Goal: Register for event/course

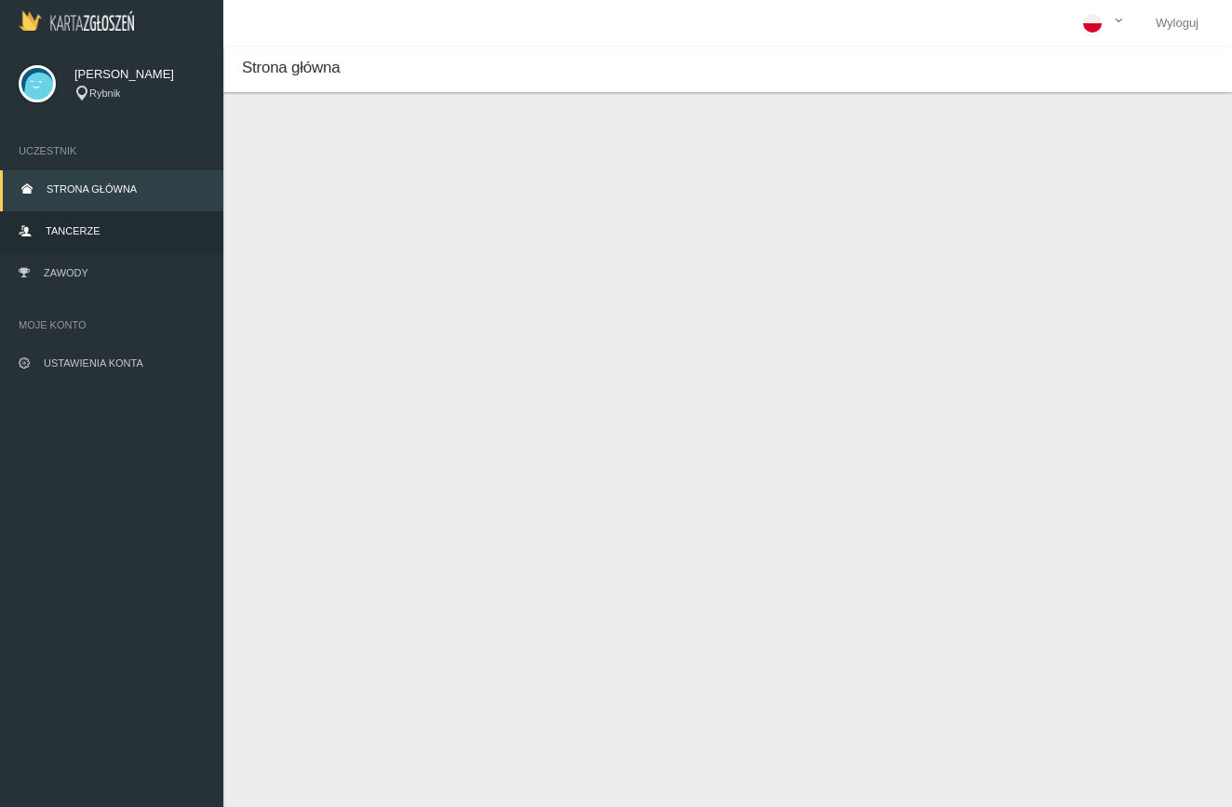
click at [89, 226] on span "Tancerze" at bounding box center [73, 230] width 54 height 11
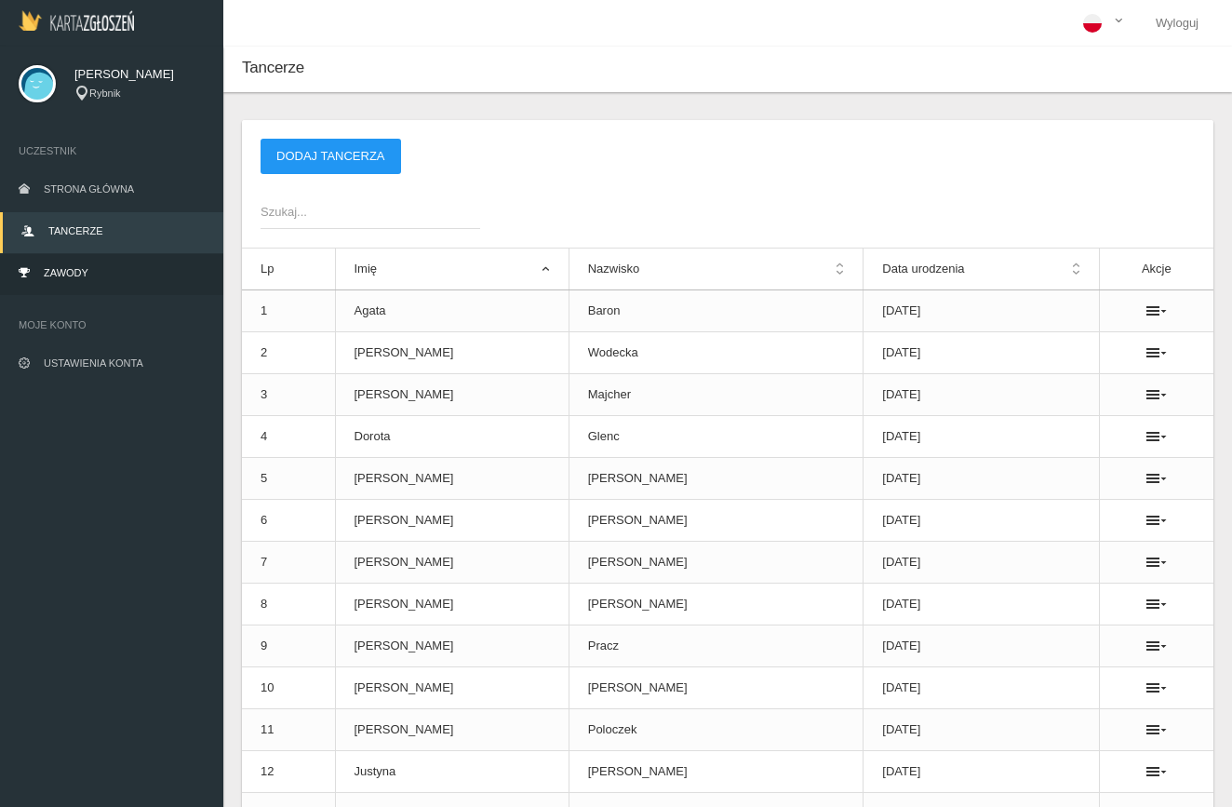
click at [100, 272] on link "Zawody" at bounding box center [111, 274] width 223 height 41
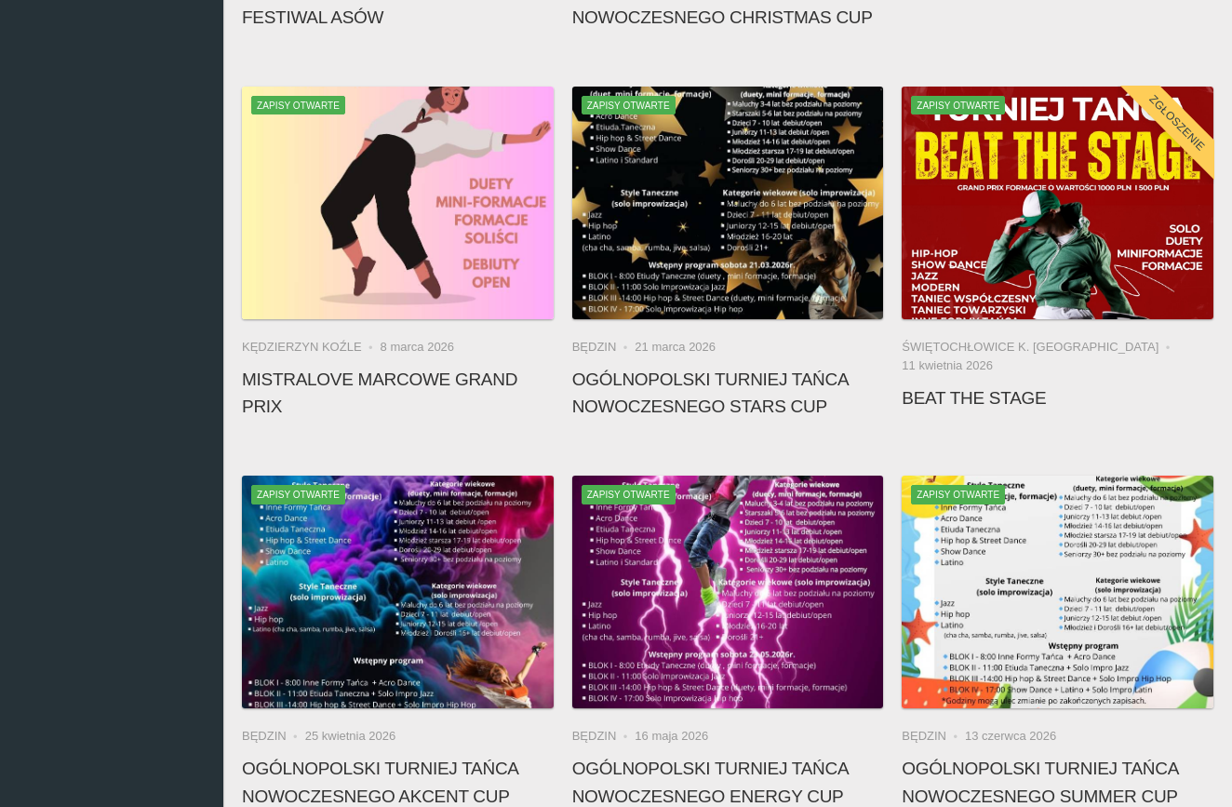
scroll to position [1651, 0]
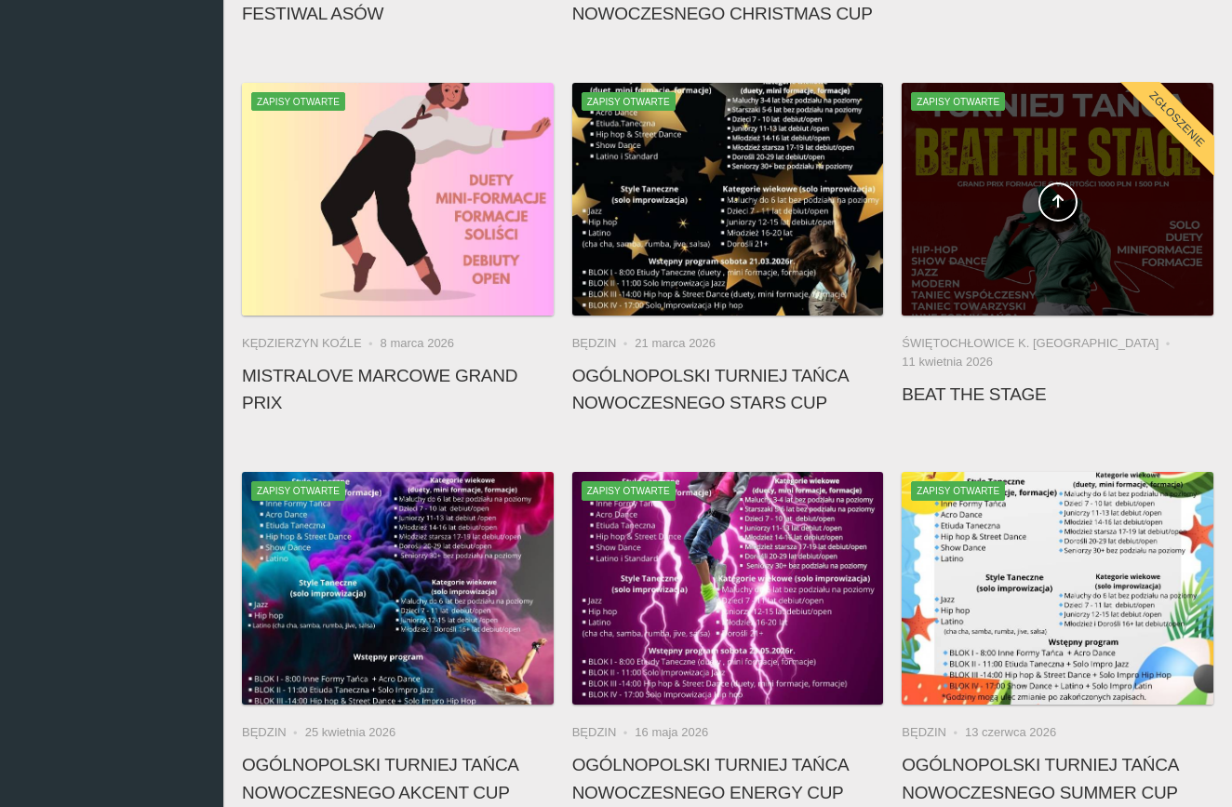
click at [968, 282] on div at bounding box center [1058, 199] width 312 height 233
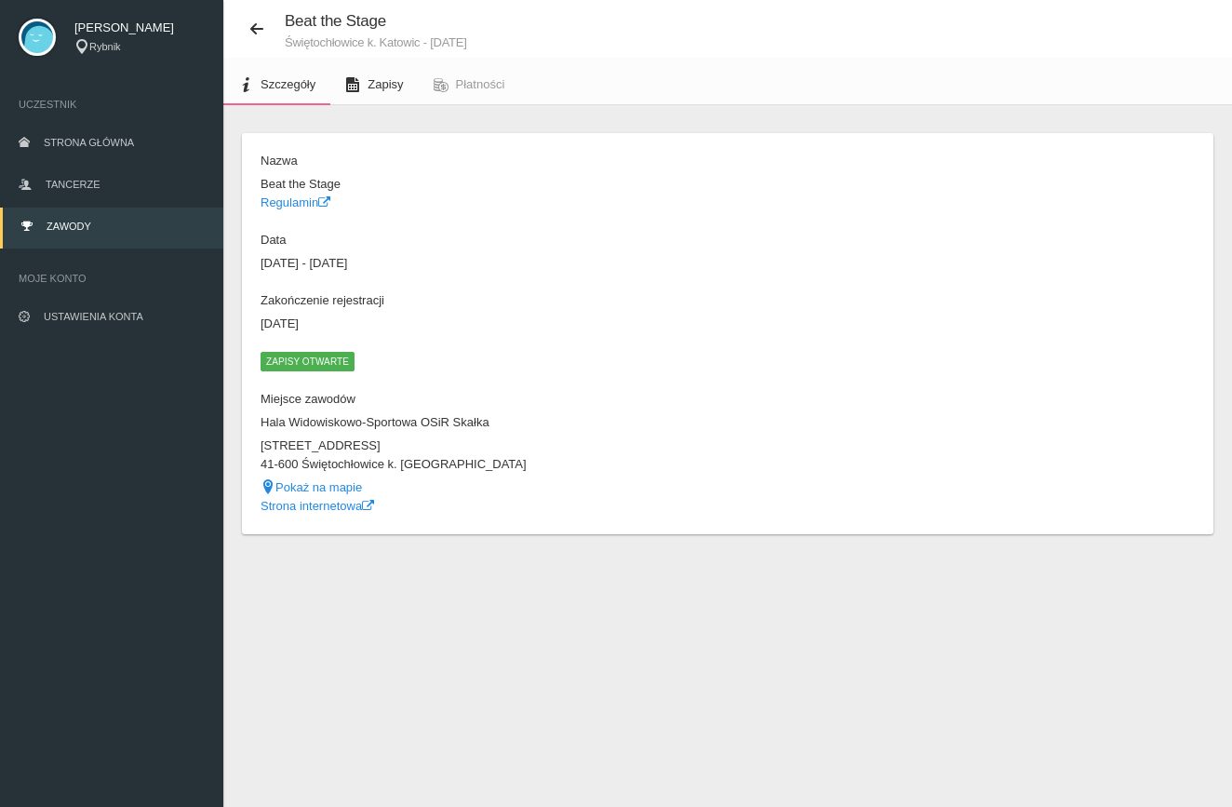
click at [405, 85] on link "Zapisy" at bounding box center [373, 84] width 87 height 41
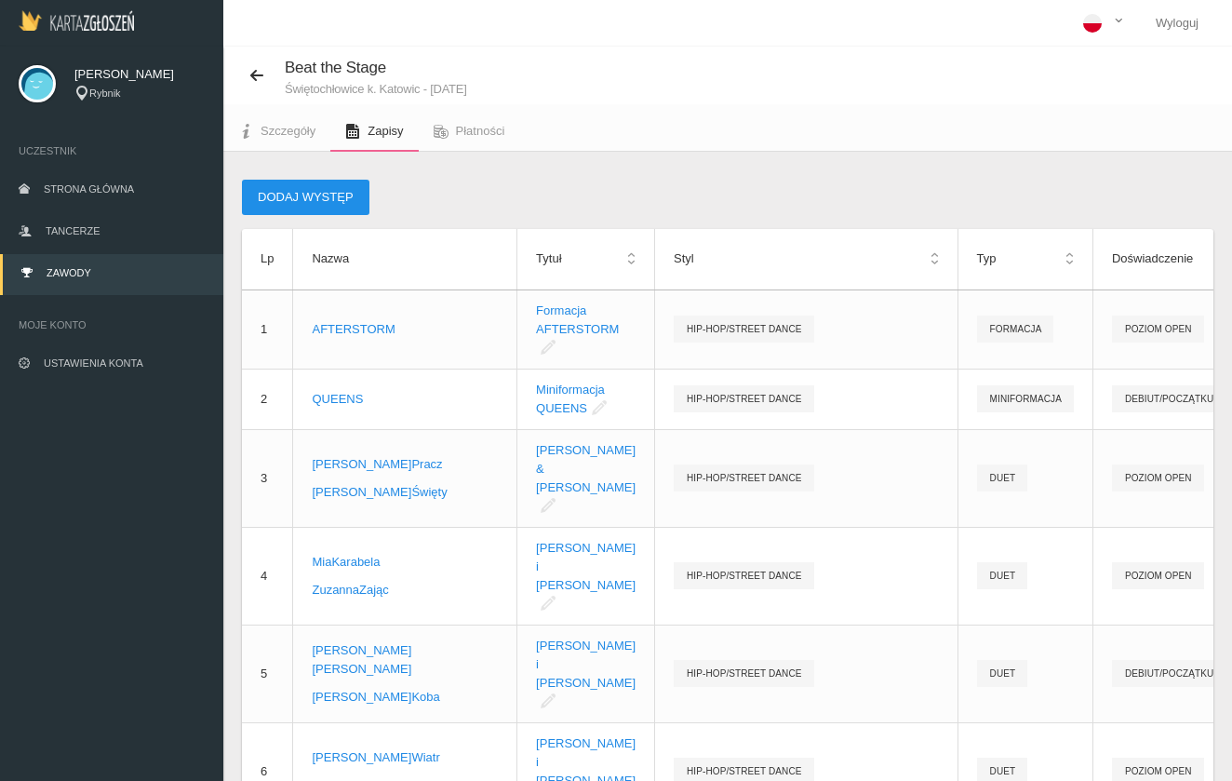
click at [321, 188] on button "Dodaj występ" at bounding box center [305, 197] width 127 height 35
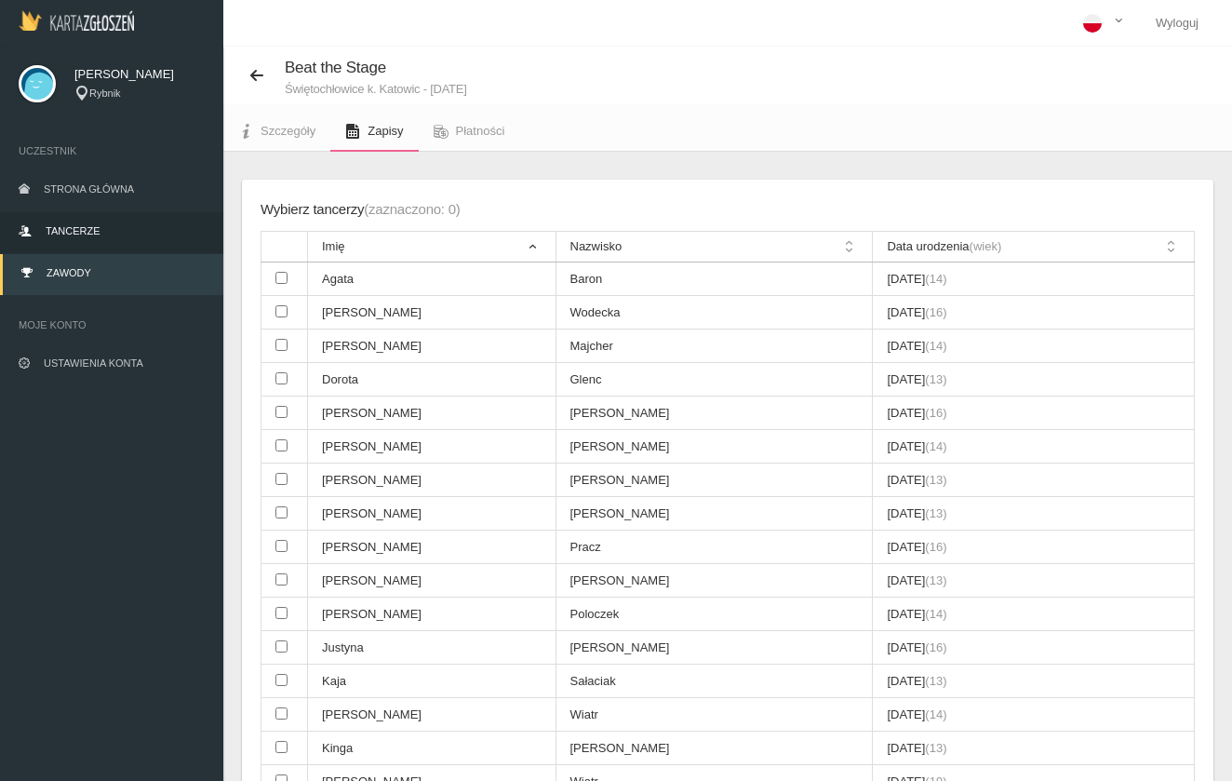
click at [77, 225] on span "Tancerze" at bounding box center [73, 230] width 54 height 11
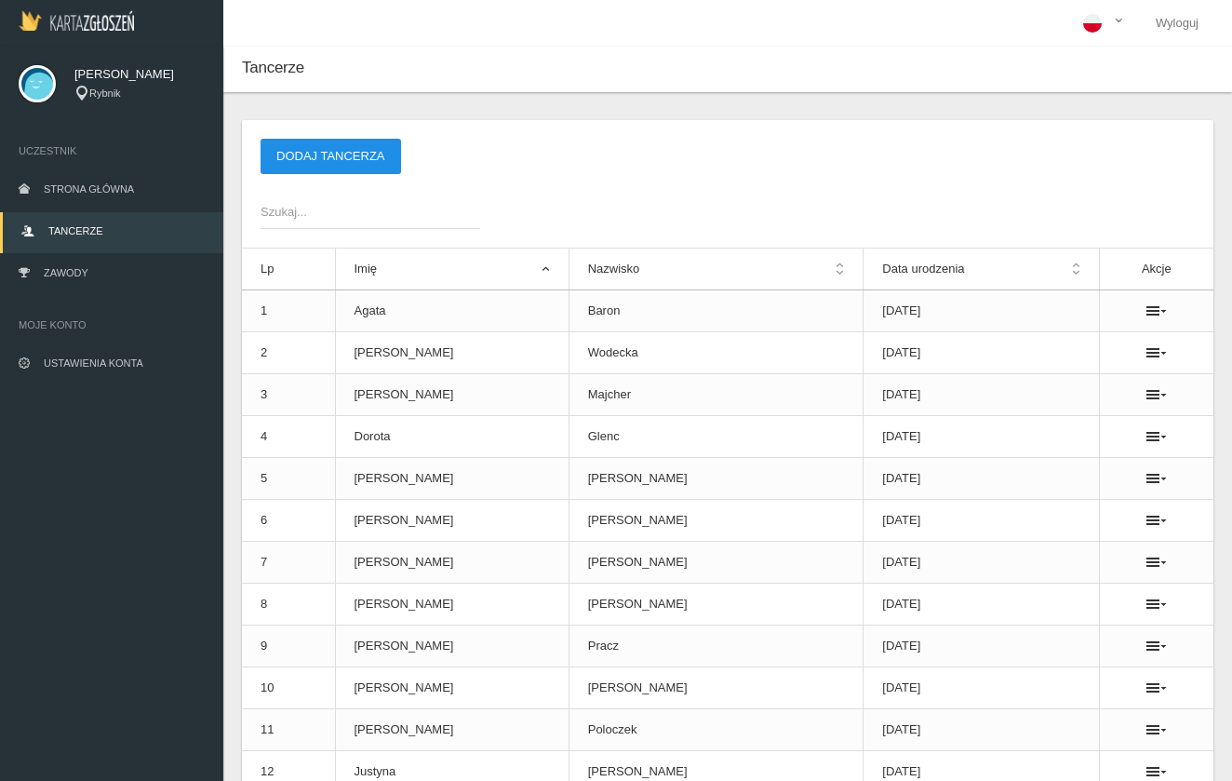
click at [387, 149] on button "Dodaj tancerza" at bounding box center [331, 156] width 140 height 35
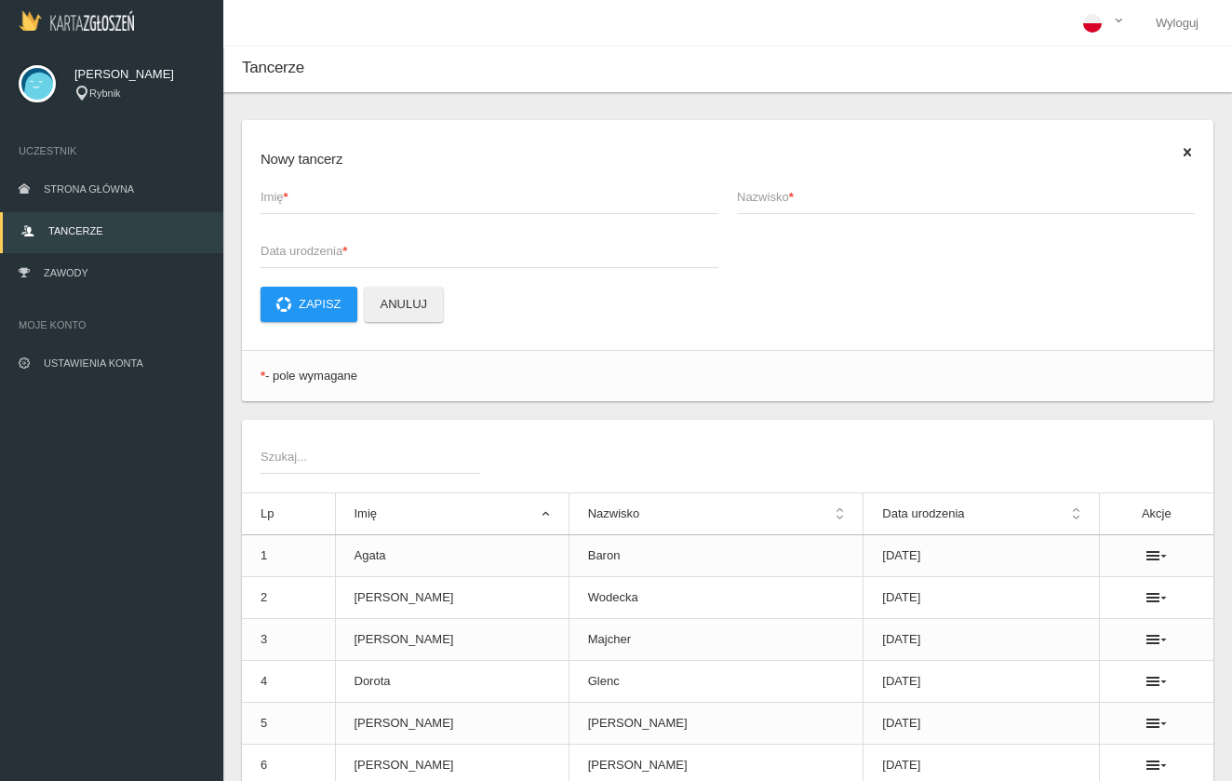
click at [356, 203] on span "Imię *" at bounding box center [480, 197] width 439 height 19
click at [356, 203] on input "Imię *" at bounding box center [490, 196] width 458 height 35
type input "proba"
click at [800, 191] on span "Nazwisko *" at bounding box center [956, 197] width 439 height 19
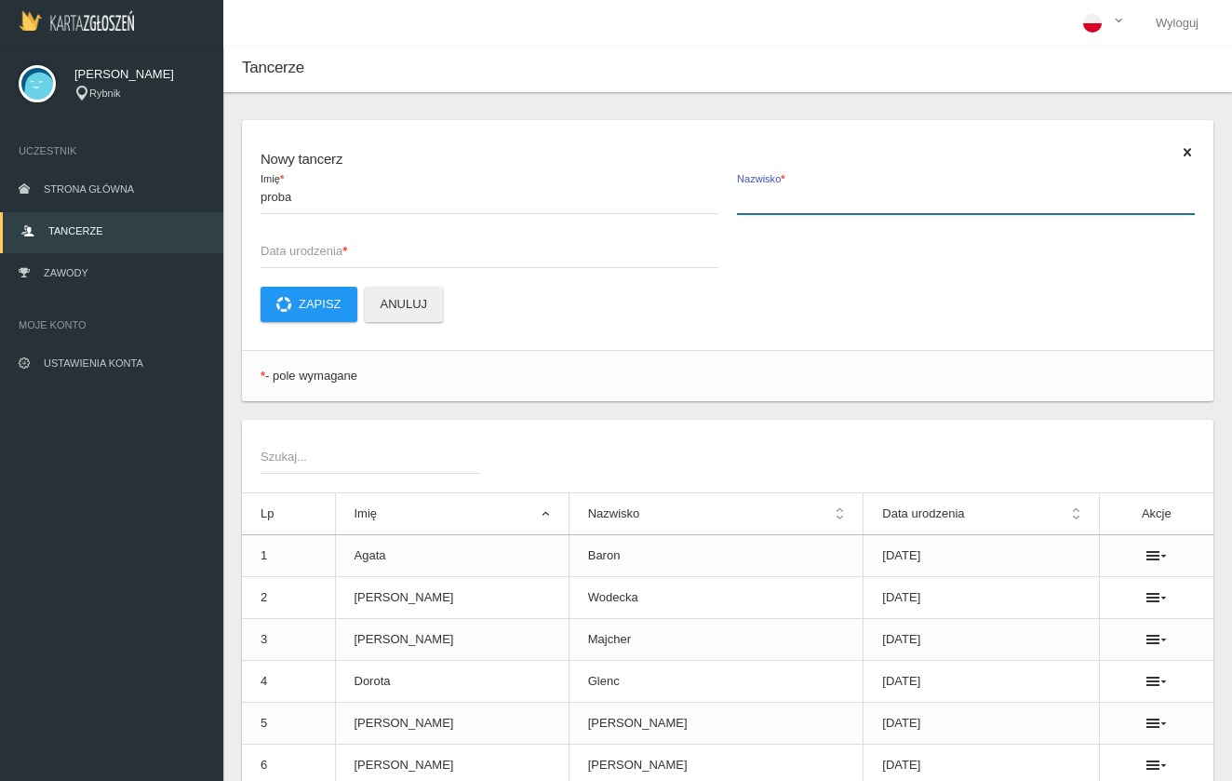
click at [800, 191] on input "Nazwisko *" at bounding box center [966, 196] width 458 height 35
type input "proba"
click at [341, 246] on span "Data urodzenia *" at bounding box center [480, 251] width 439 height 19
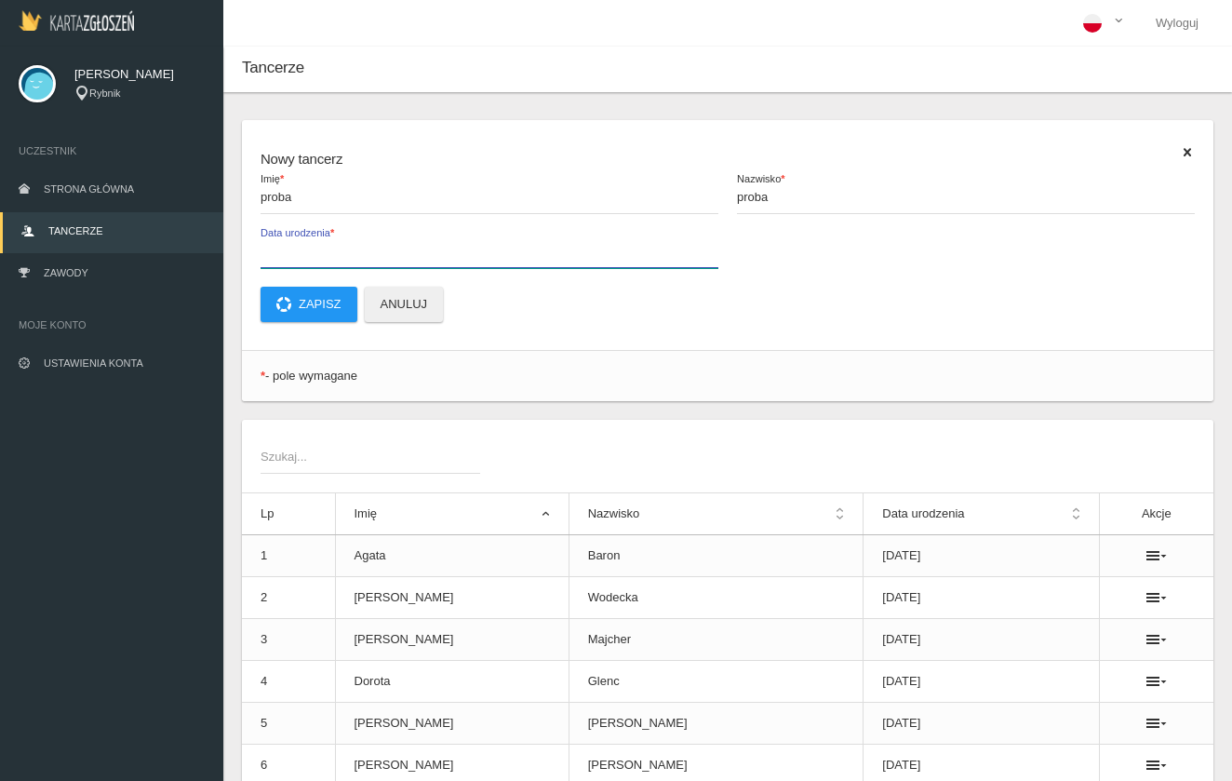
click at [341, 246] on input "Data urodzenia *" at bounding box center [490, 250] width 458 height 35
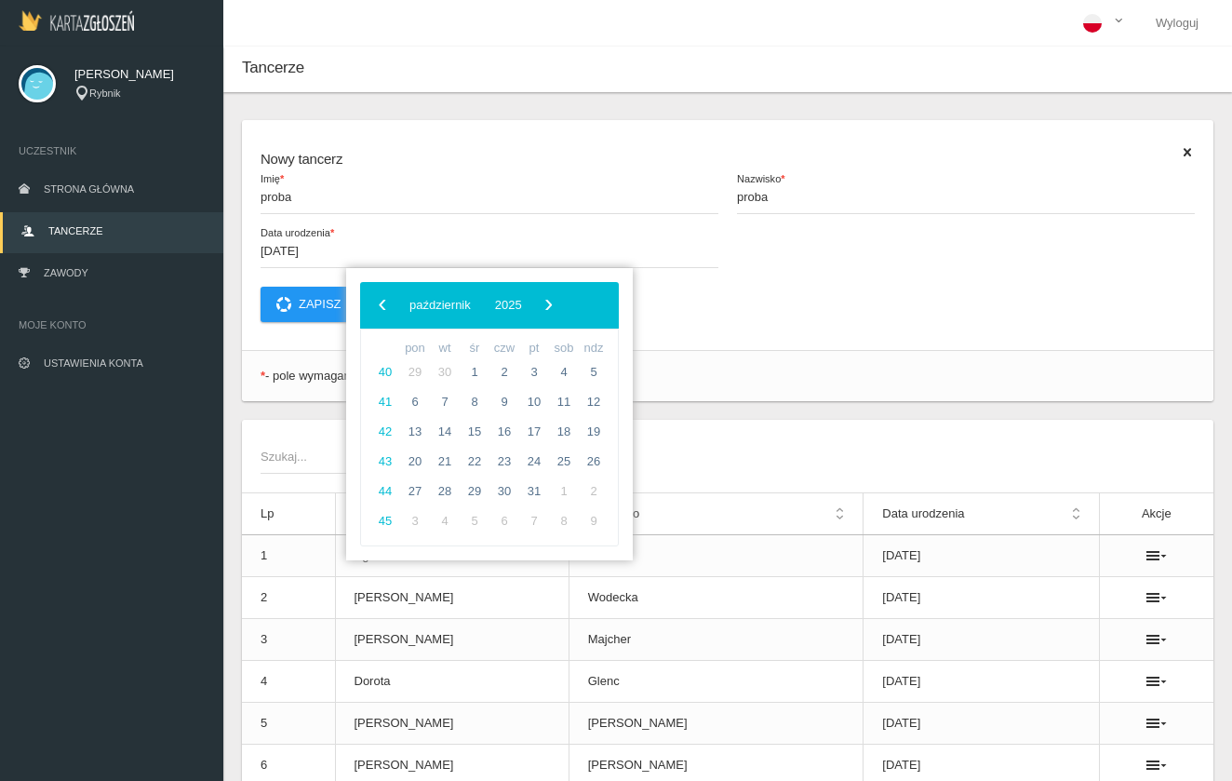
click at [730, 316] on p "Zapisz Anuluj" at bounding box center [728, 304] width 934 height 35
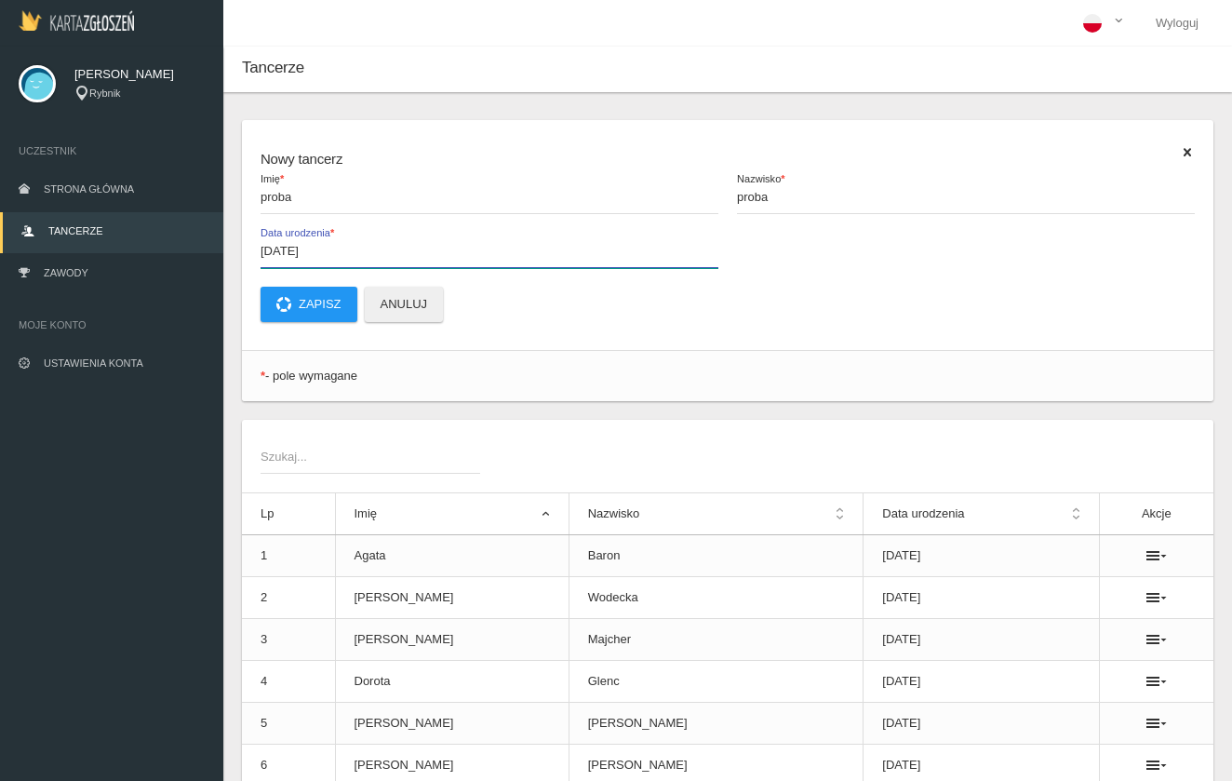
click at [287, 247] on input "[DATE]" at bounding box center [490, 250] width 458 height 35
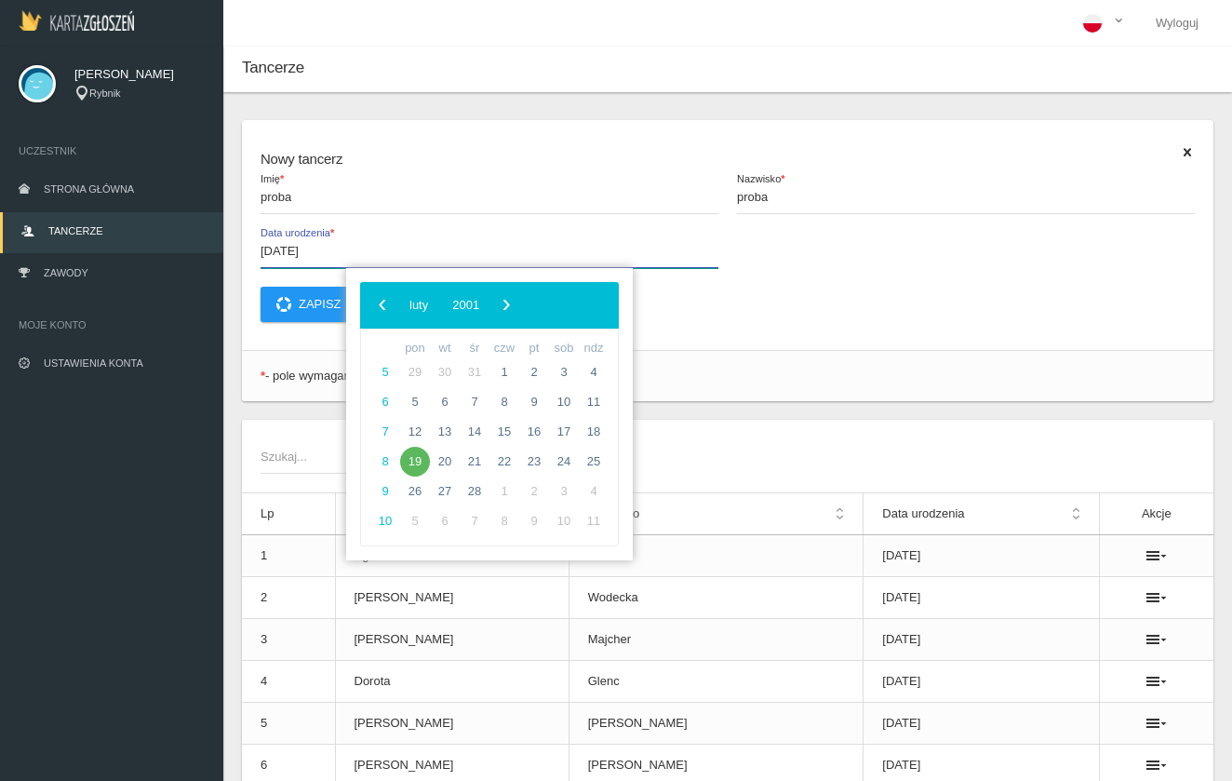
click at [319, 253] on input "[DATE]" at bounding box center [490, 250] width 458 height 35
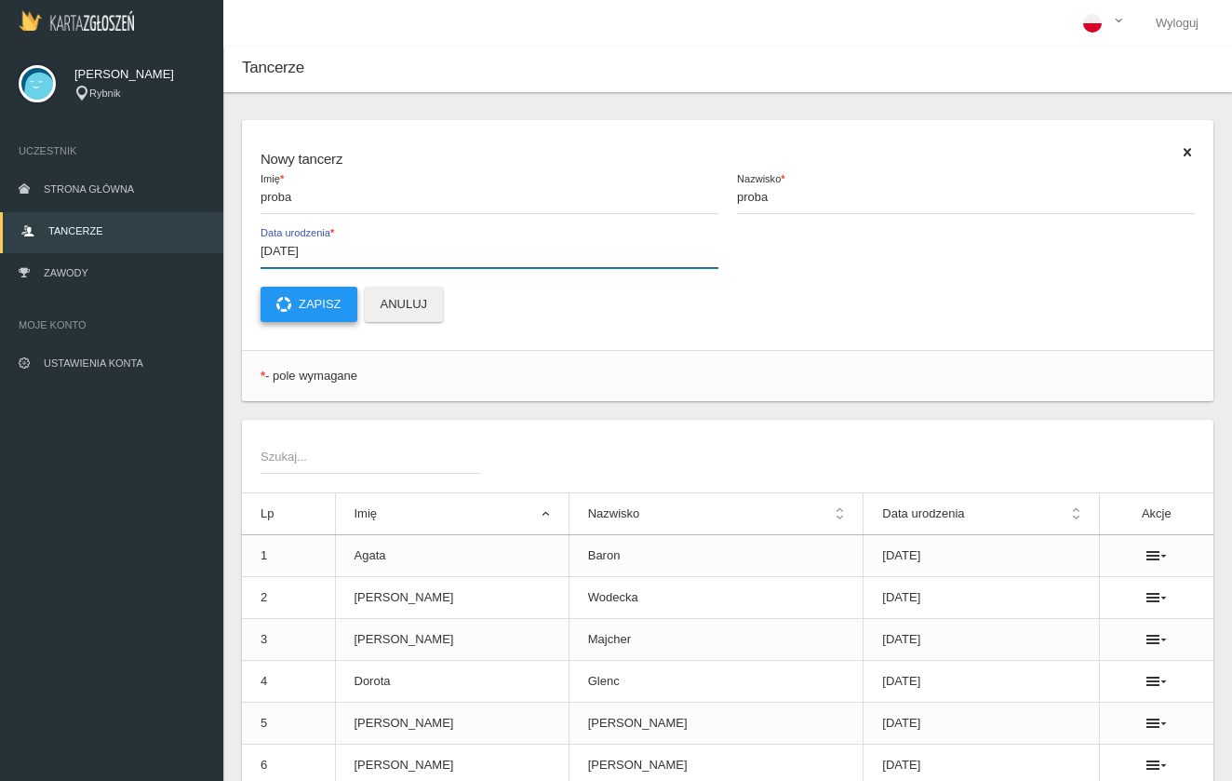
type input "[DATE]"
click at [310, 309] on button "Zapisz" at bounding box center [309, 304] width 97 height 35
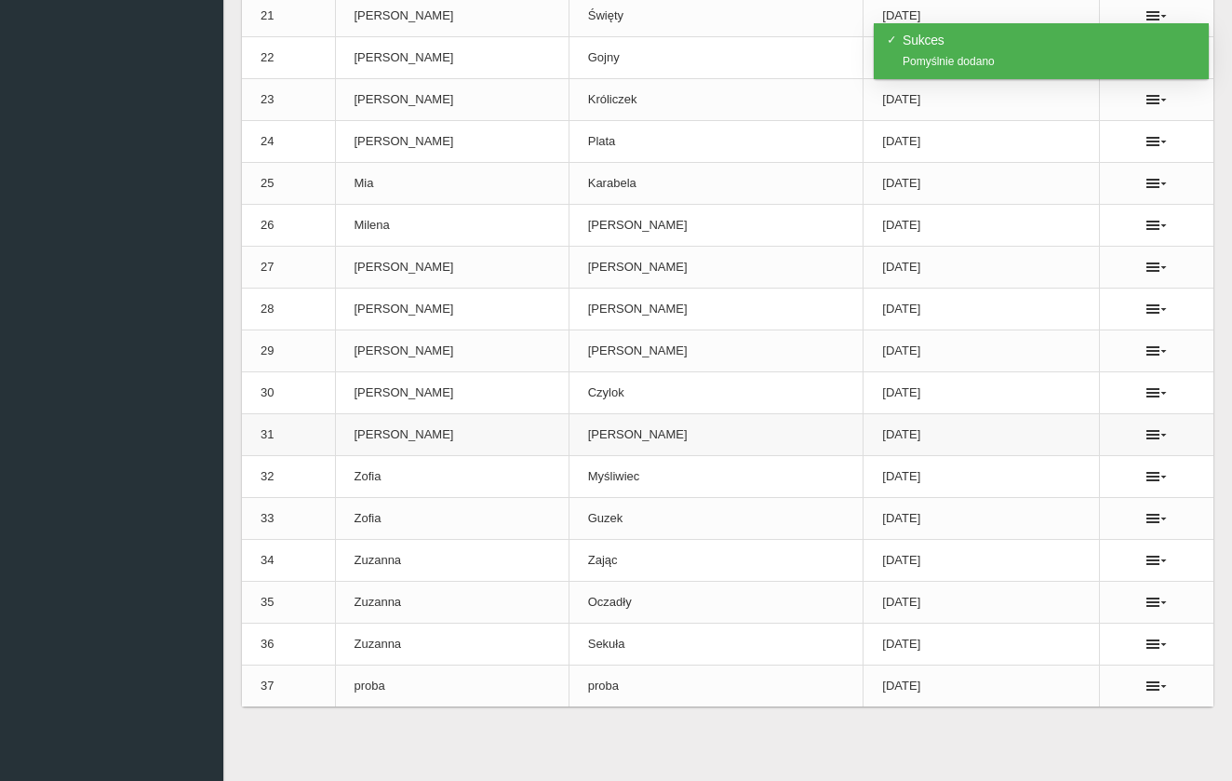
scroll to position [1377, 0]
click at [1147, 689] on icon at bounding box center [1156, 685] width 20 height 15
drag, startPoint x: 1147, startPoint y: 689, endPoint x: 844, endPoint y: 689, distance: 303.3
click at [1123, 689] on ul at bounding box center [1156, 685] width 76 height 15
click at [863, 685] on td "[DATE]" at bounding box center [980, 686] width 235 height 42
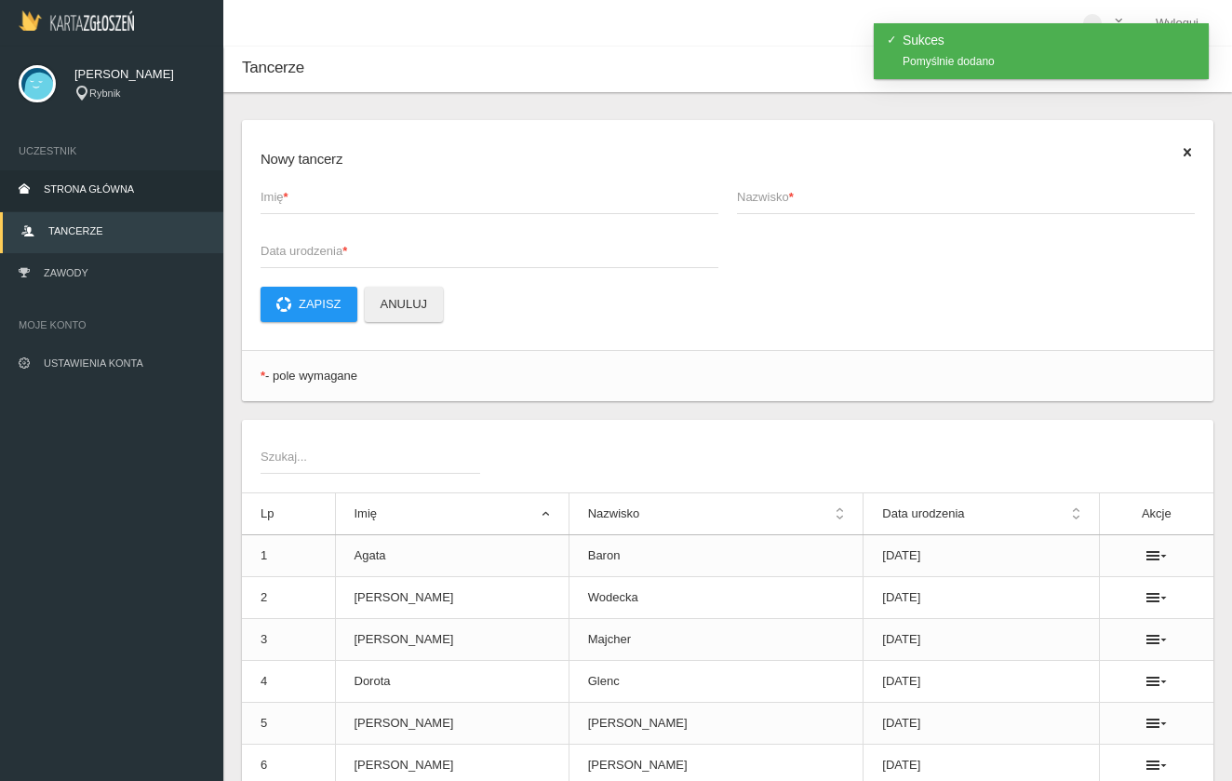
scroll to position [0, 0]
click at [80, 268] on span "Zawody" at bounding box center [66, 272] width 45 height 11
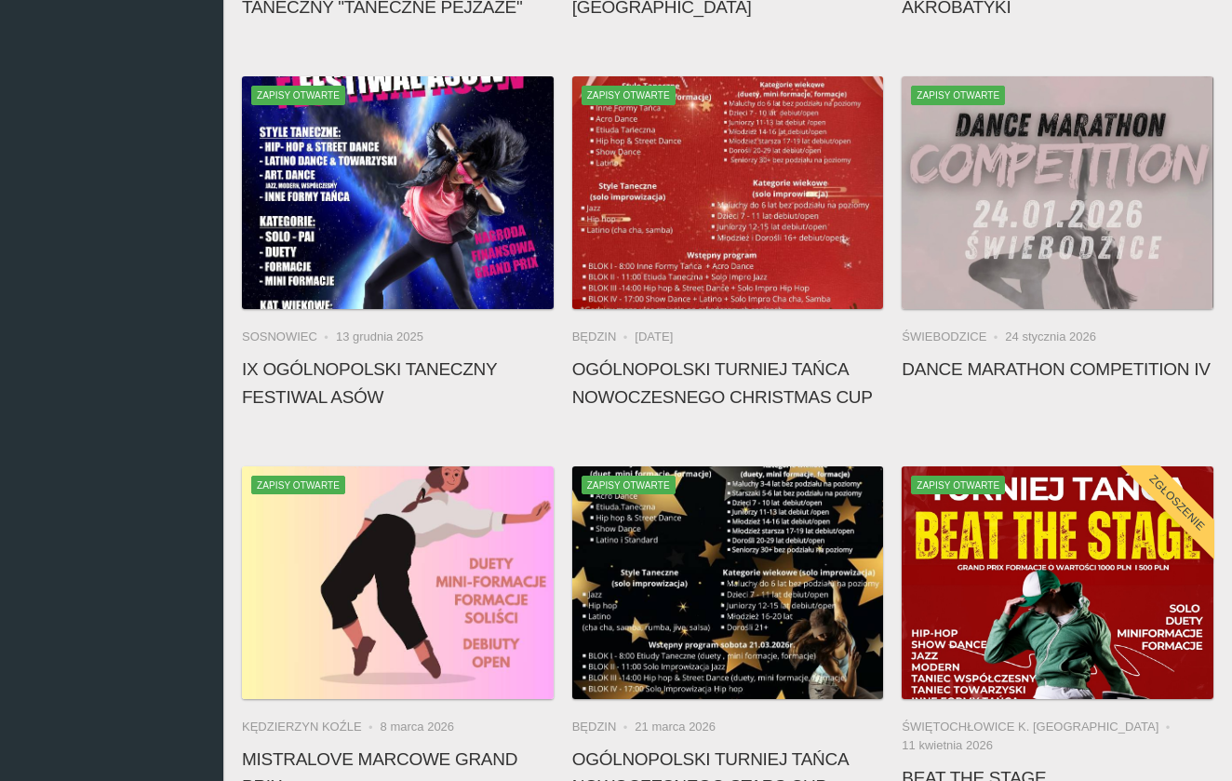
scroll to position [1278, 0]
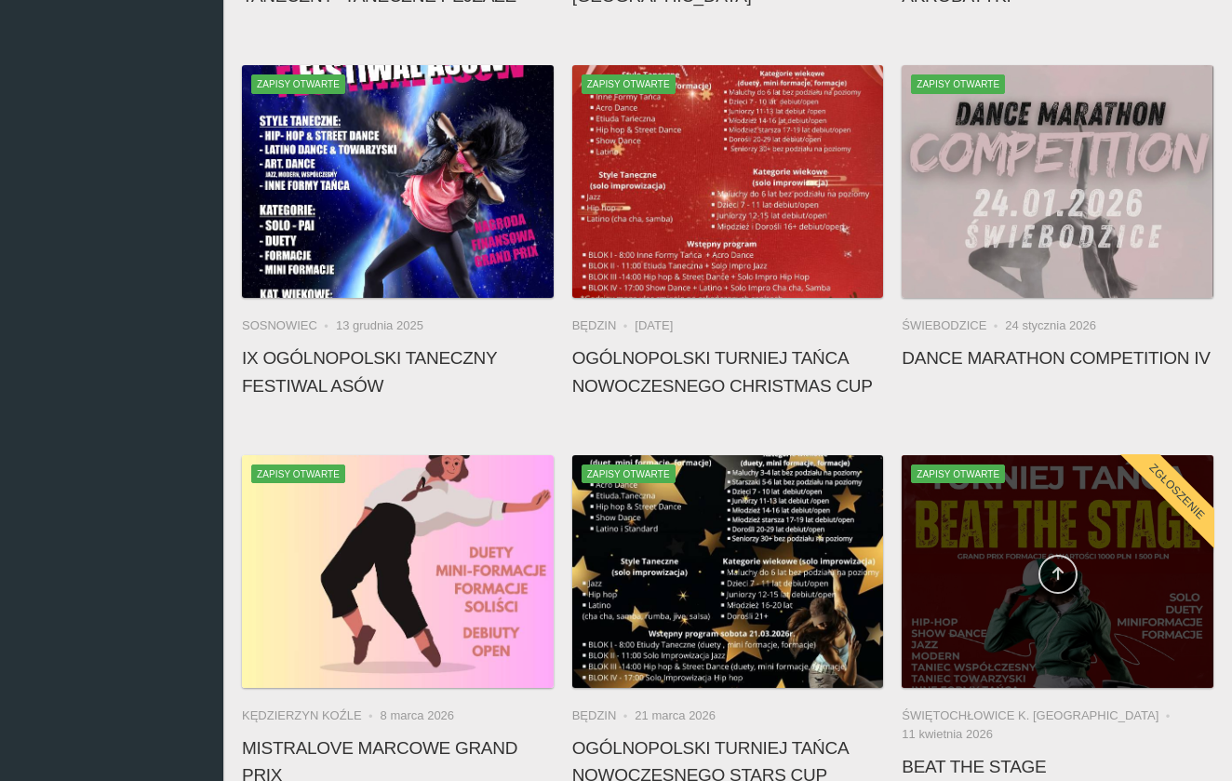
click at [1055, 571] on icon at bounding box center [1057, 573] width 15 height 15
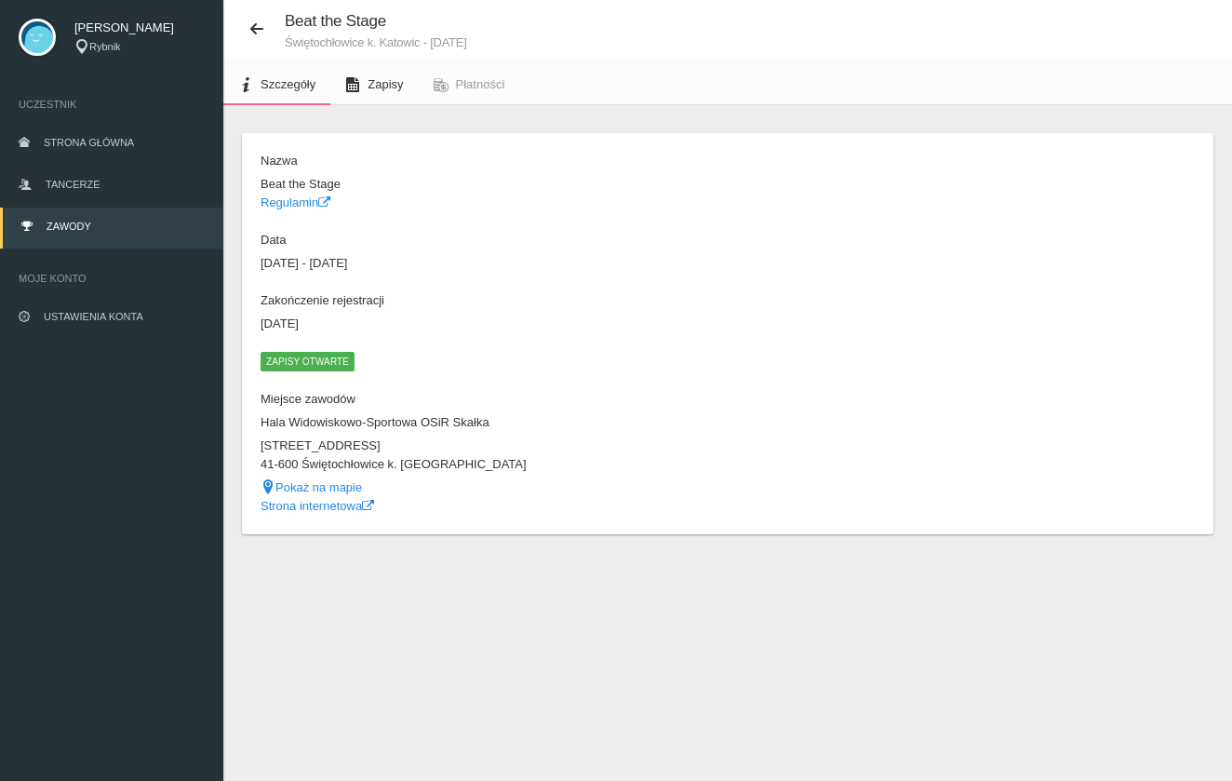
click at [399, 75] on link "Zapisy" at bounding box center [373, 84] width 87 height 41
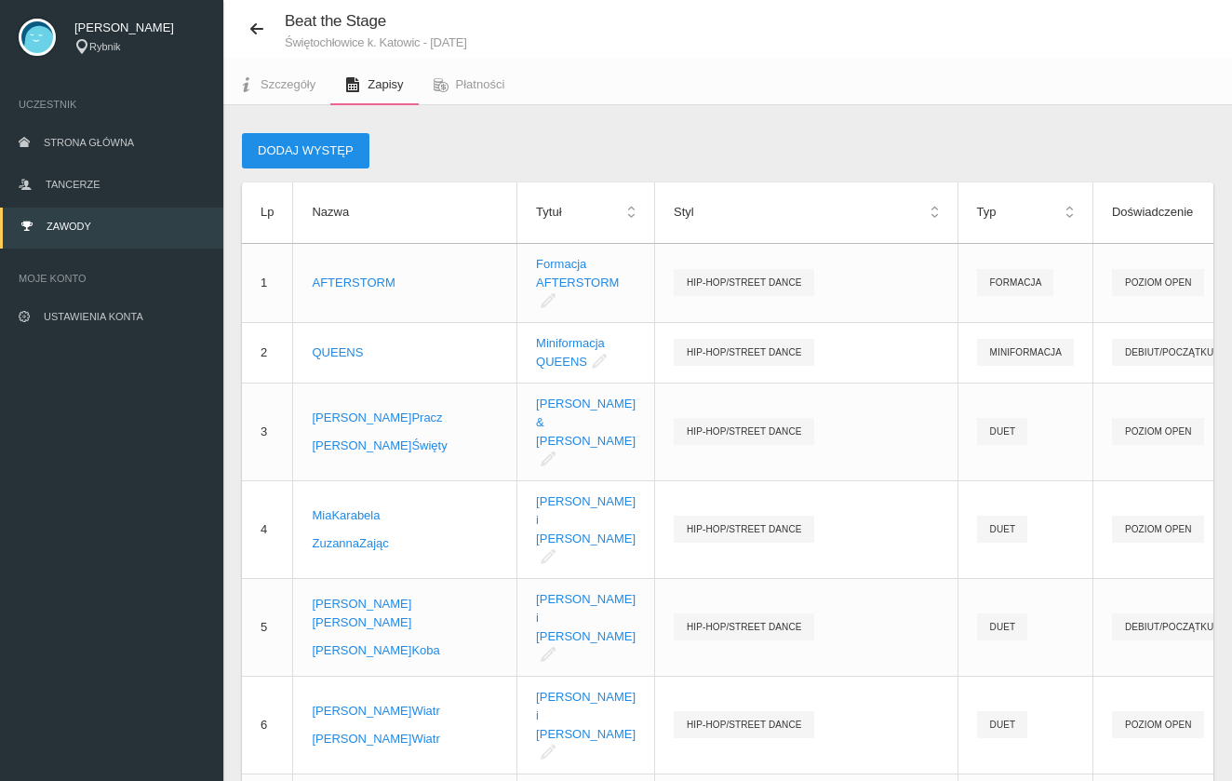
click at [328, 155] on button "Dodaj występ" at bounding box center [305, 150] width 127 height 35
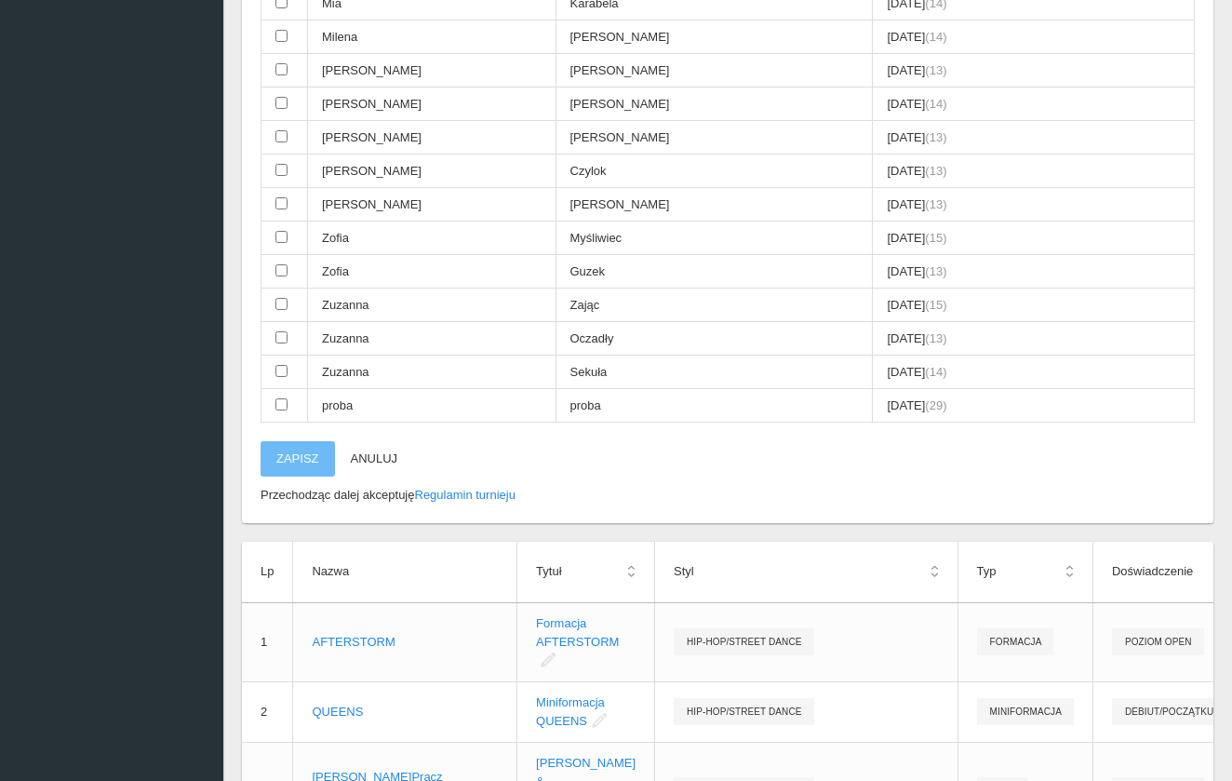
scroll to position [1152, 0]
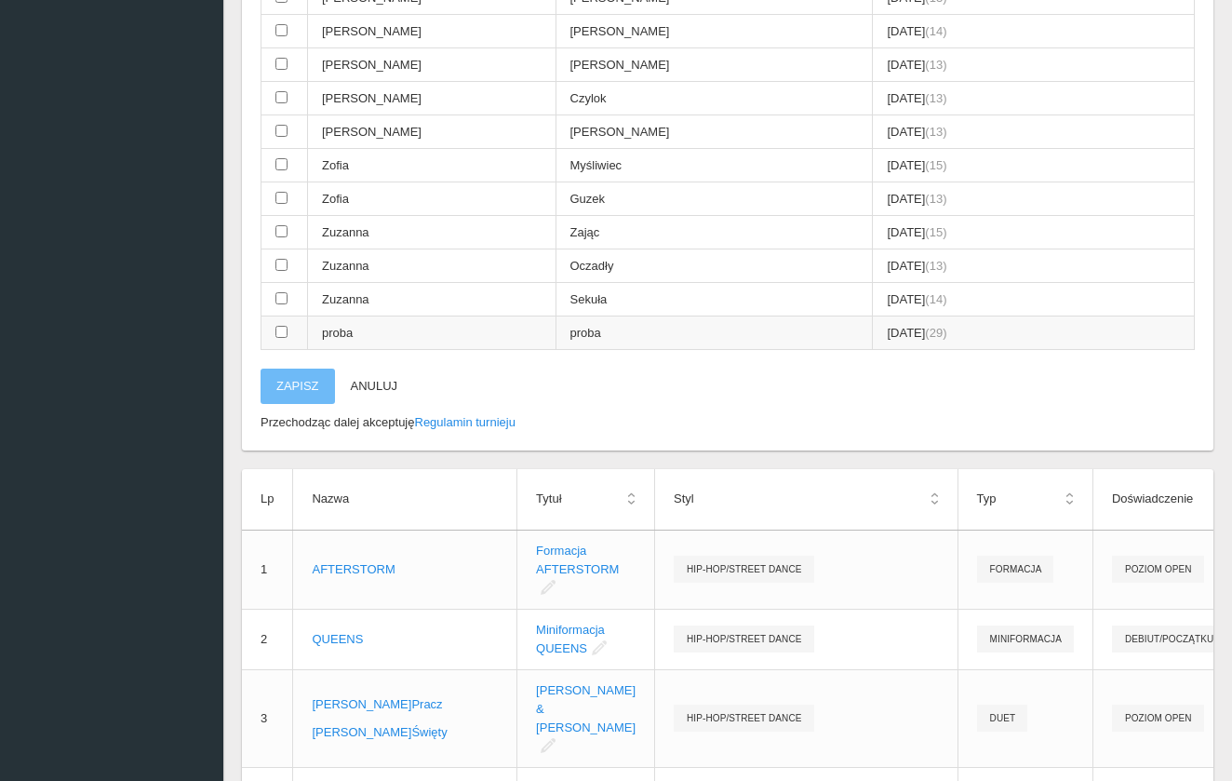
click at [281, 326] on input "checkbox" at bounding box center [281, 332] width 12 height 12
checkbox input "true"
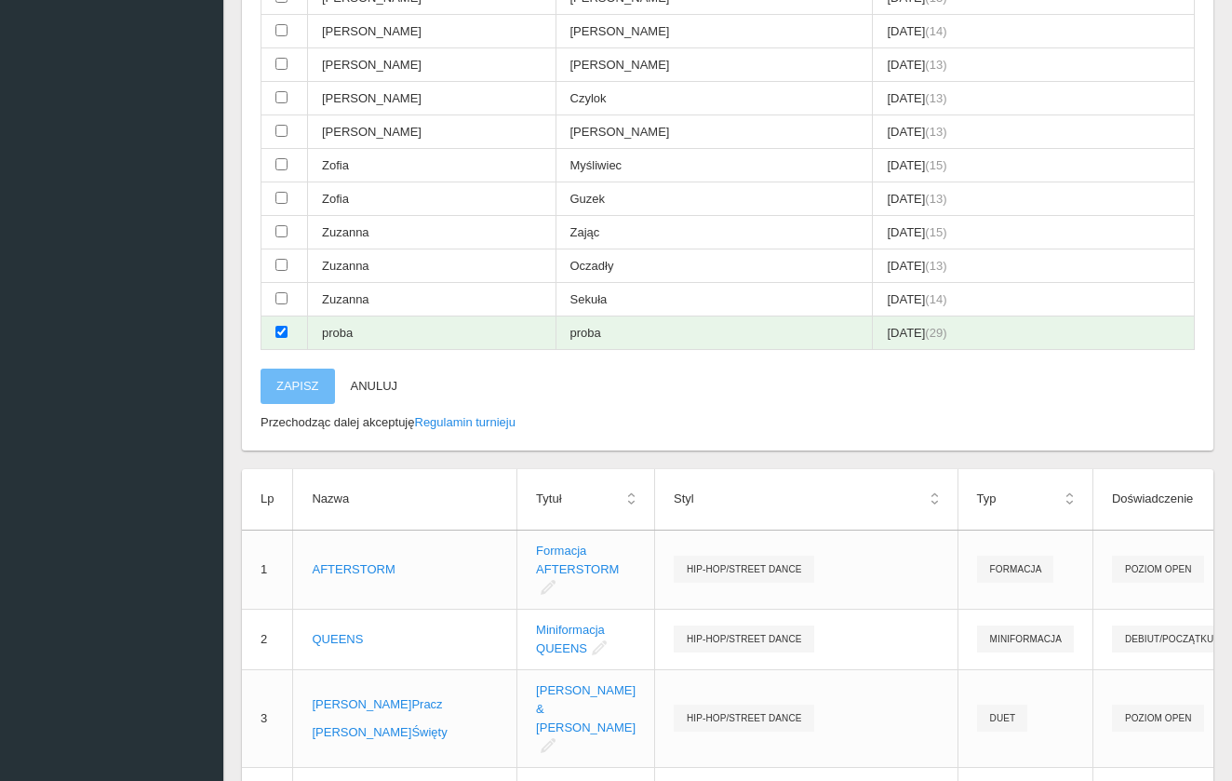
click at [302, 368] on button "Zapisz" at bounding box center [298, 385] width 74 height 35
click at [280, 292] on input "checkbox" at bounding box center [281, 298] width 12 height 12
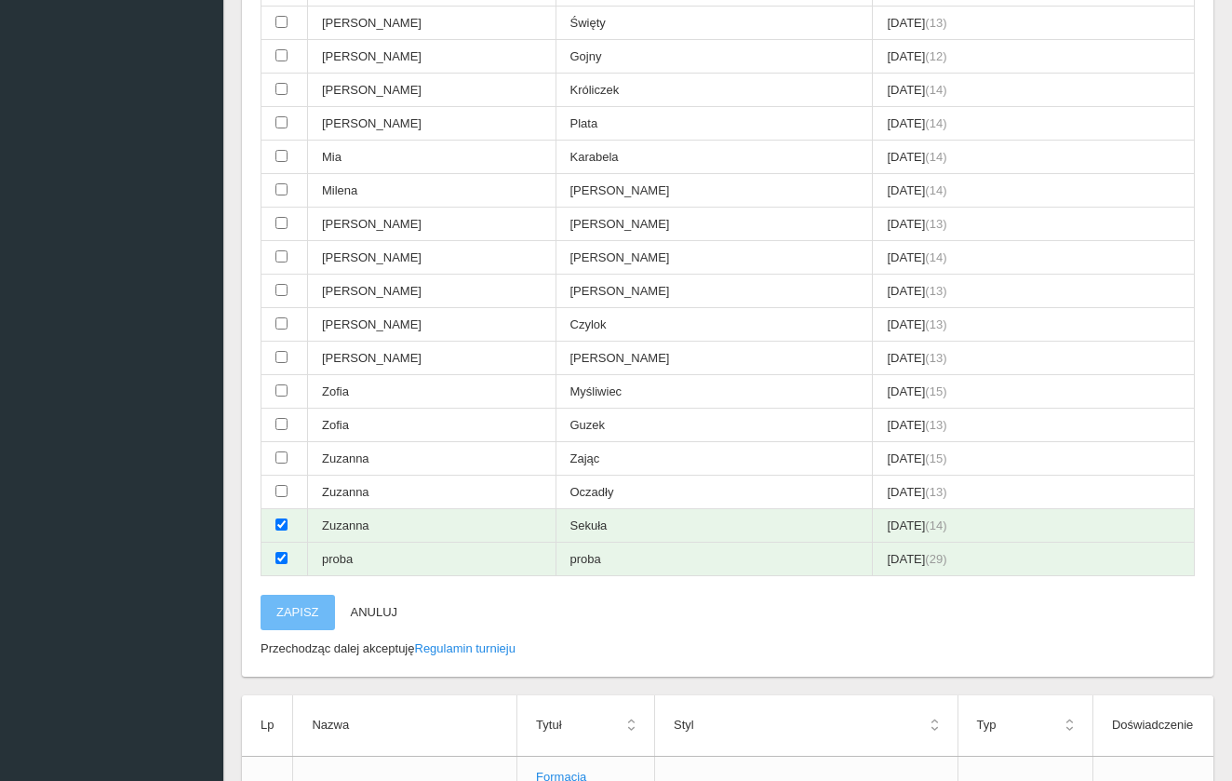
scroll to position [755, 0]
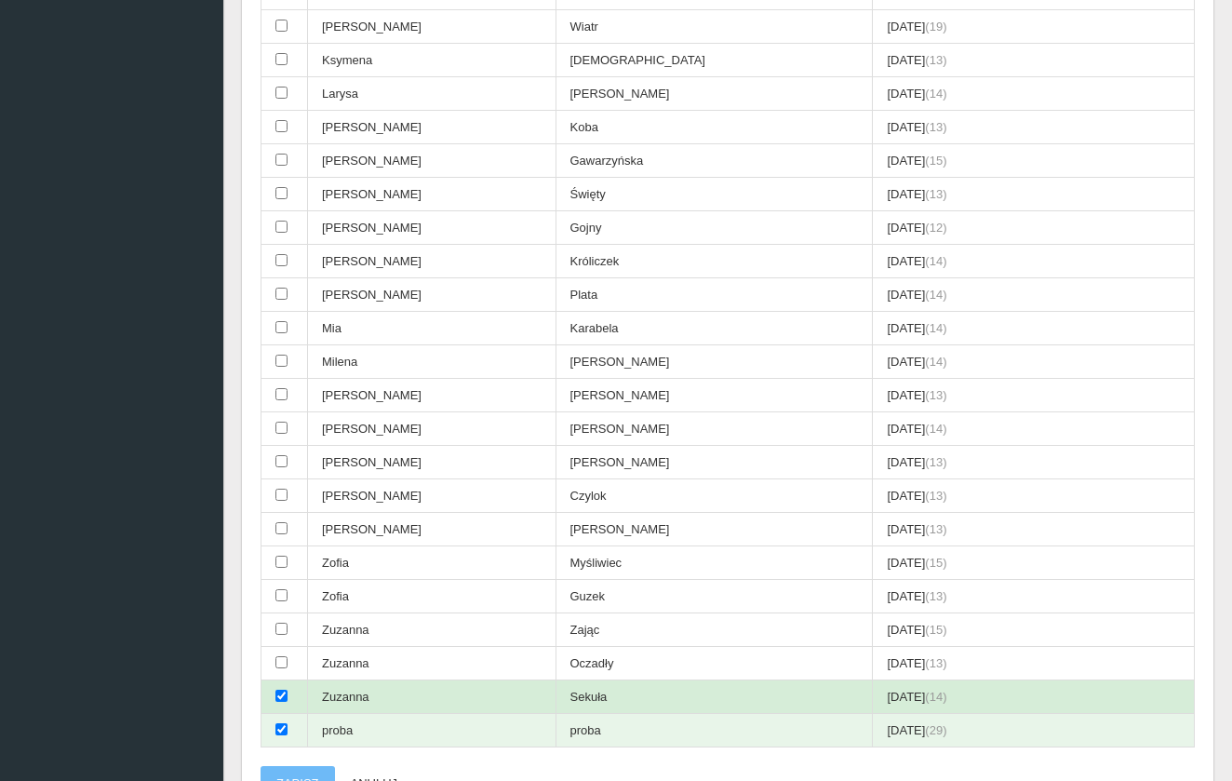
click at [280, 689] on input "checkbox" at bounding box center [281, 695] width 12 height 12
checkbox input "false"
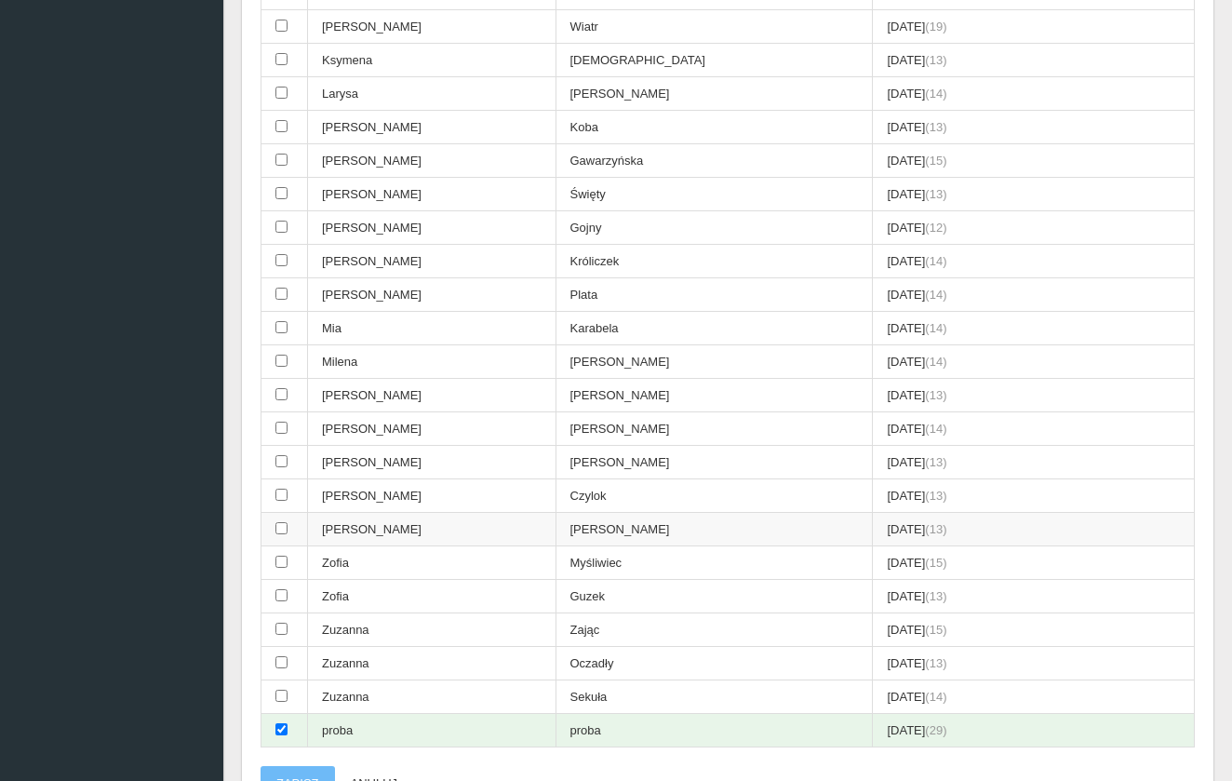
click at [280, 522] on input "checkbox" at bounding box center [281, 528] width 12 height 12
checkbox input "true"
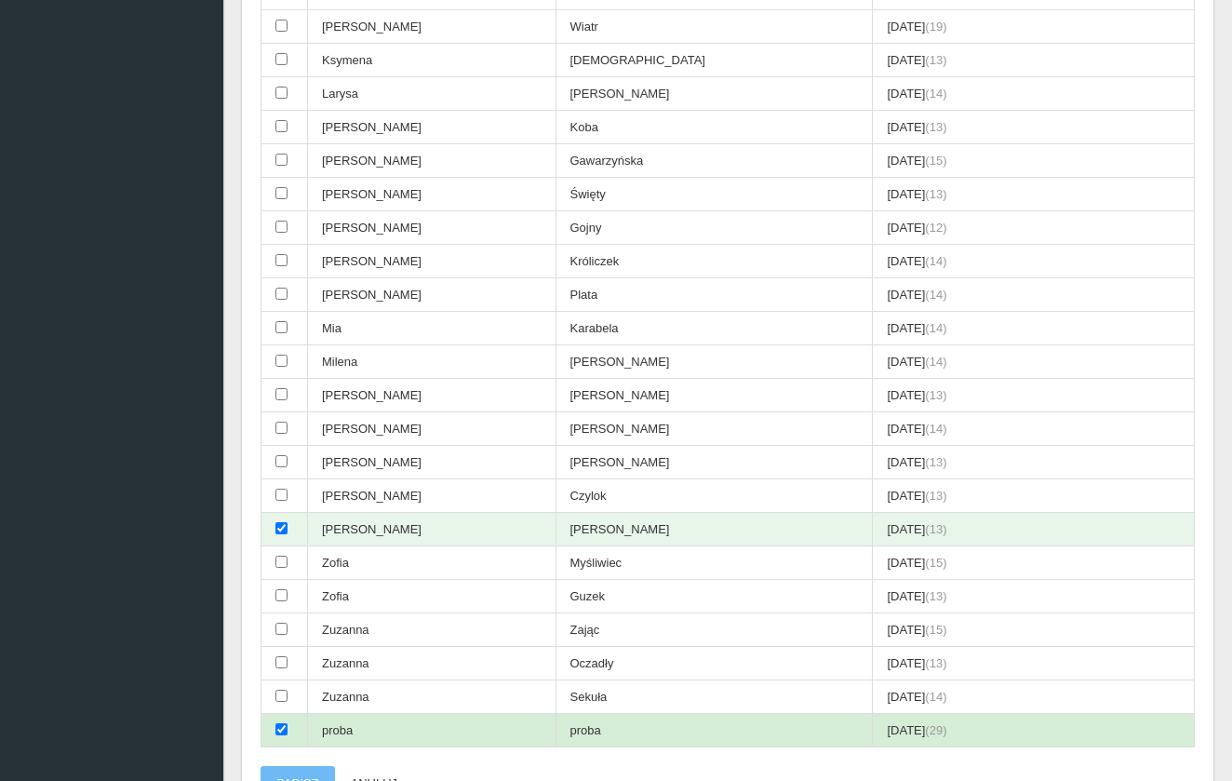
click at [280, 723] on input "checkbox" at bounding box center [281, 729] width 12 height 12
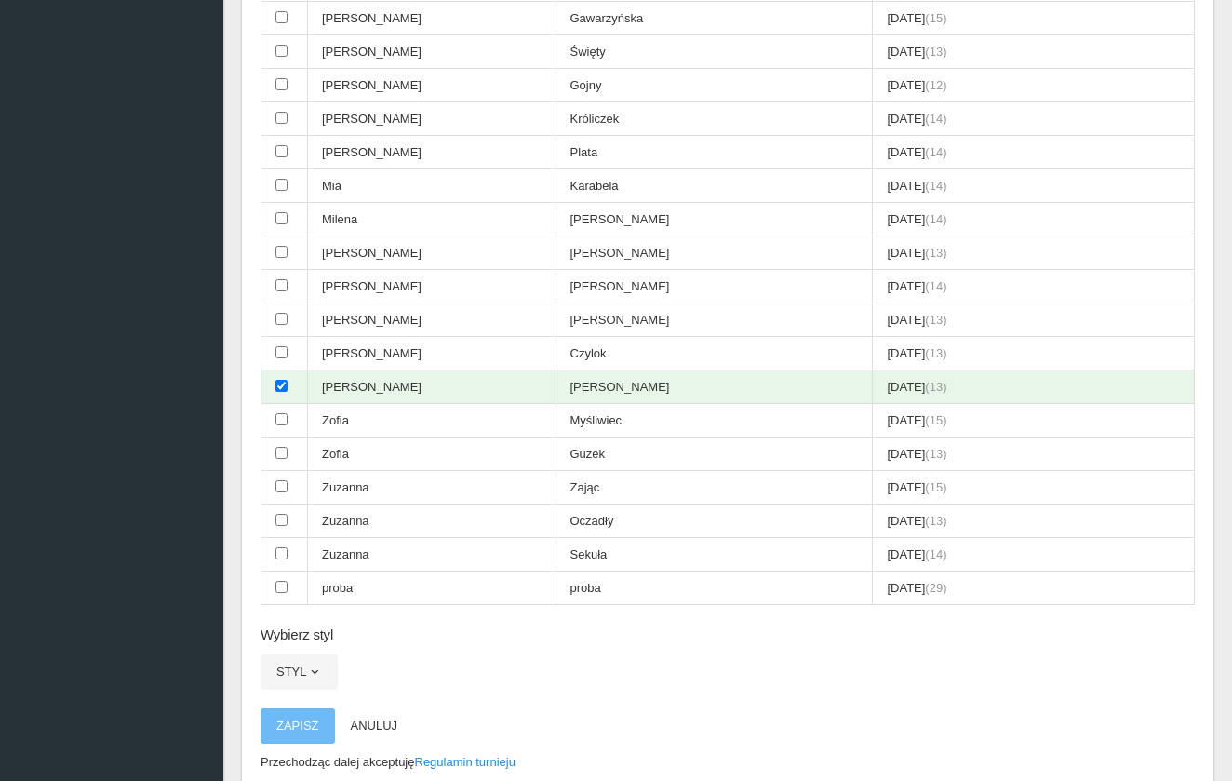
scroll to position [918, 0]
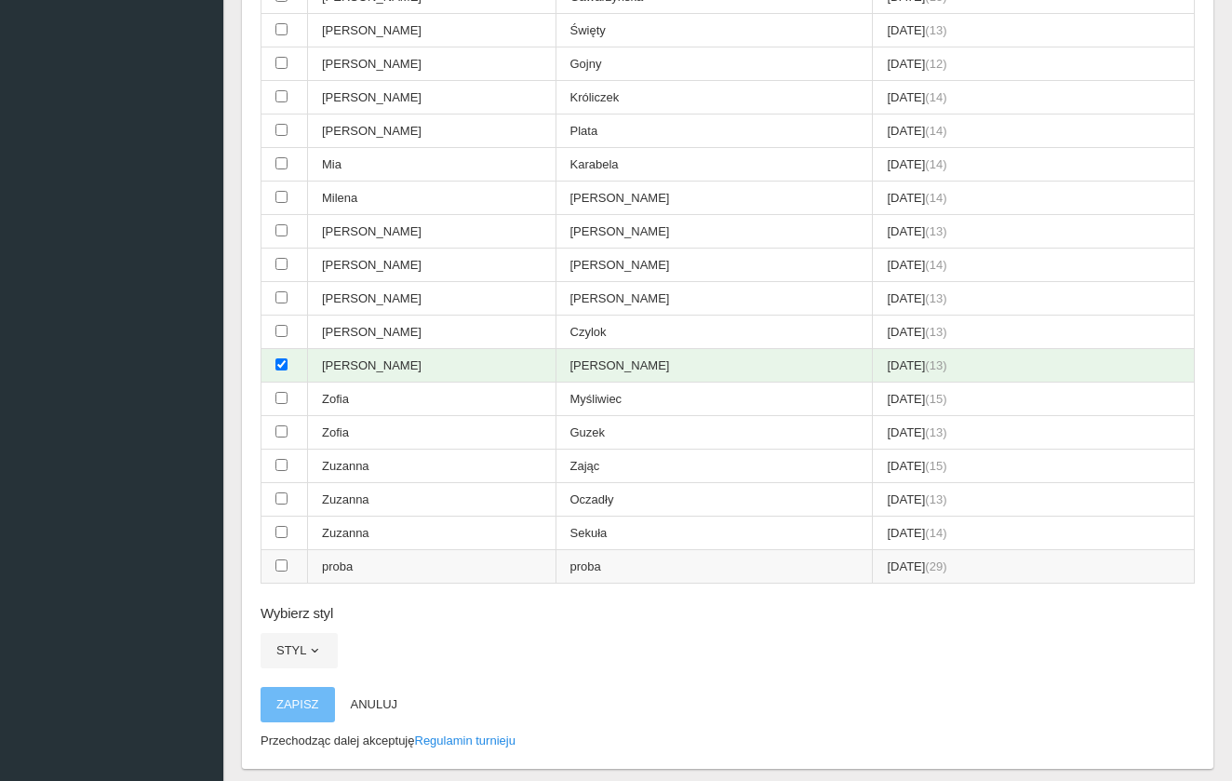
click at [281, 559] on input "checkbox" at bounding box center [281, 565] width 12 height 12
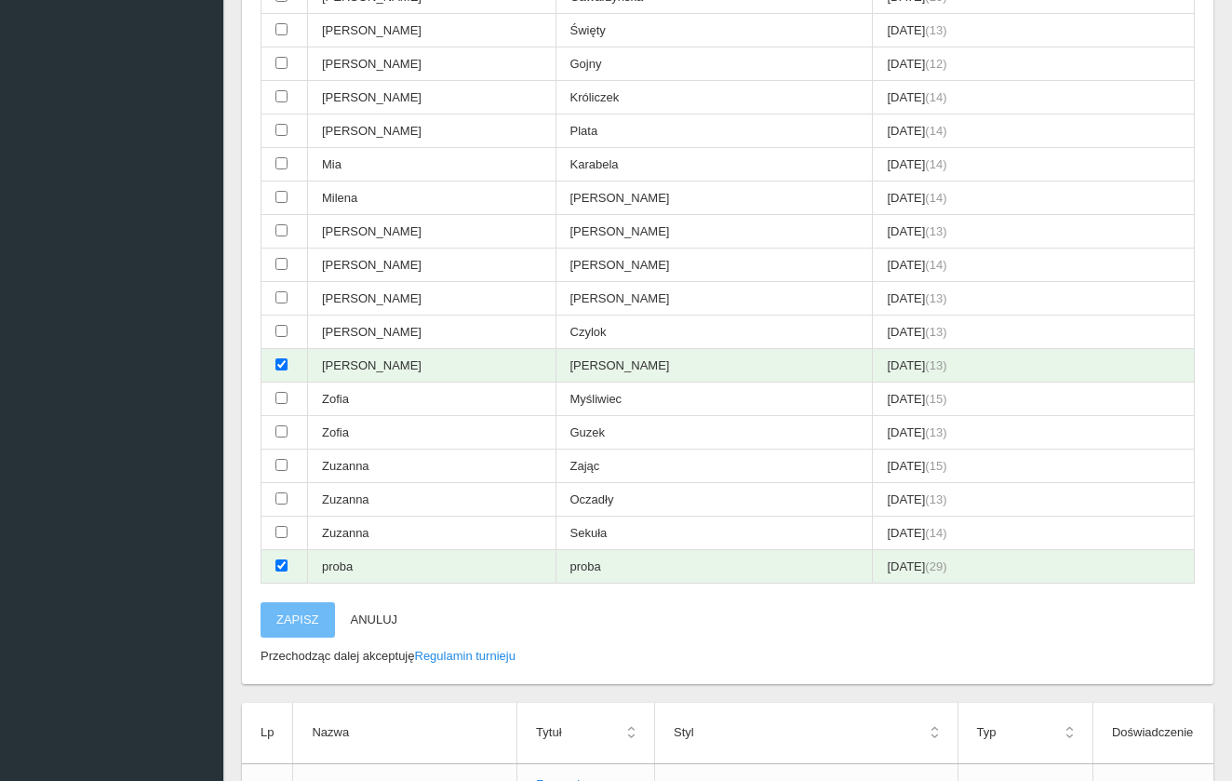
click at [302, 602] on button "Zapisz" at bounding box center [298, 619] width 74 height 35
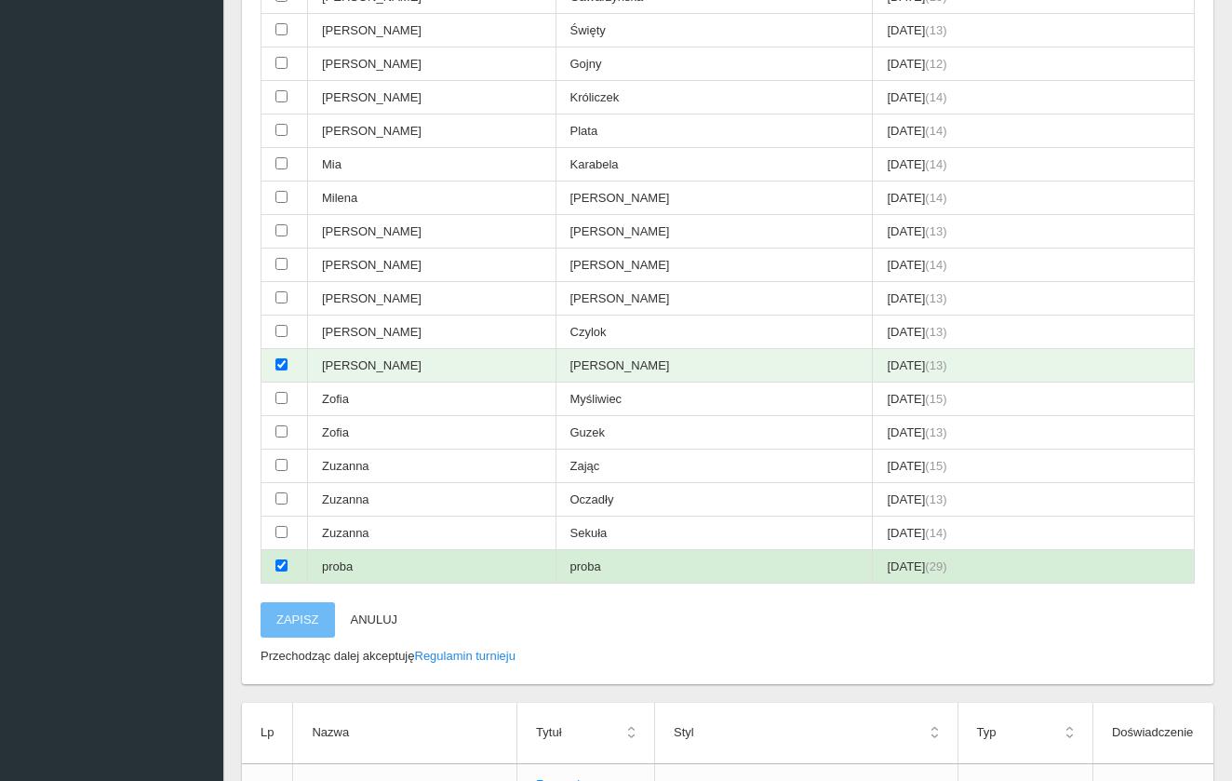
click at [279, 559] on input "checkbox" at bounding box center [281, 565] width 12 height 12
checkbox input "false"
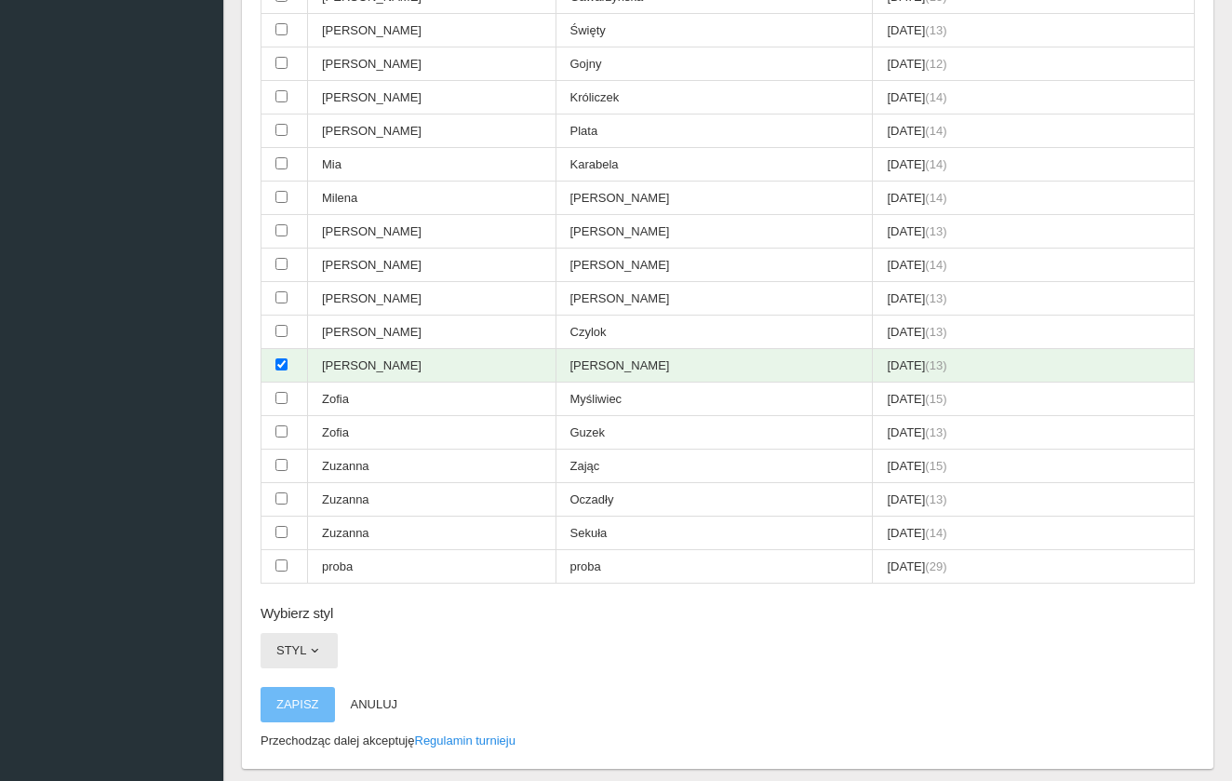
click at [316, 643] on span "button" at bounding box center [314, 650] width 15 height 15
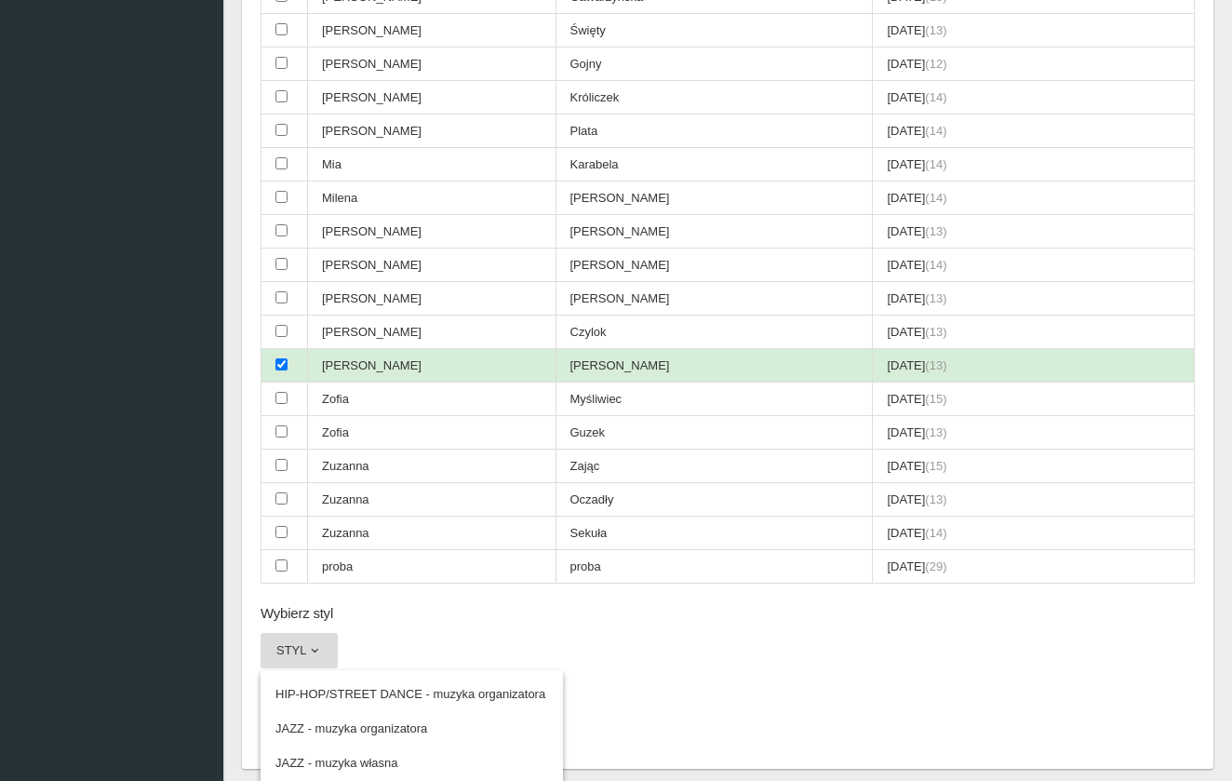
click at [275, 358] on input "checkbox" at bounding box center [281, 364] width 12 height 12
checkbox input "false"
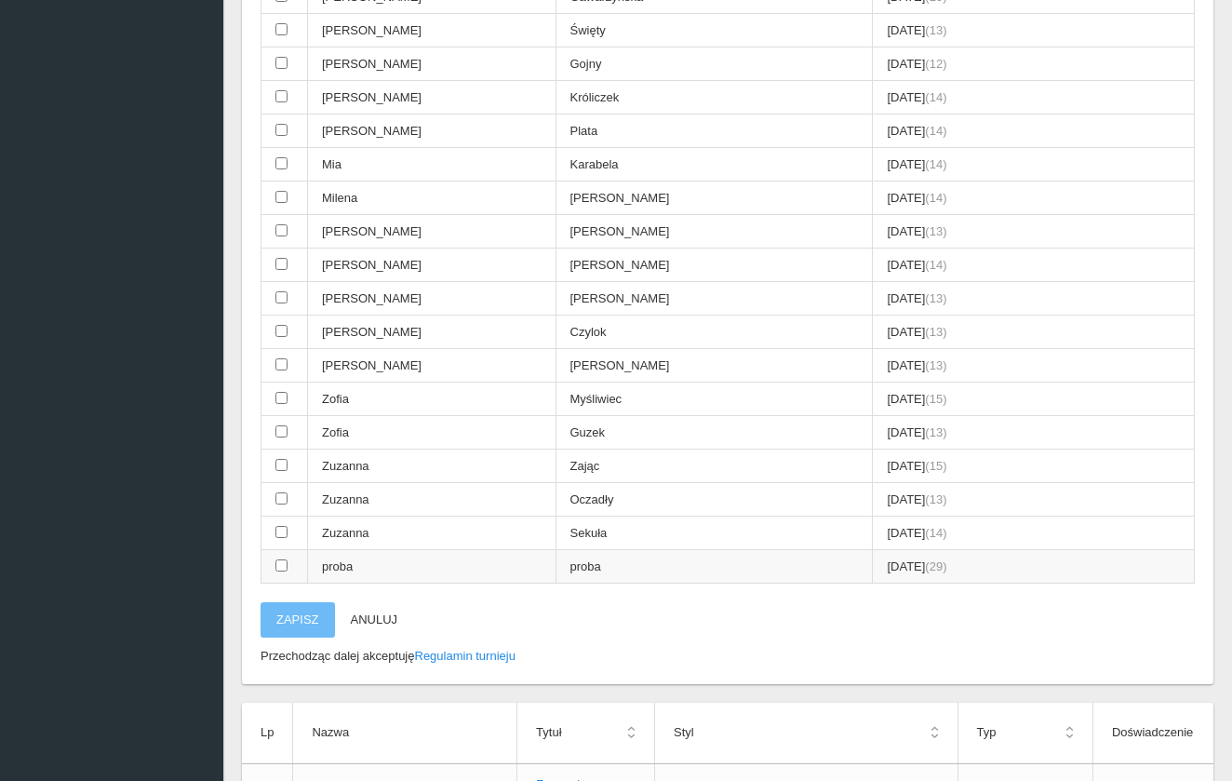
click at [283, 559] on input "checkbox" at bounding box center [281, 565] width 12 height 12
checkbox input "true"
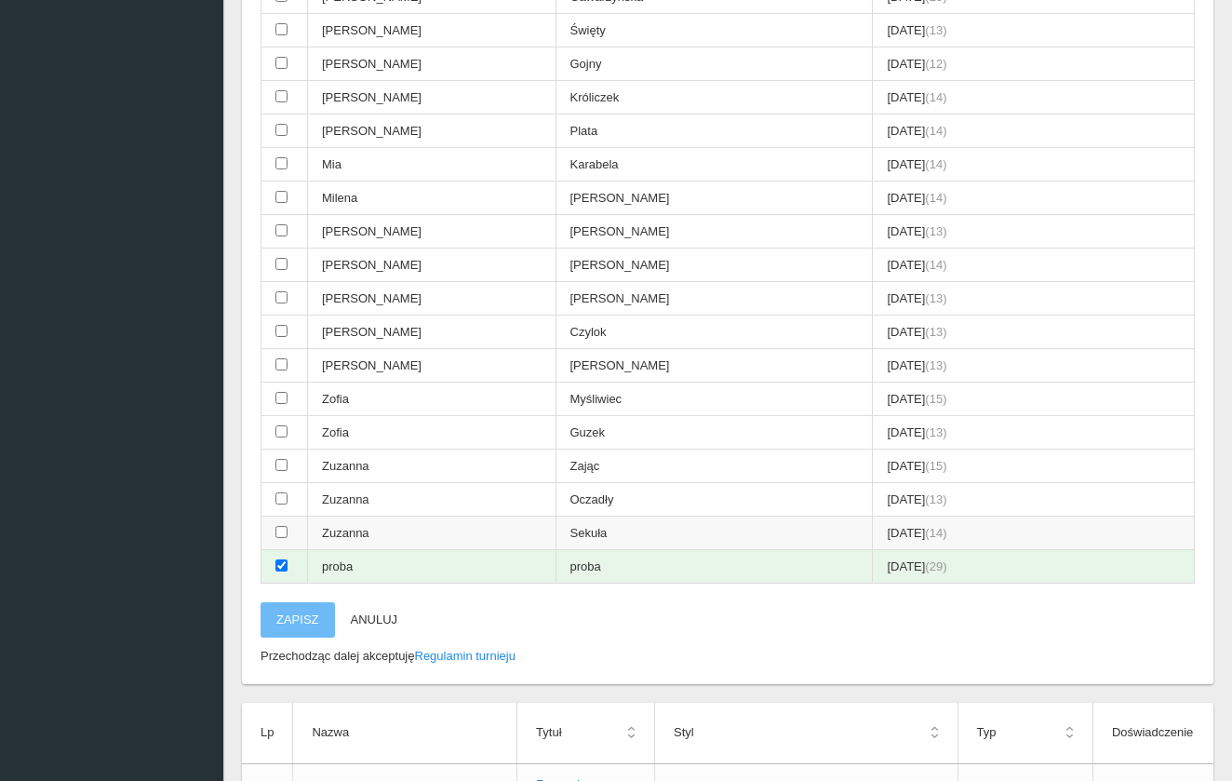
click at [282, 526] on input "checkbox" at bounding box center [281, 532] width 12 height 12
checkbox input "true"
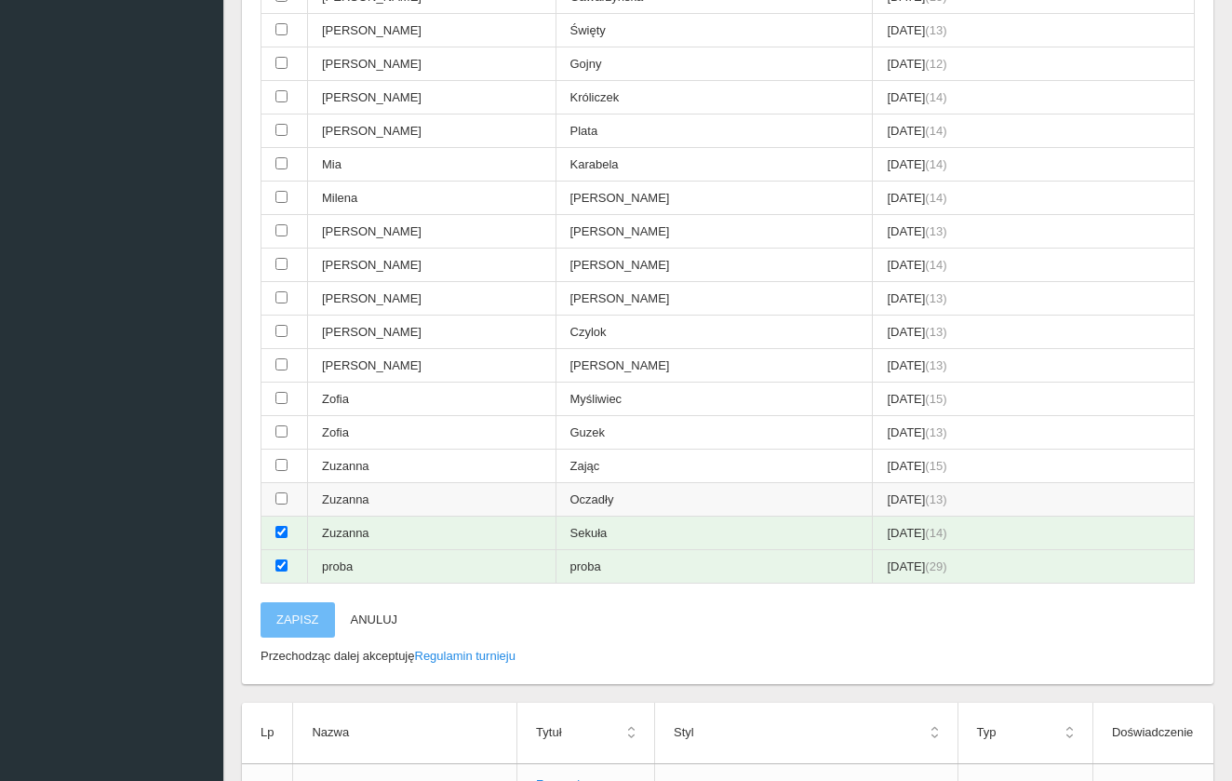
click at [282, 483] on td at bounding box center [284, 499] width 47 height 33
checkbox input "true"
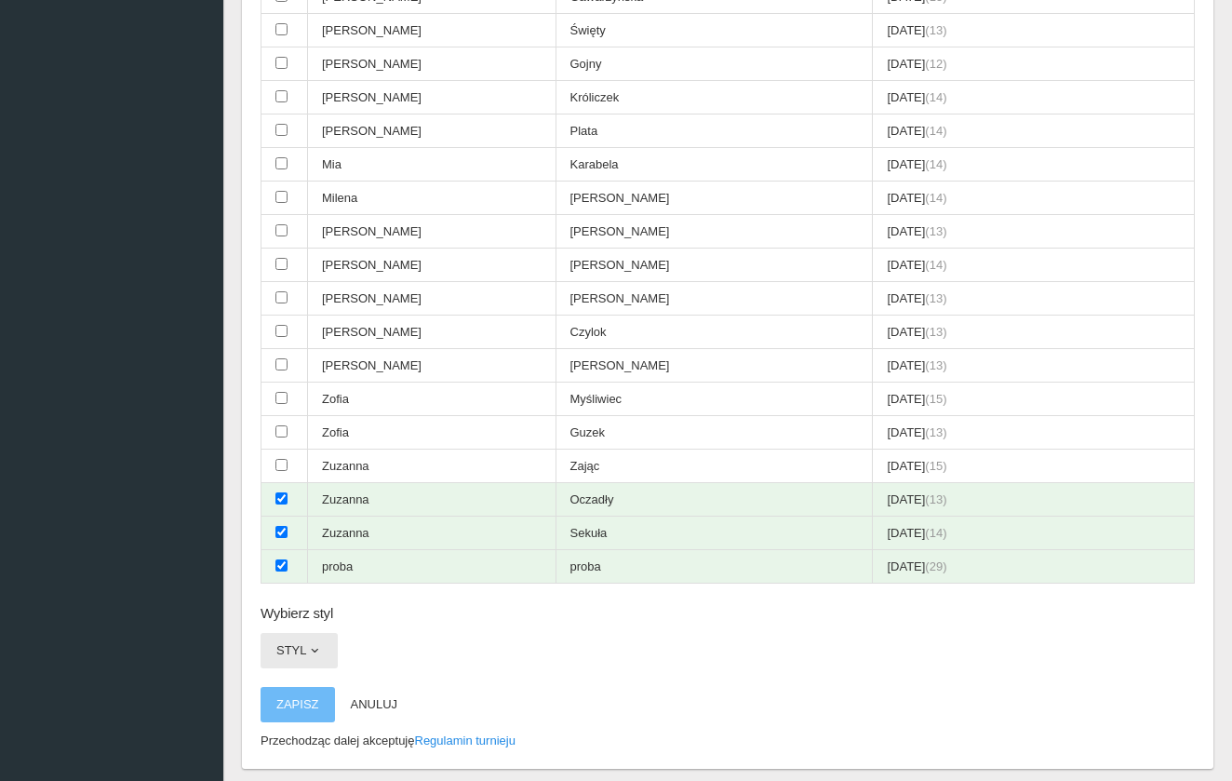
click at [313, 633] on button "Styl" at bounding box center [299, 650] width 77 height 35
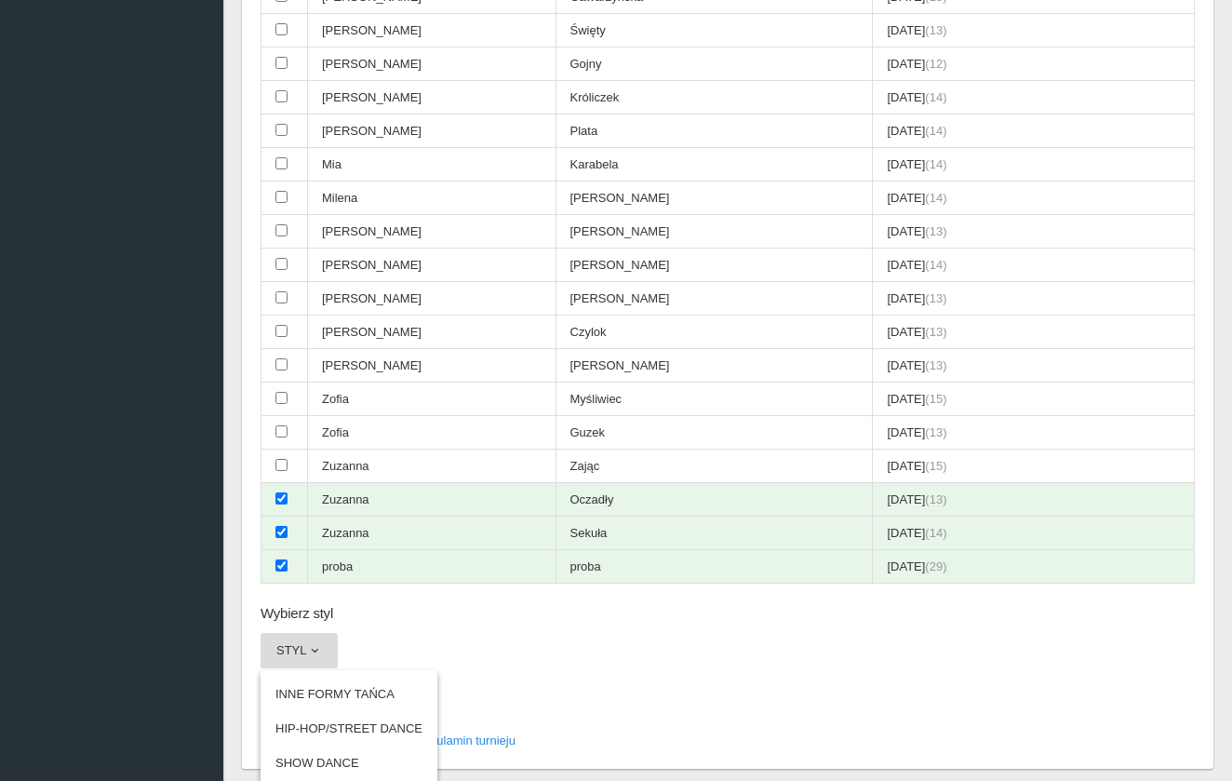
click at [313, 633] on button "Styl" at bounding box center [299, 650] width 77 height 35
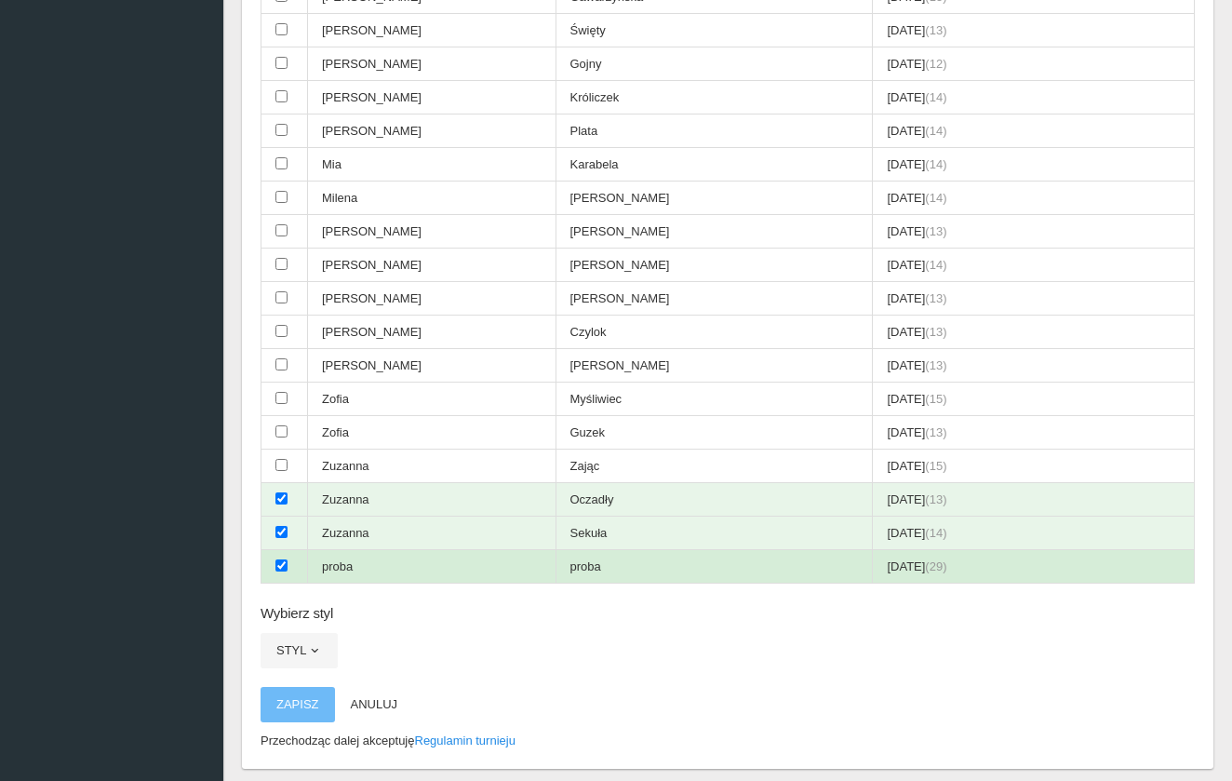
click at [277, 559] on input "checkbox" at bounding box center [281, 565] width 12 height 12
checkbox input "false"
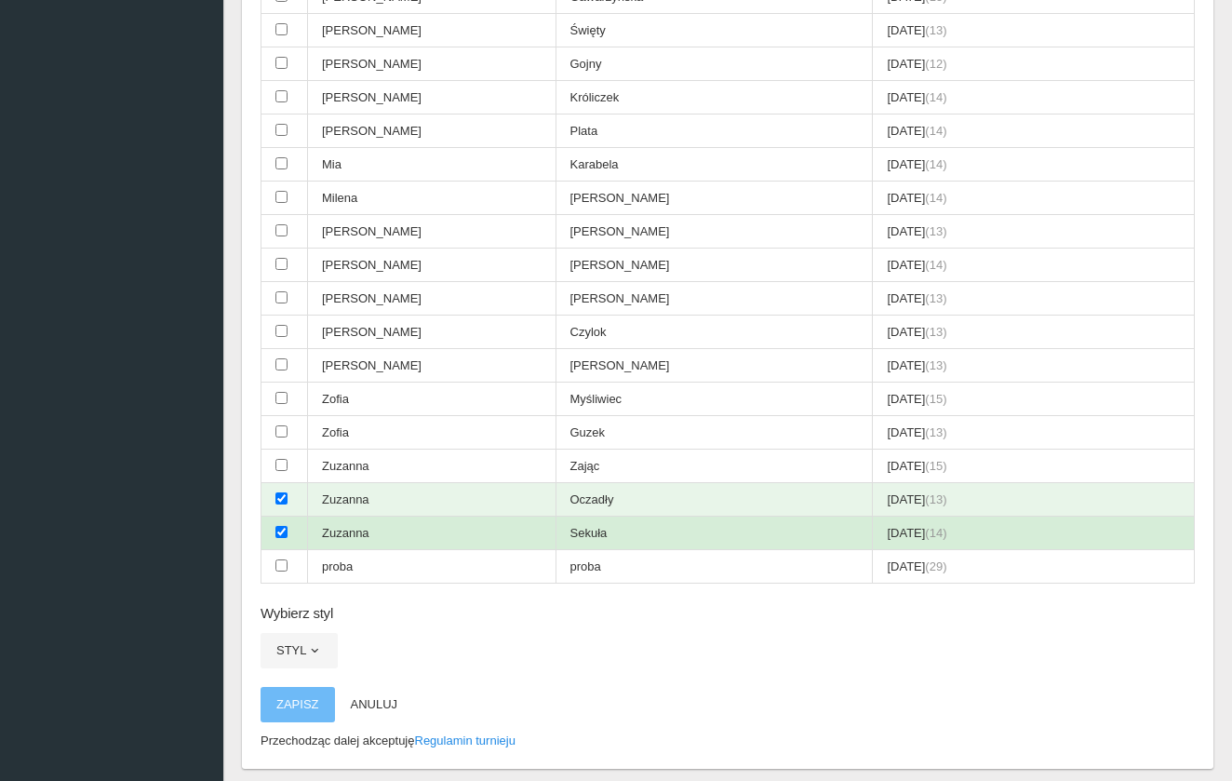
click at [281, 526] on input "checkbox" at bounding box center [281, 532] width 12 height 12
checkbox input "false"
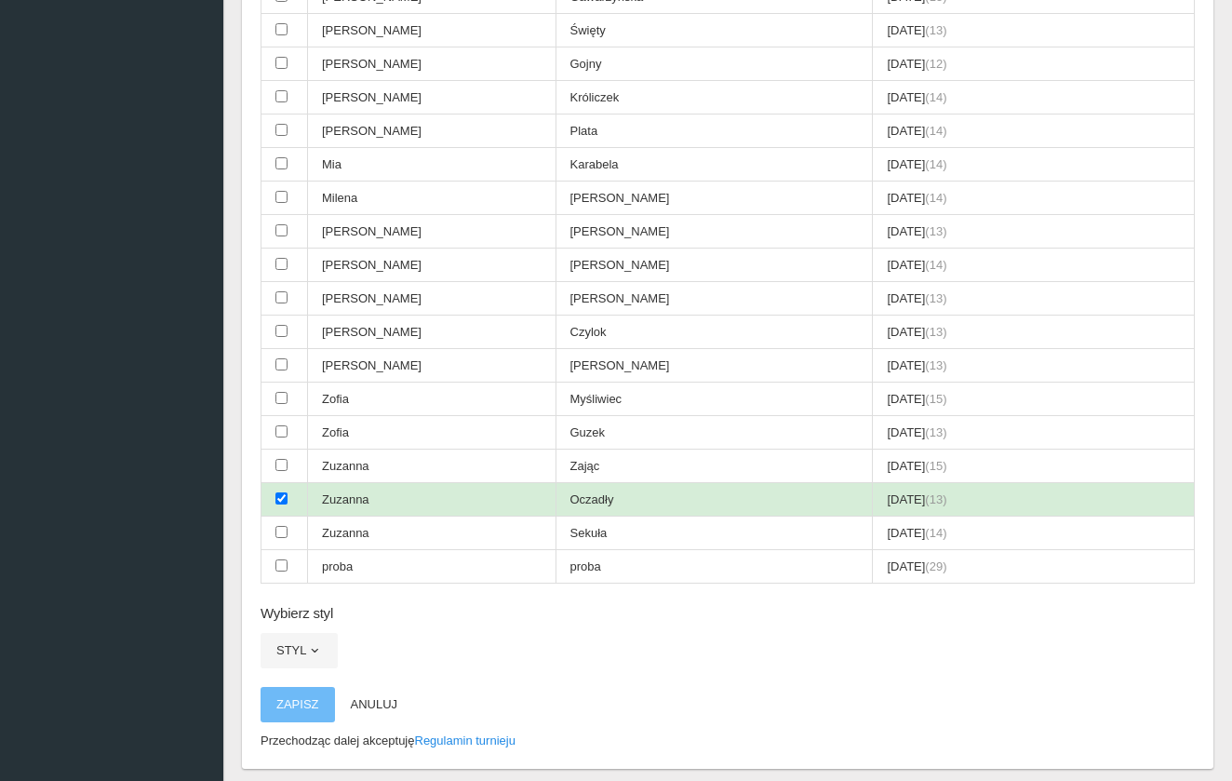
click at [280, 492] on input "checkbox" at bounding box center [281, 498] width 12 height 12
checkbox input "false"
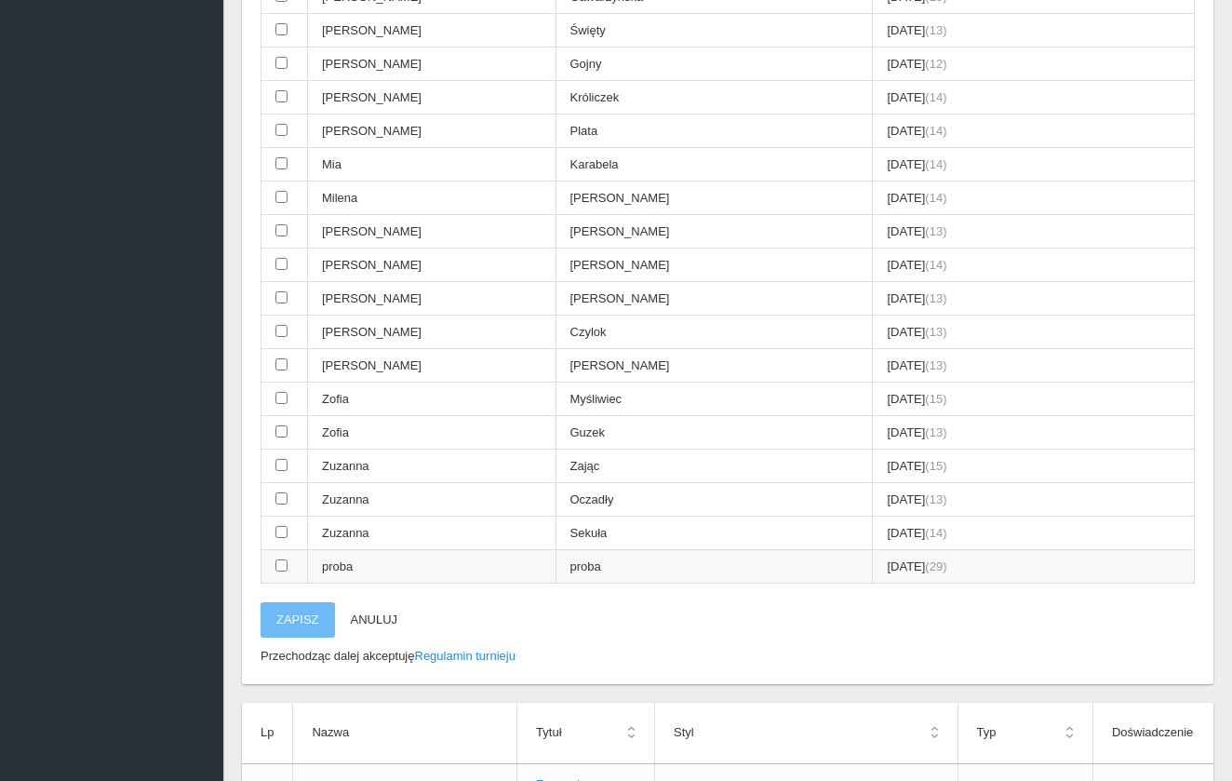
click at [277, 559] on input "checkbox" at bounding box center [281, 565] width 12 height 12
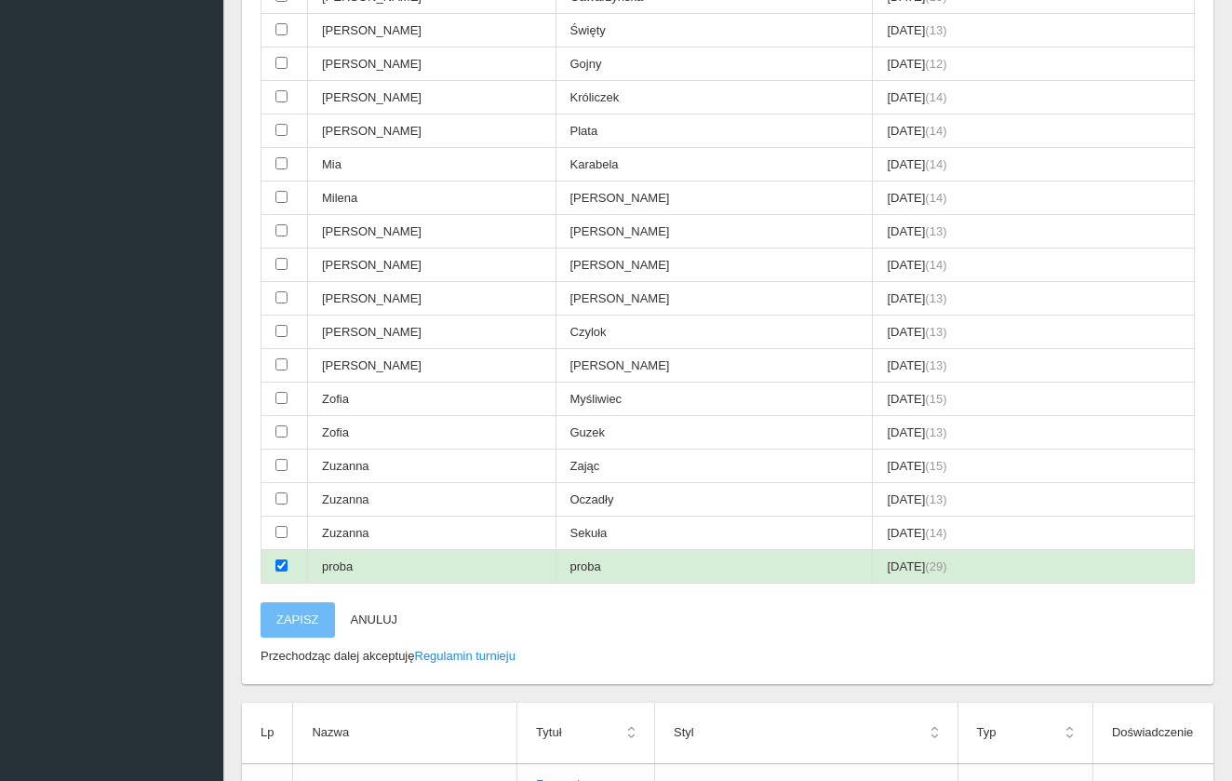
click at [277, 559] on input "checkbox" at bounding box center [281, 565] width 12 height 12
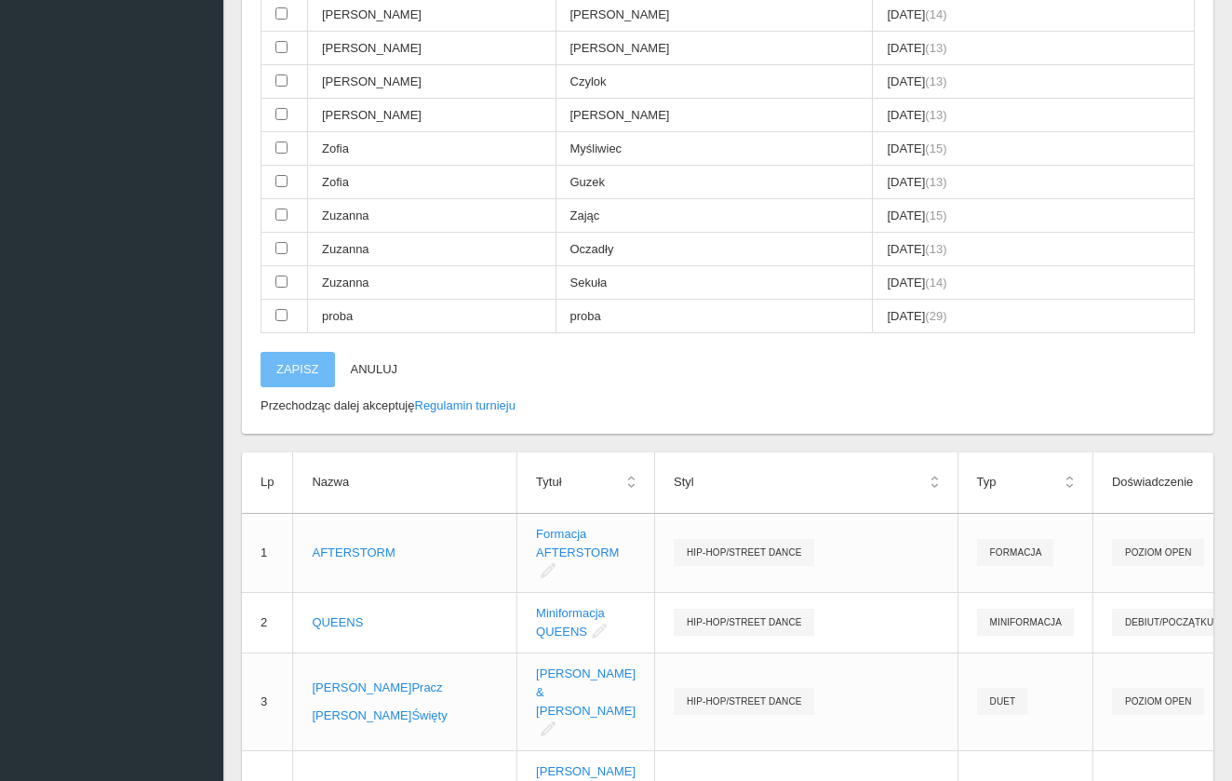
scroll to position [987, 0]
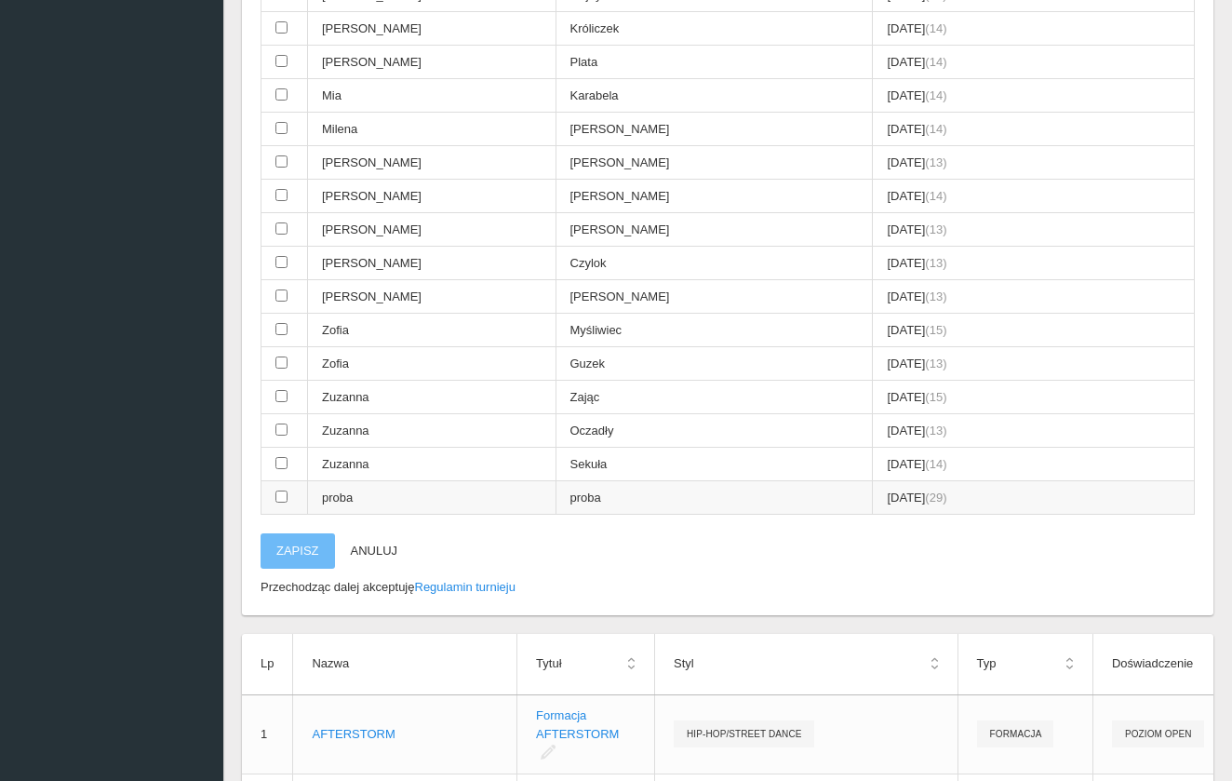
click at [284, 490] on input "checkbox" at bounding box center [281, 496] width 12 height 12
checkbox input "true"
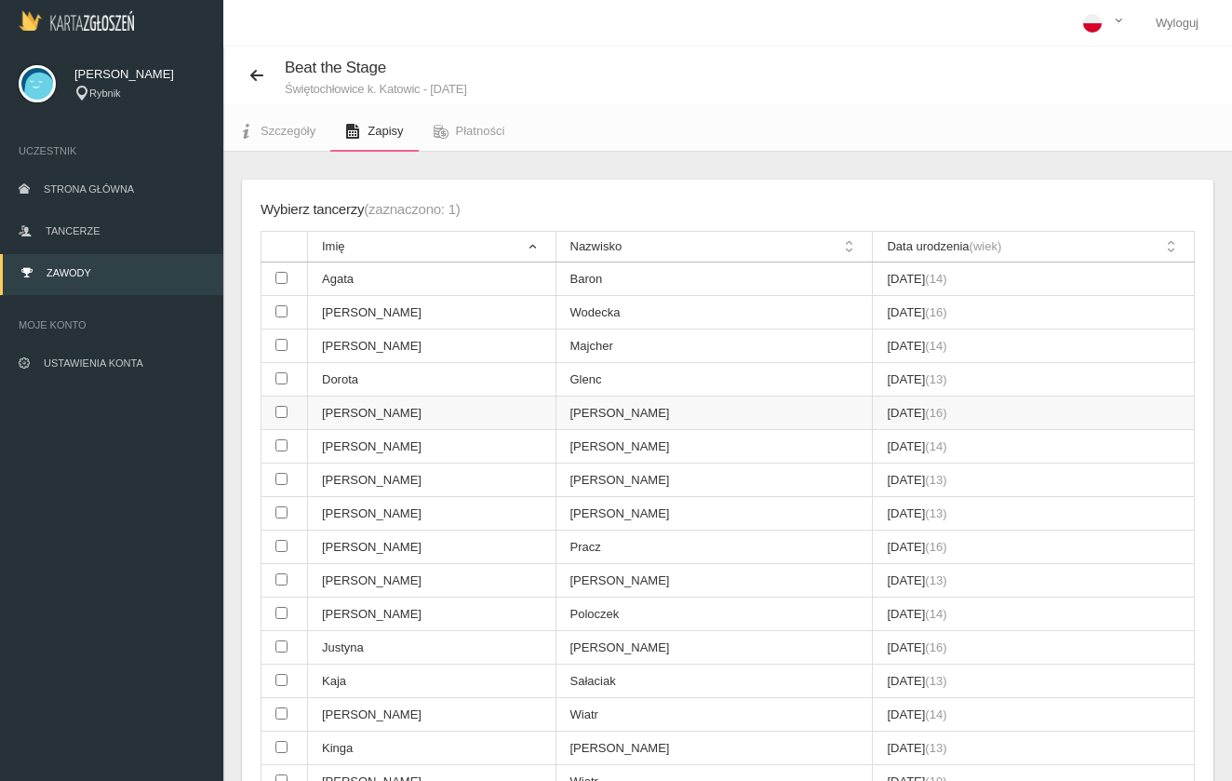
scroll to position [0, 0]
click at [459, 134] on span "Płatności" at bounding box center [480, 131] width 49 height 14
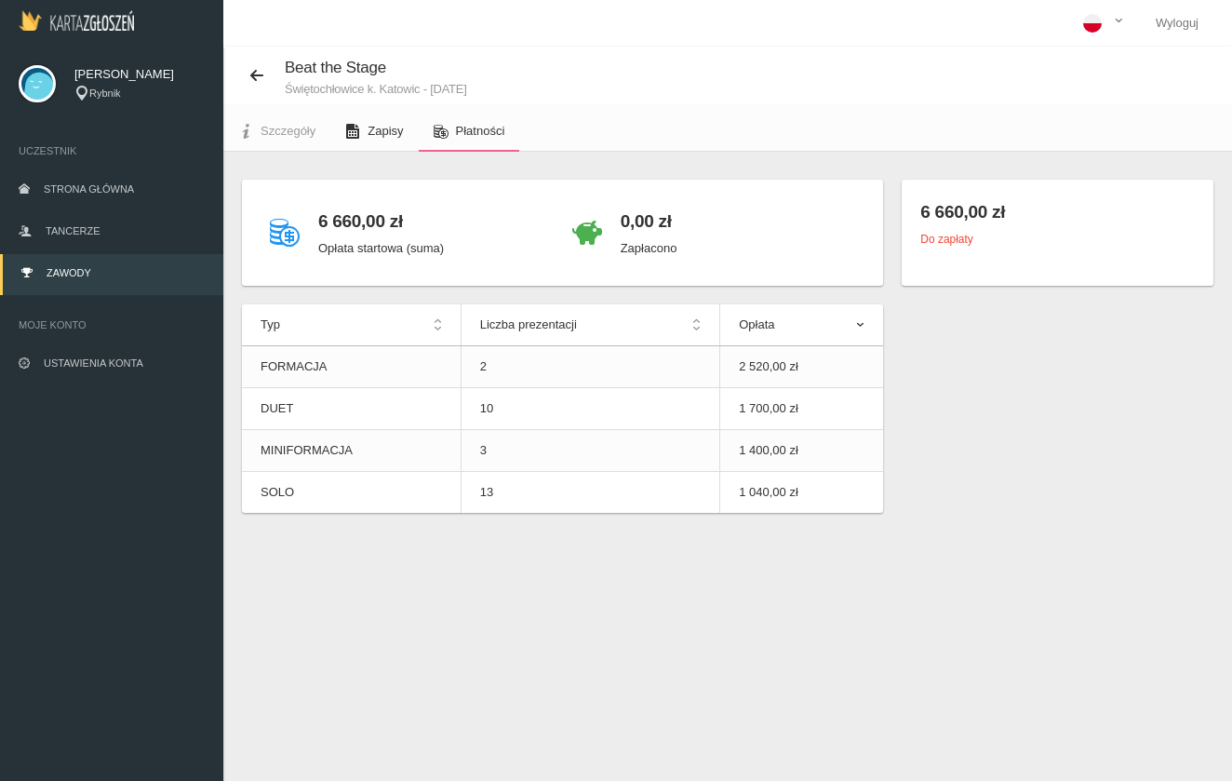
click at [385, 139] on link "Zapisy" at bounding box center [373, 131] width 87 height 41
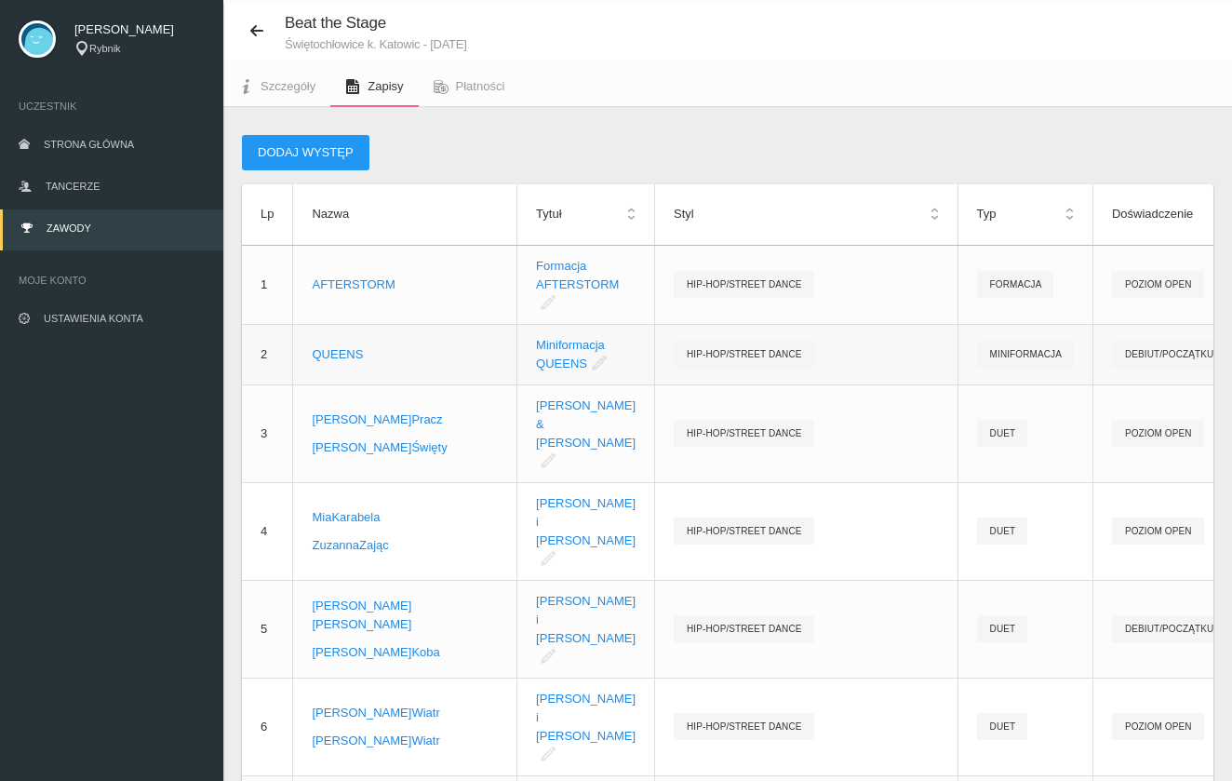
scroll to position [60, 0]
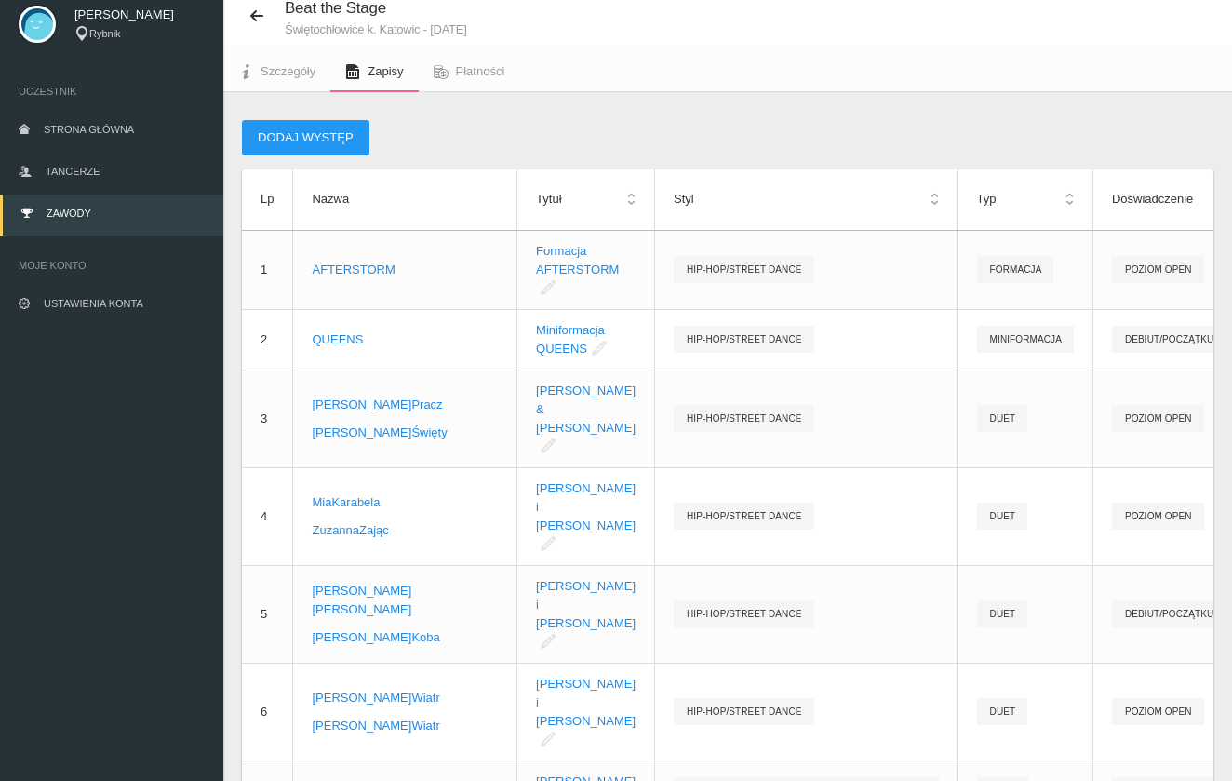
click at [969, 198] on th "Typ" at bounding box center [1024, 199] width 135 height 60
click at [968, 200] on th "Typ" at bounding box center [1024, 199] width 135 height 60
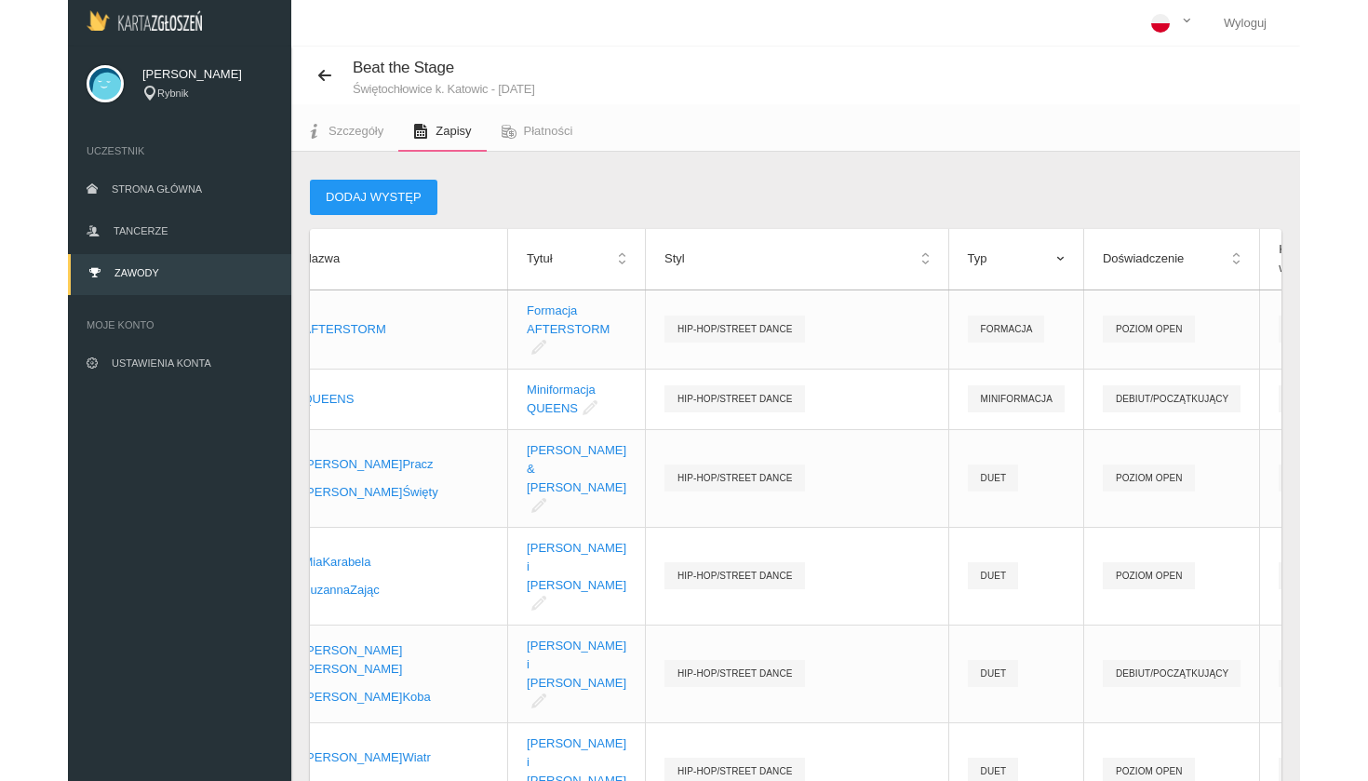
scroll to position [0, 114]
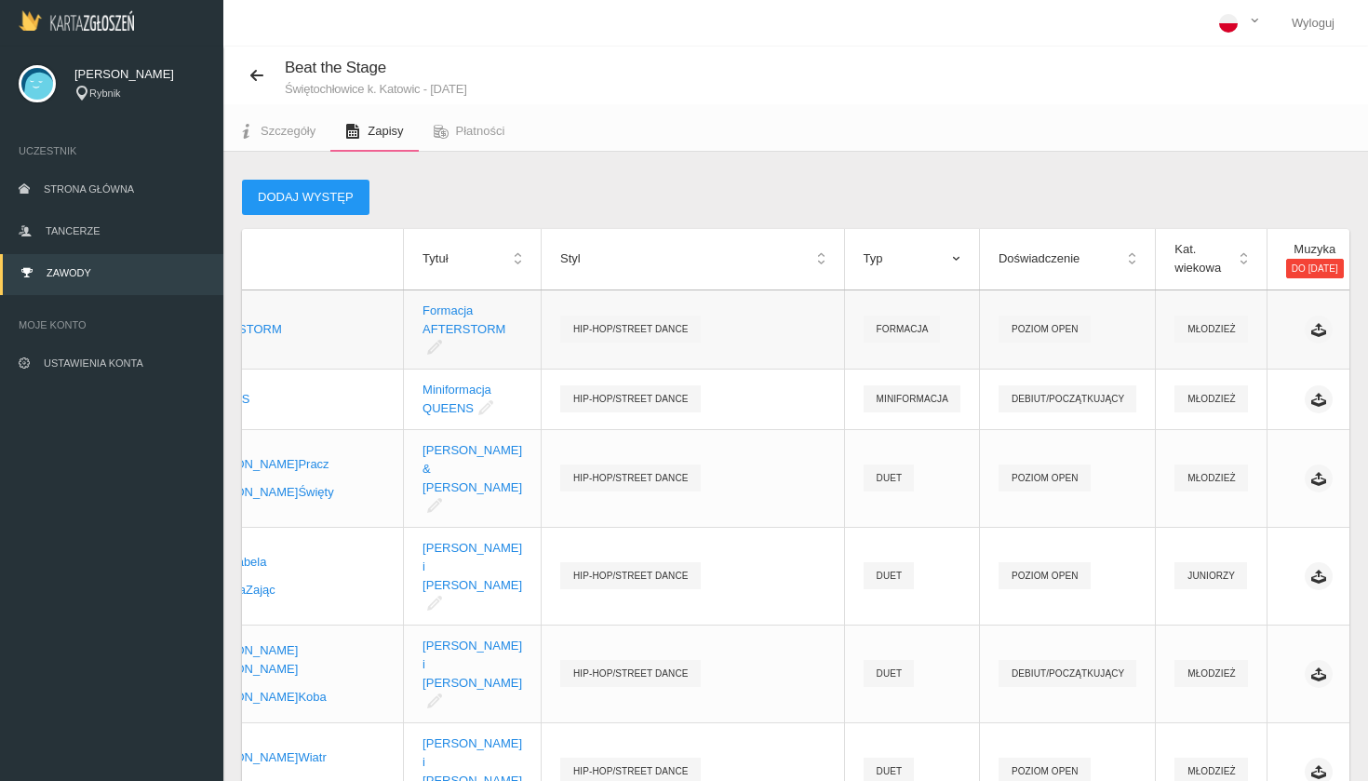
click at [724, 292] on td "HIP-HOP/STREET DANCE" at bounding box center [693, 328] width 303 height 79
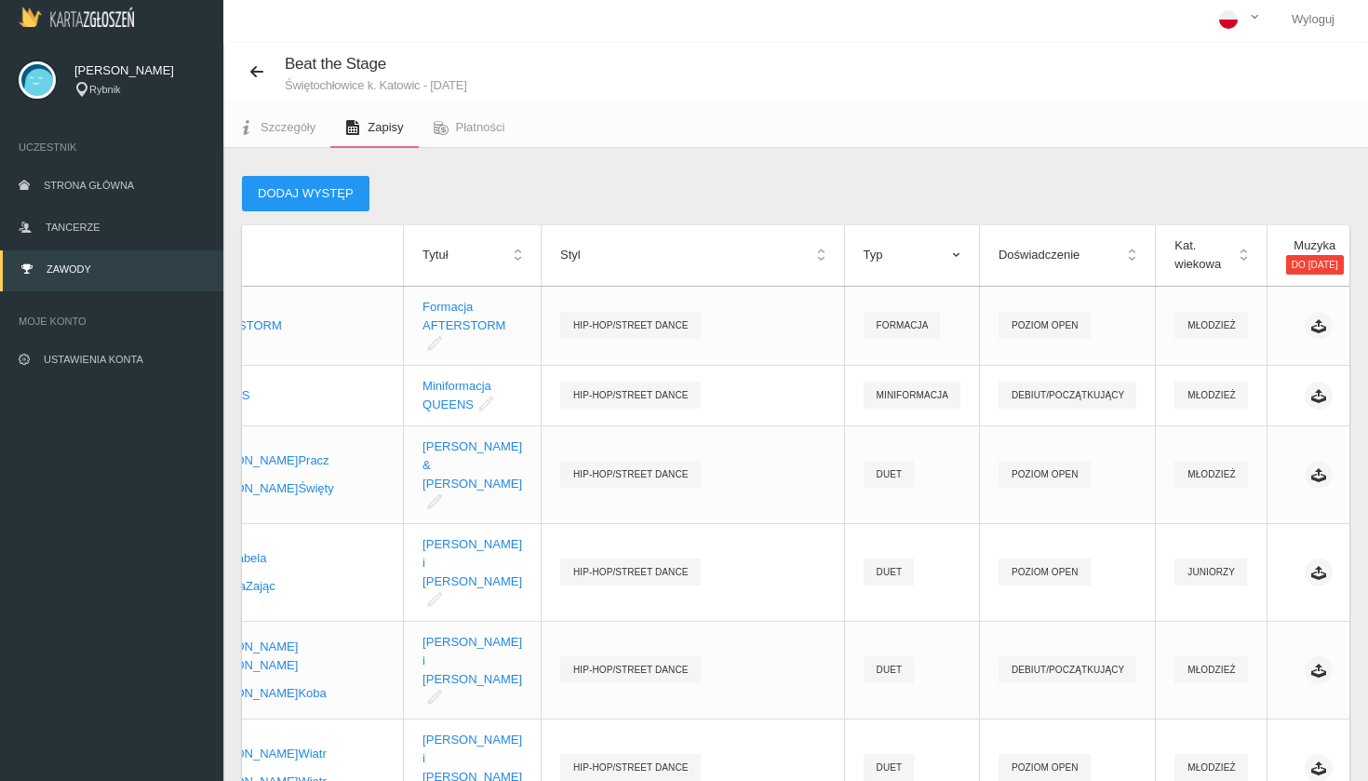
scroll to position [4, 0]
click at [1231, 386] on link "Usuń" at bounding box center [1245, 393] width 186 height 33
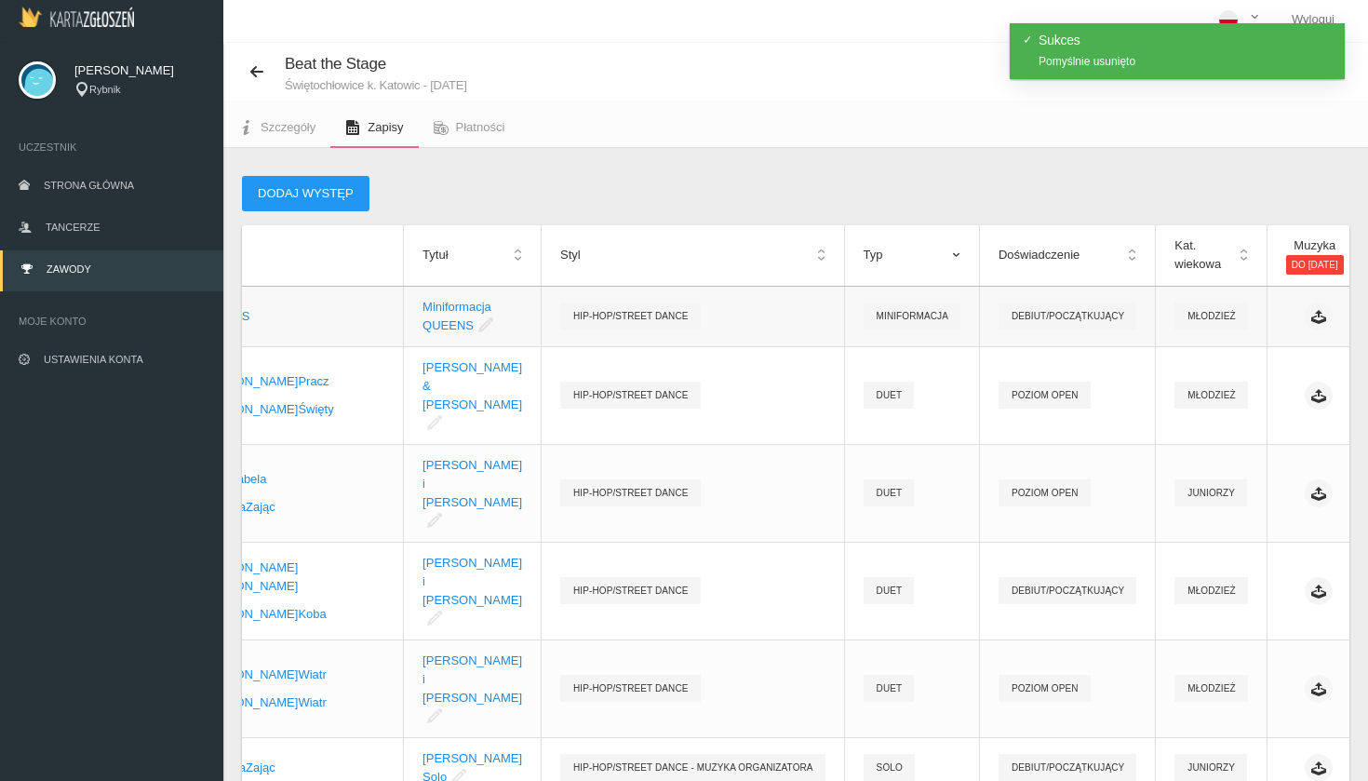
click at [1231, 382] on link "Usuń" at bounding box center [1245, 384] width 186 height 33
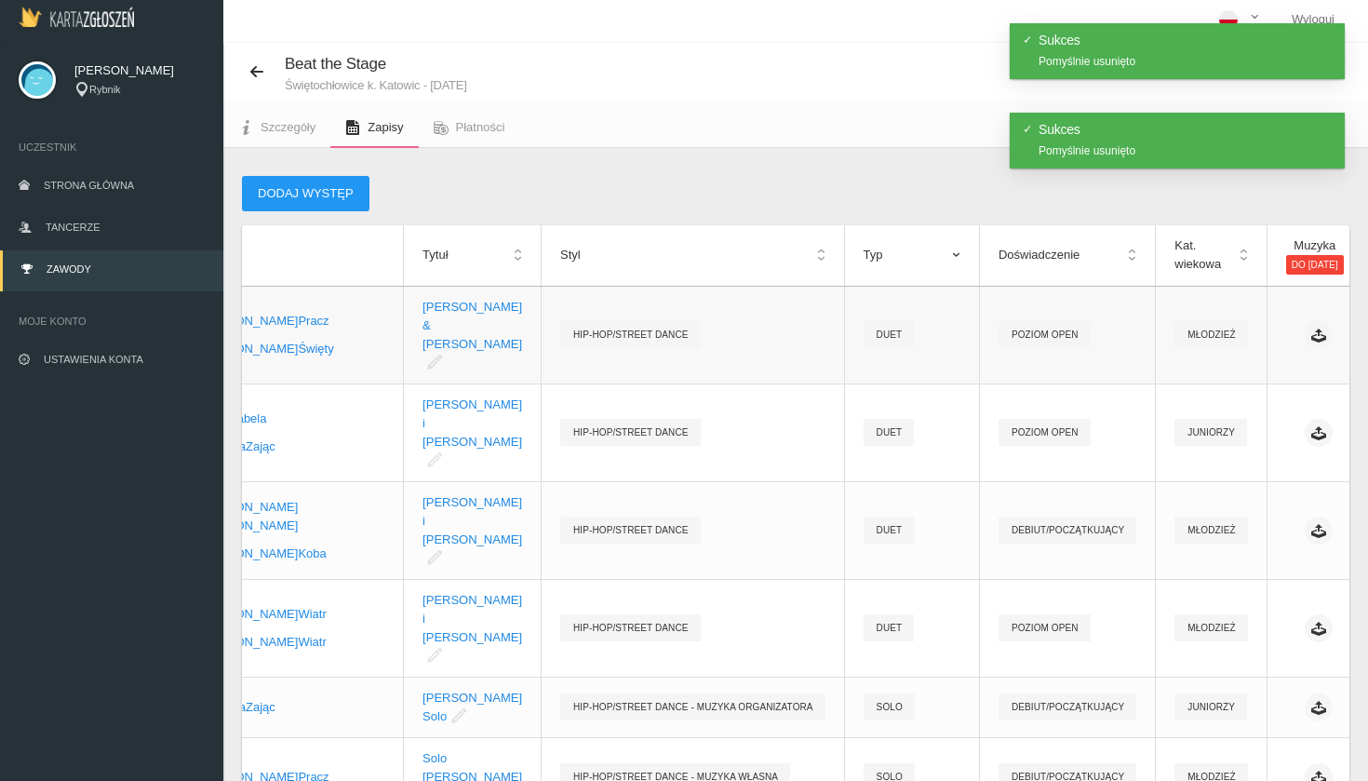
click at [1231, 392] on link "Usuń" at bounding box center [1245, 388] width 186 height 33
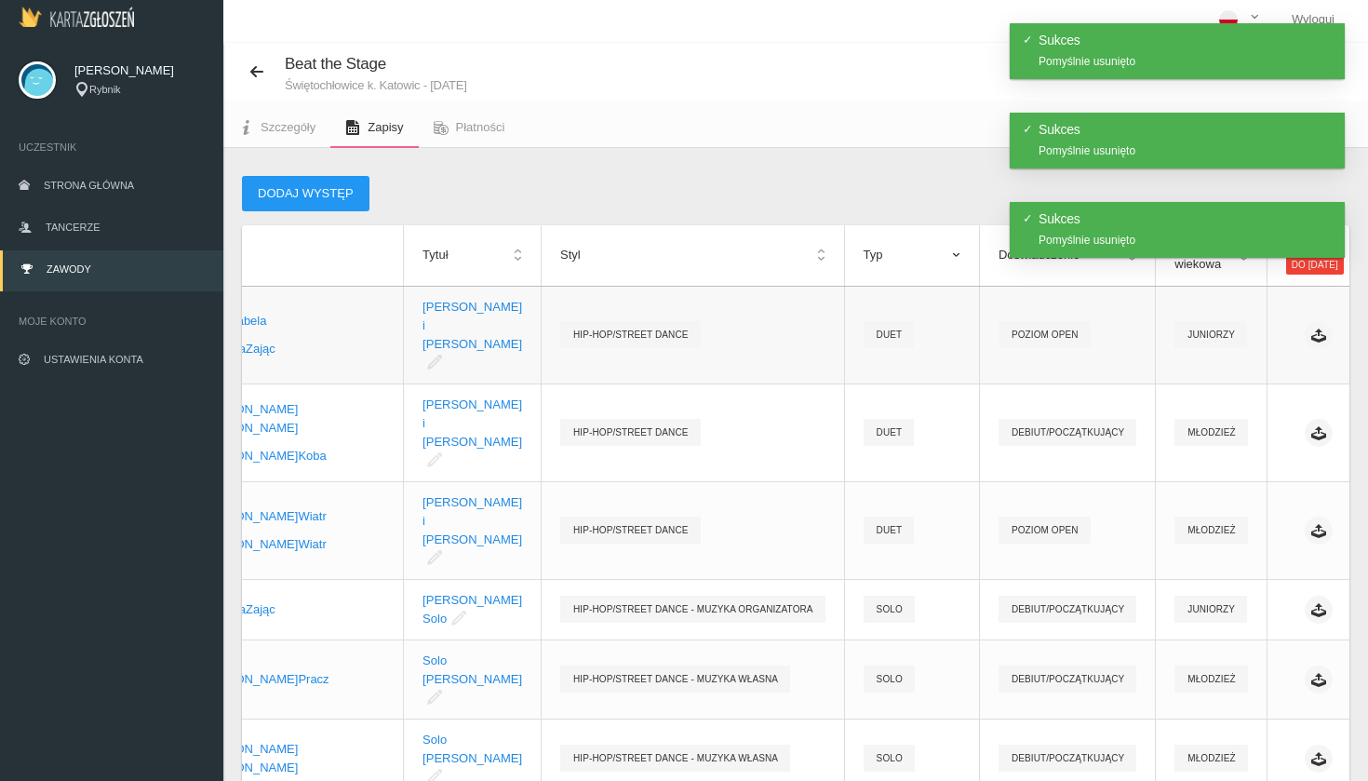
click at [1231, 385] on link "Usuń" at bounding box center [1245, 388] width 186 height 33
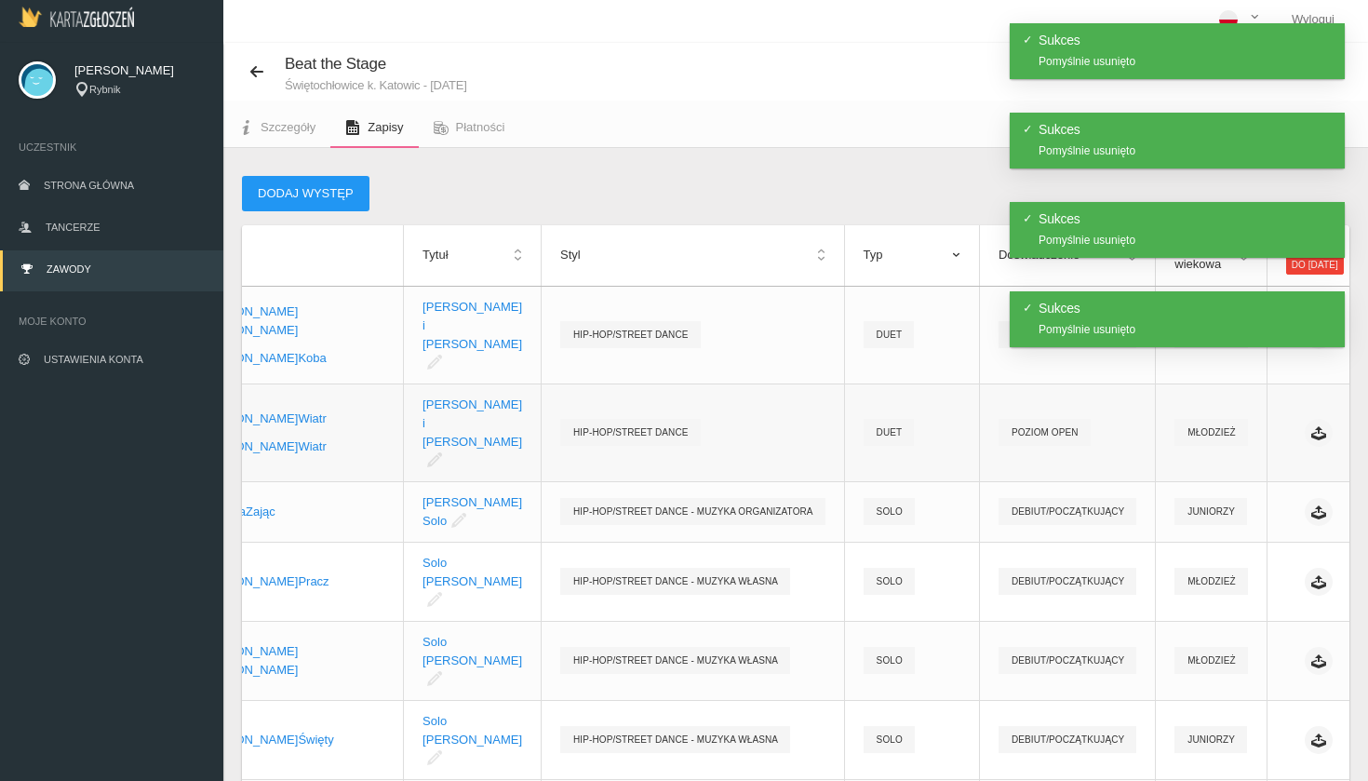
click at [1231, 468] on link "Usuń" at bounding box center [1245, 467] width 186 height 33
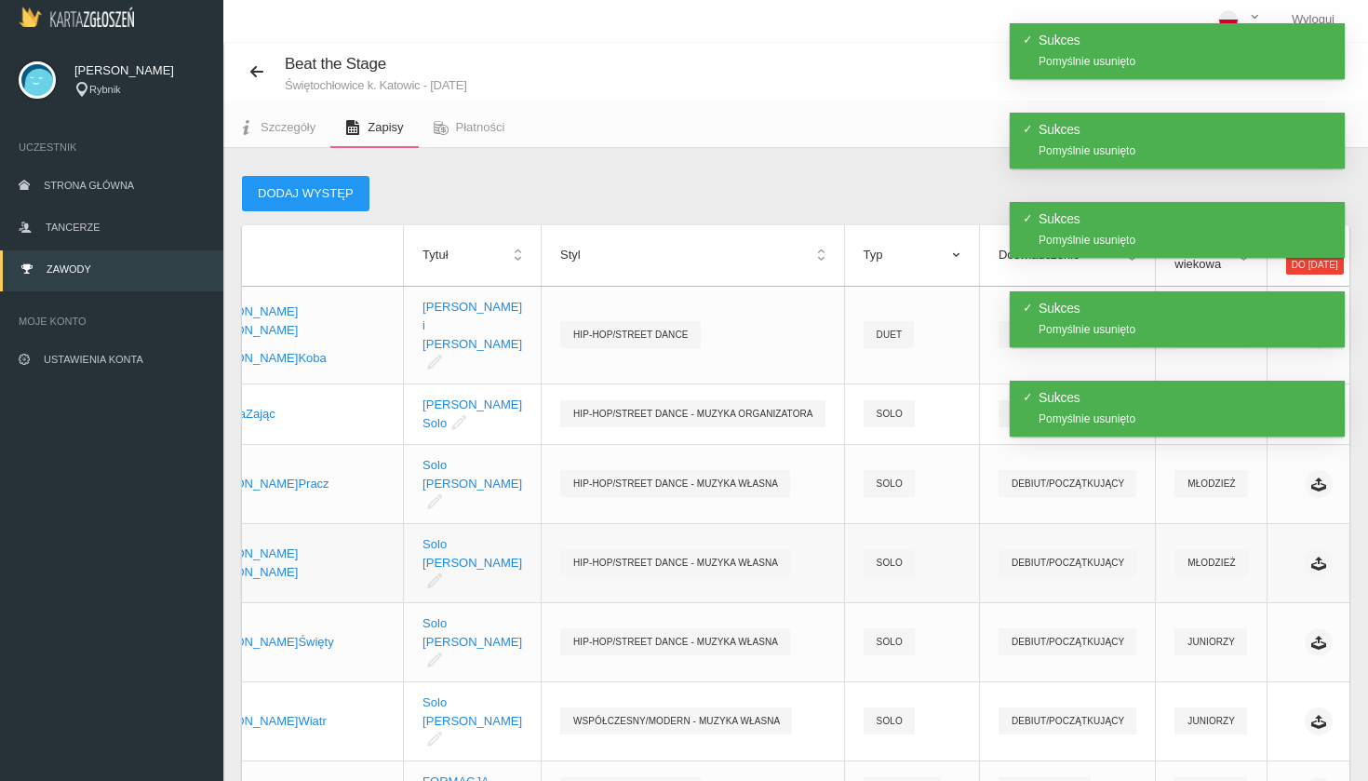
click at [1231, 569] on link "Usuń" at bounding box center [1245, 574] width 186 height 33
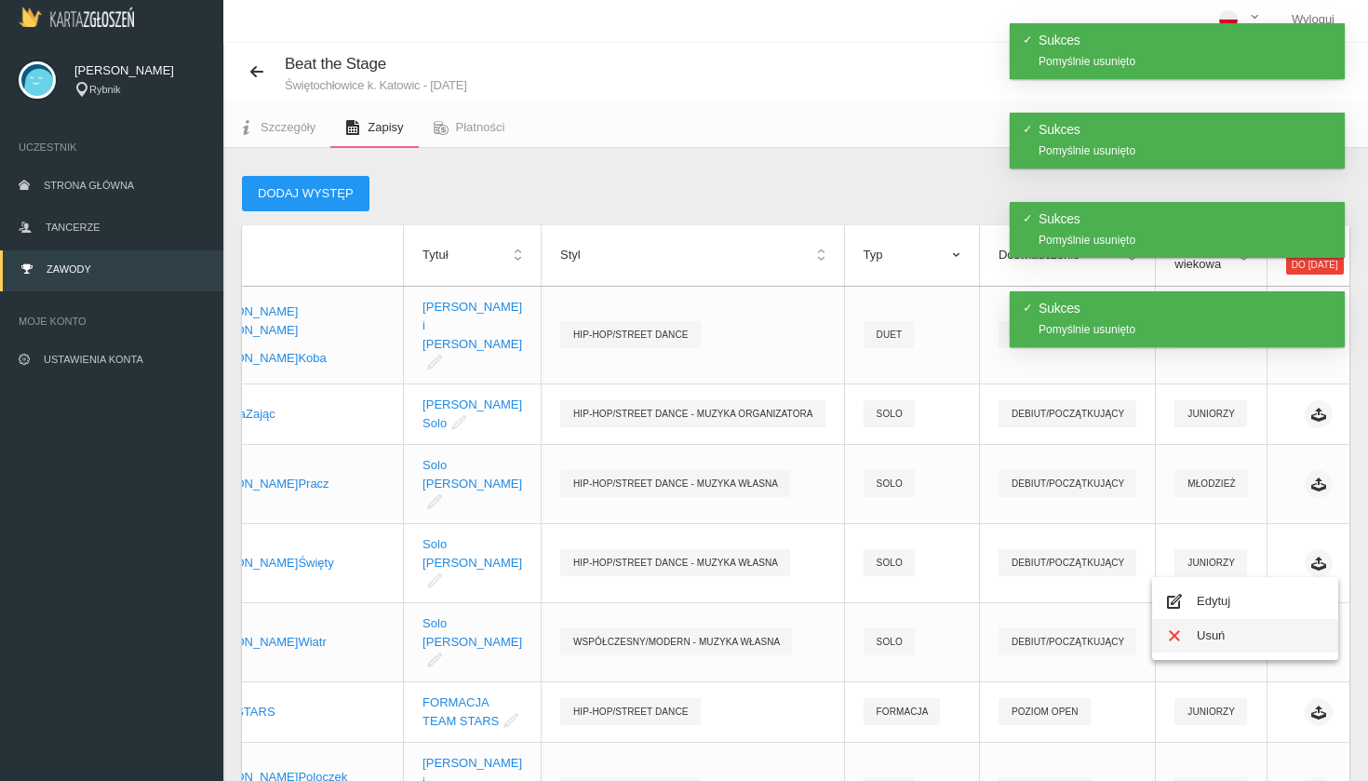
click at [1231, 634] on link "Usuń" at bounding box center [1245, 635] width 186 height 33
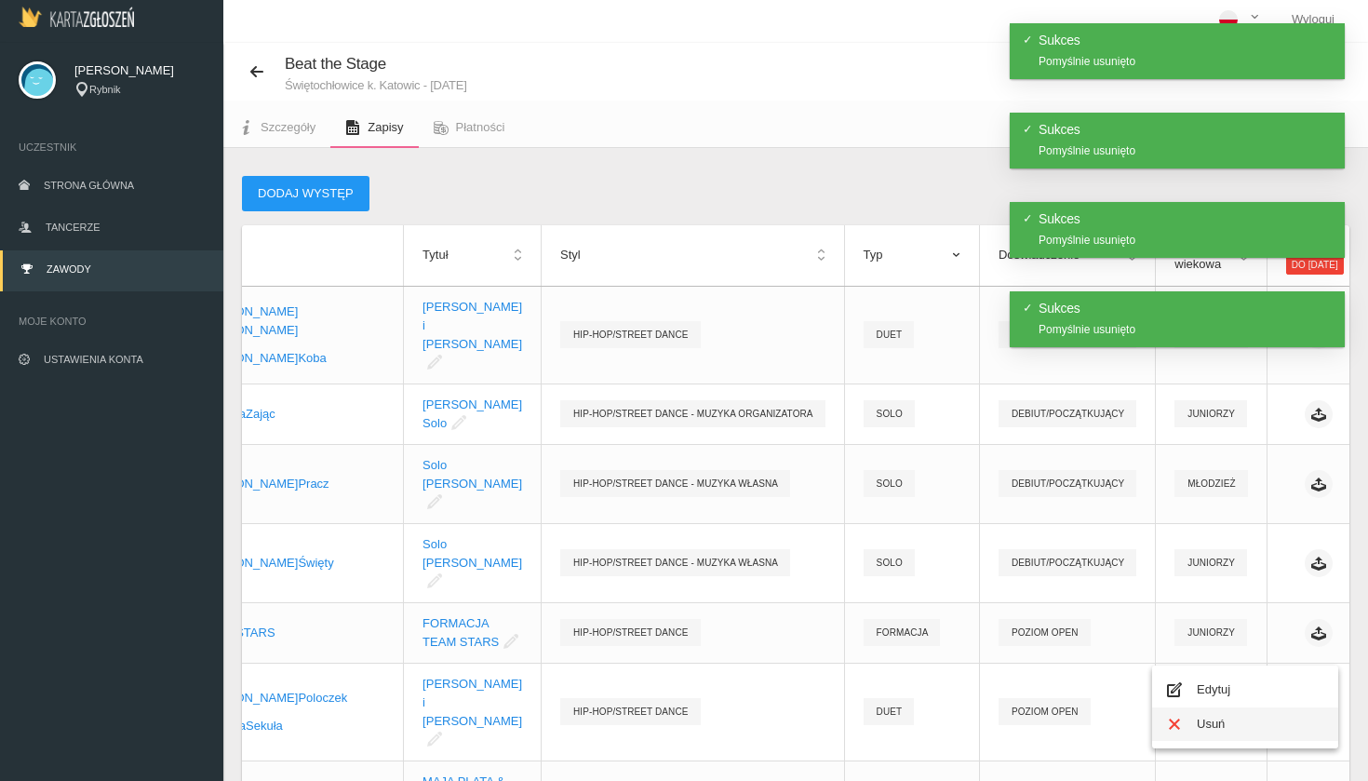
click at [1231, 719] on link "Usuń" at bounding box center [1245, 723] width 186 height 33
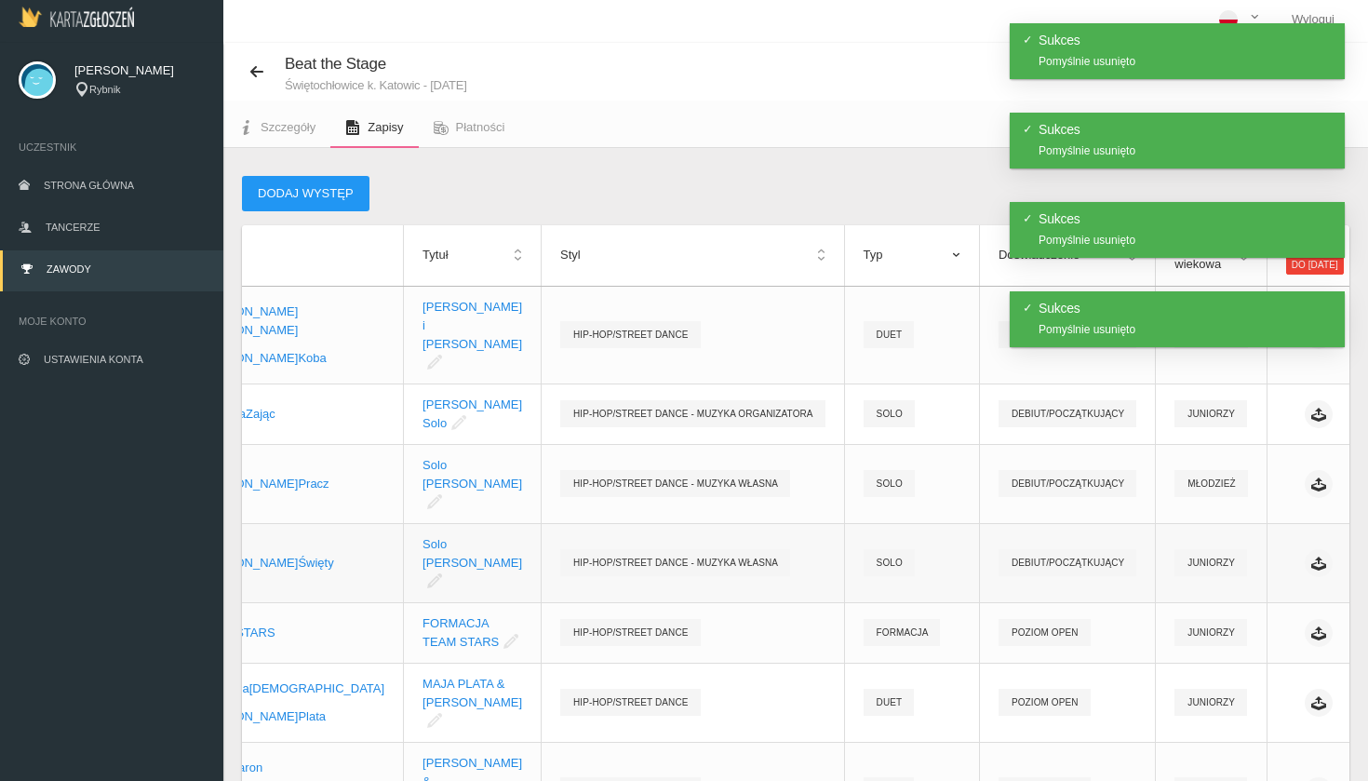
click at [1231, 570] on link "Usuń" at bounding box center [1245, 574] width 186 height 33
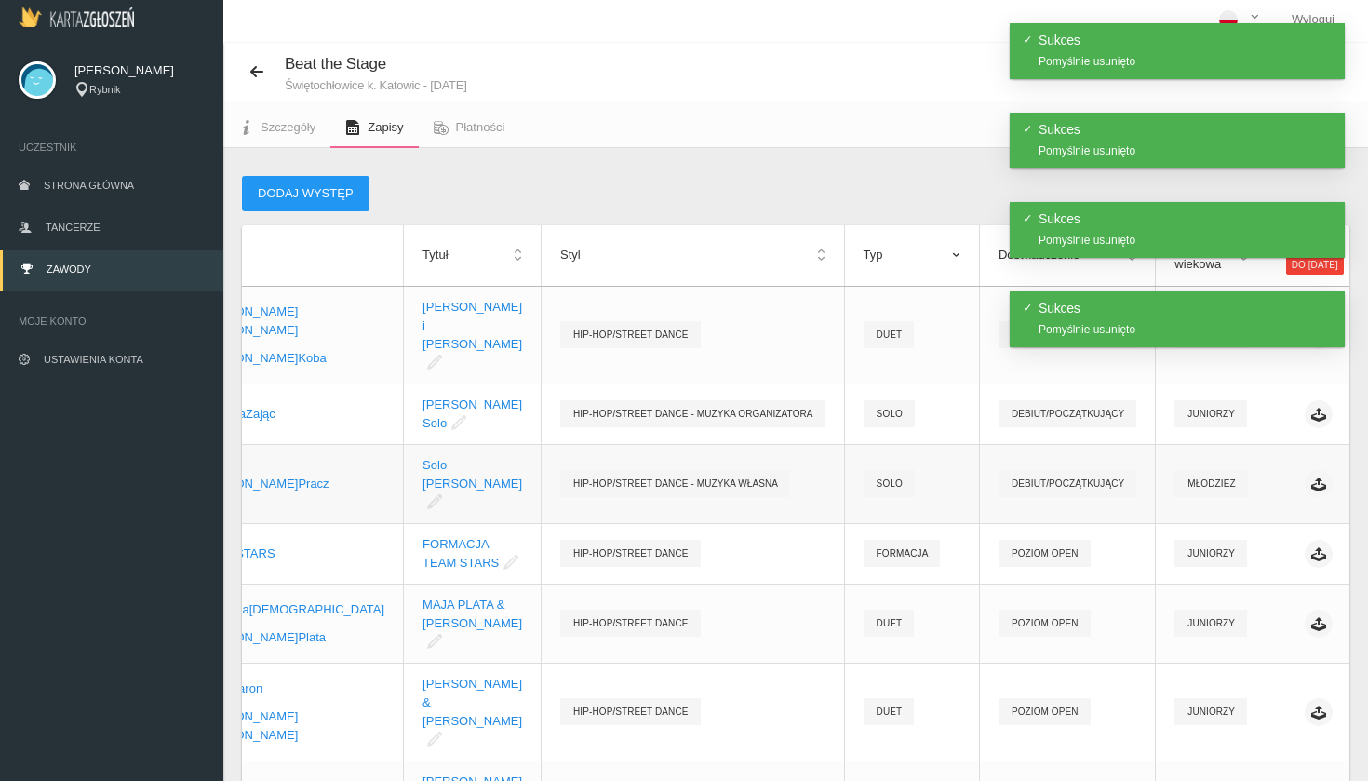
click at [1231, 509] on link "Usuń" at bounding box center [1245, 514] width 186 height 33
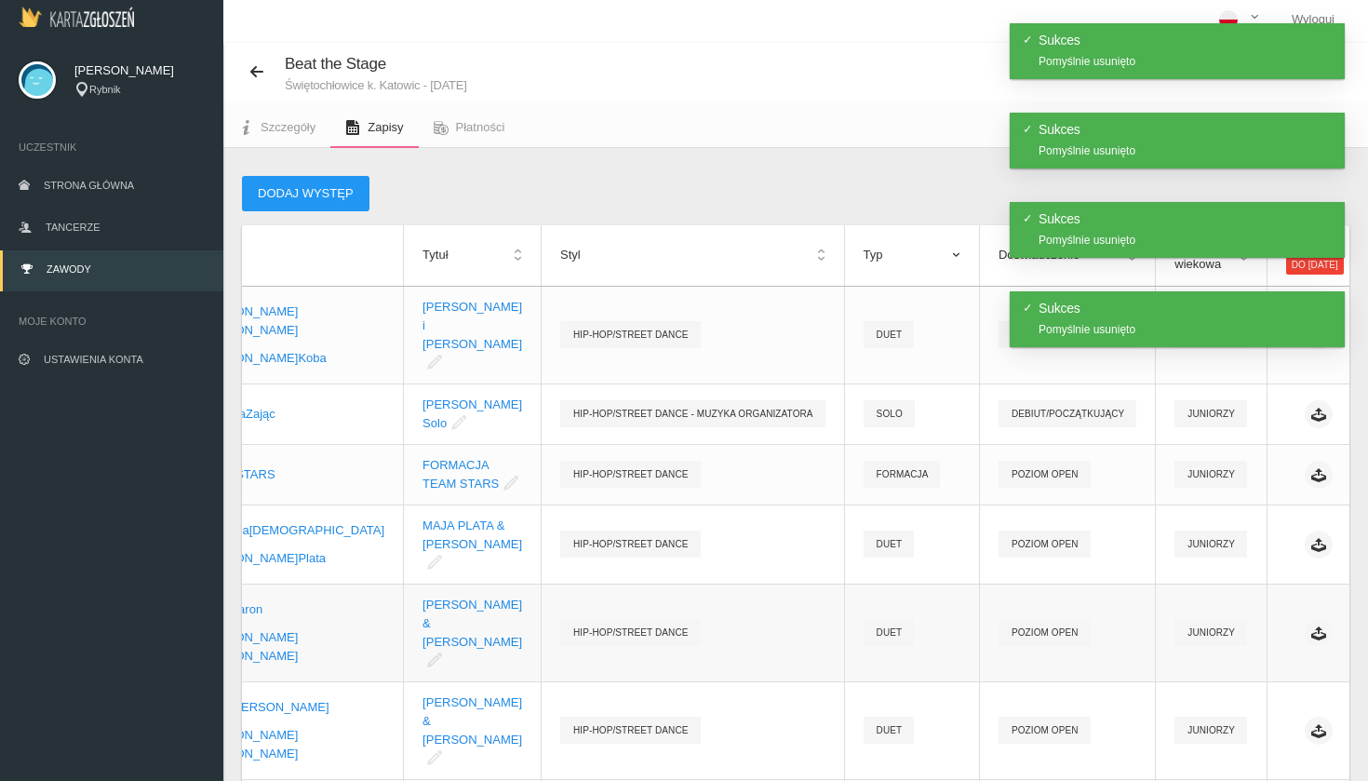
click at [1231, 681] on link "Usuń" at bounding box center [1245, 691] width 186 height 33
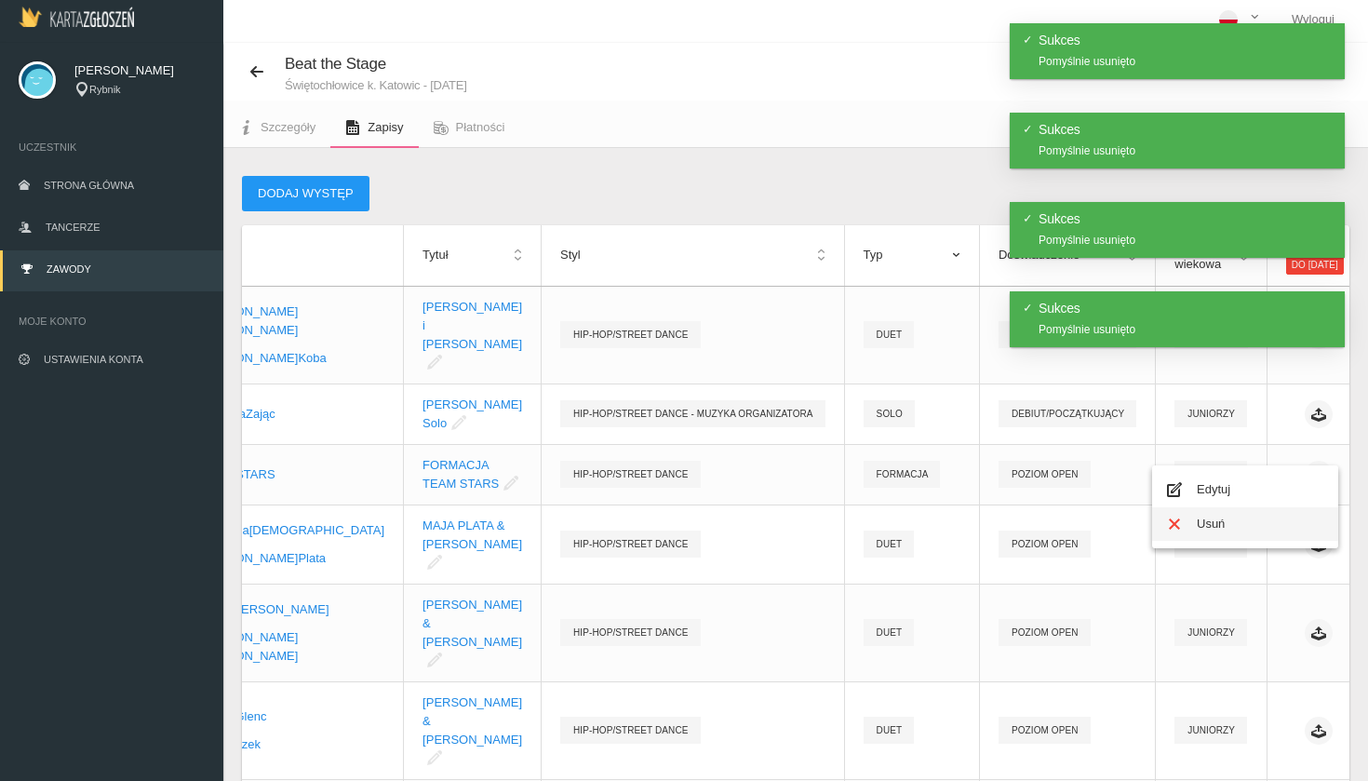
click at [1231, 527] on link "Usuń" at bounding box center [1245, 523] width 186 height 33
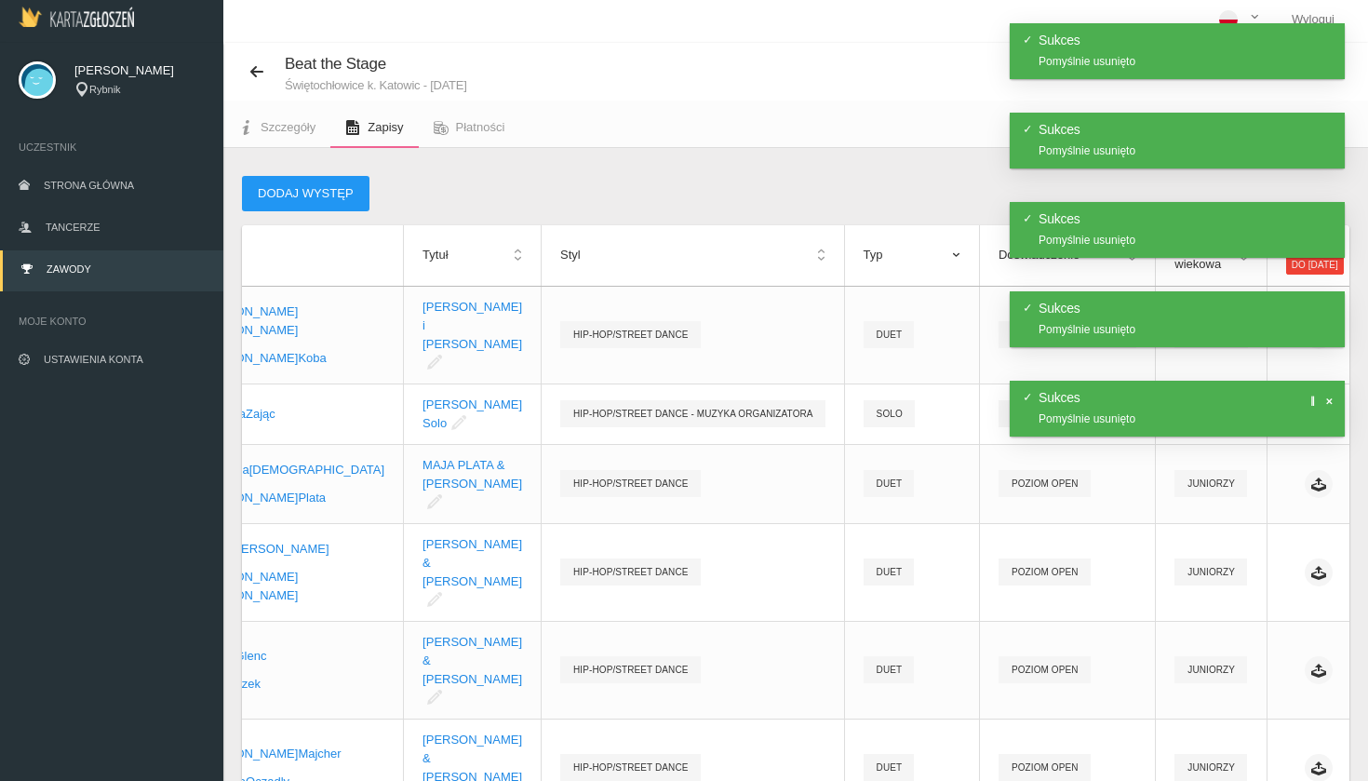
click at [1231, 402] on span at bounding box center [1327, 400] width 9 height 9
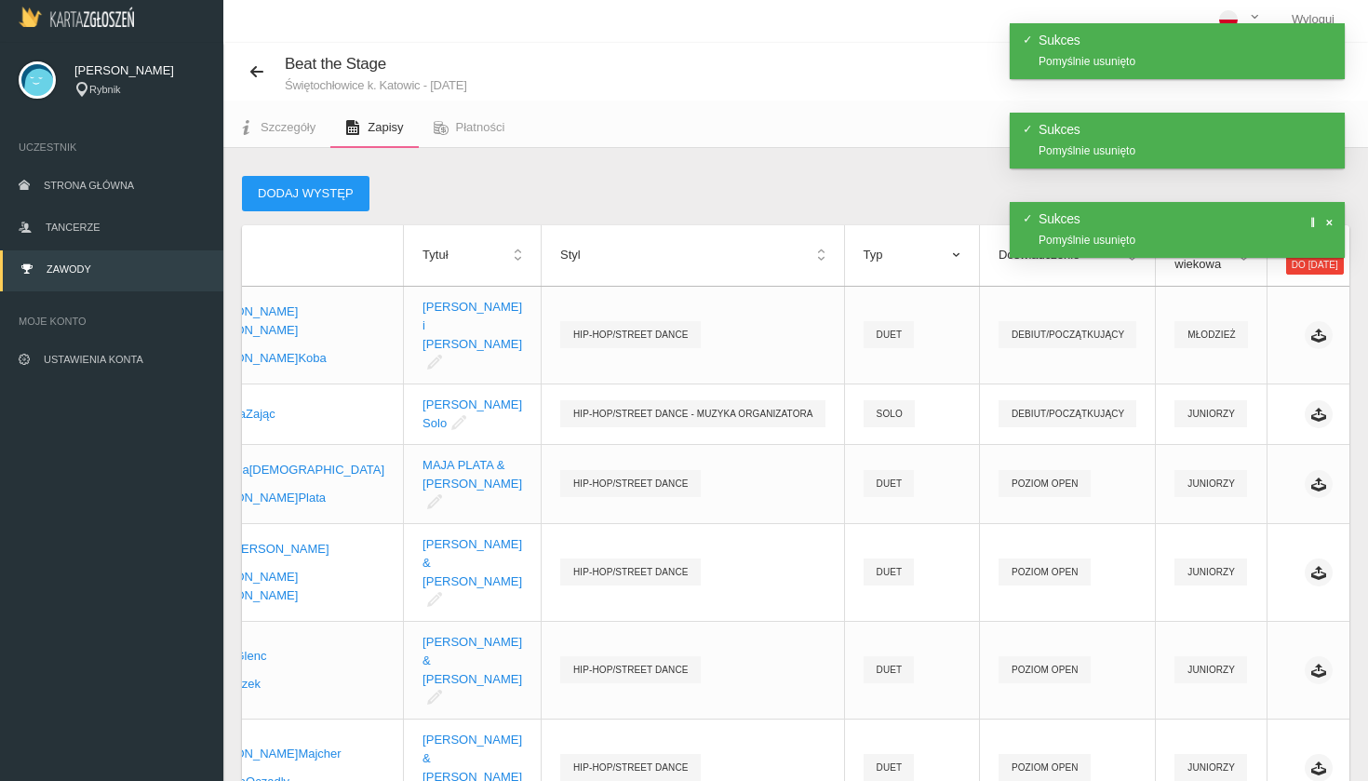
click at [1231, 222] on span at bounding box center [1327, 222] width 9 height 9
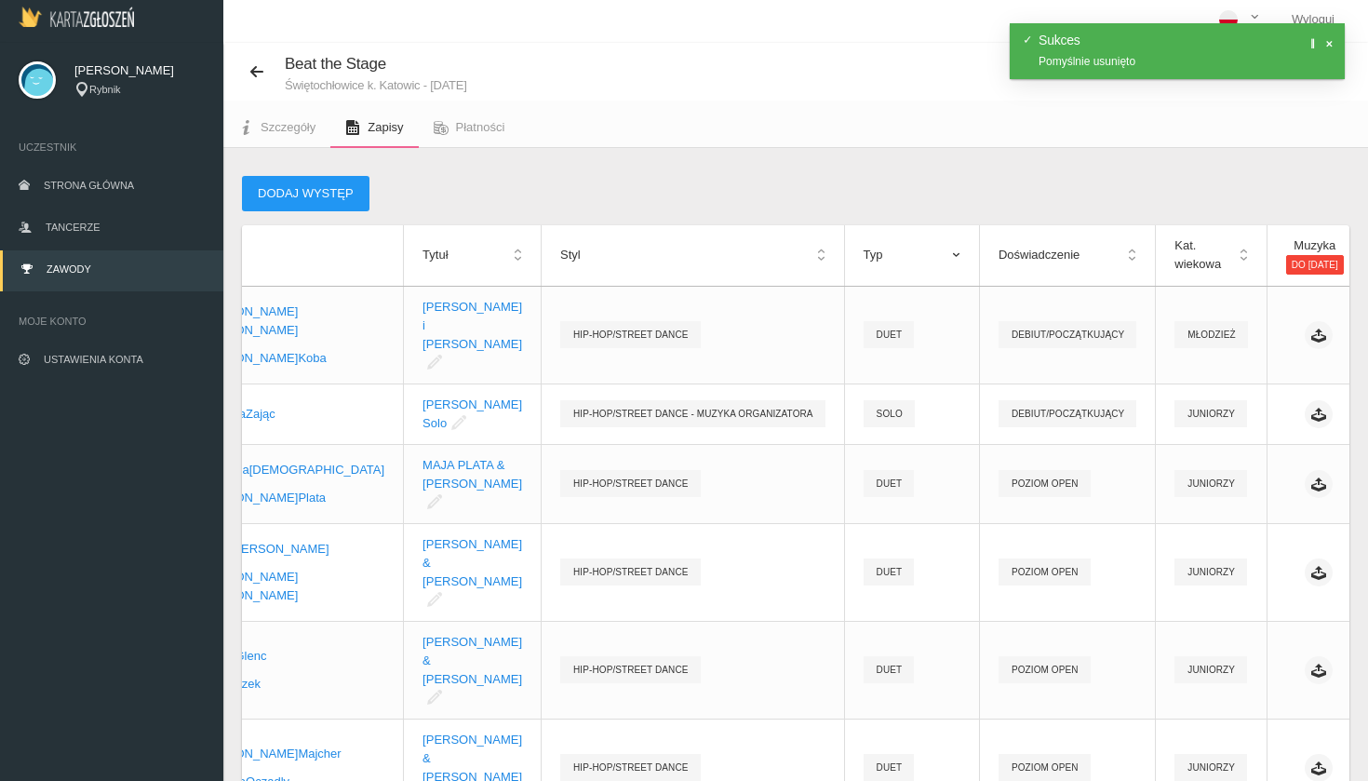
click at [1231, 39] on span at bounding box center [1327, 43] width 9 height 9
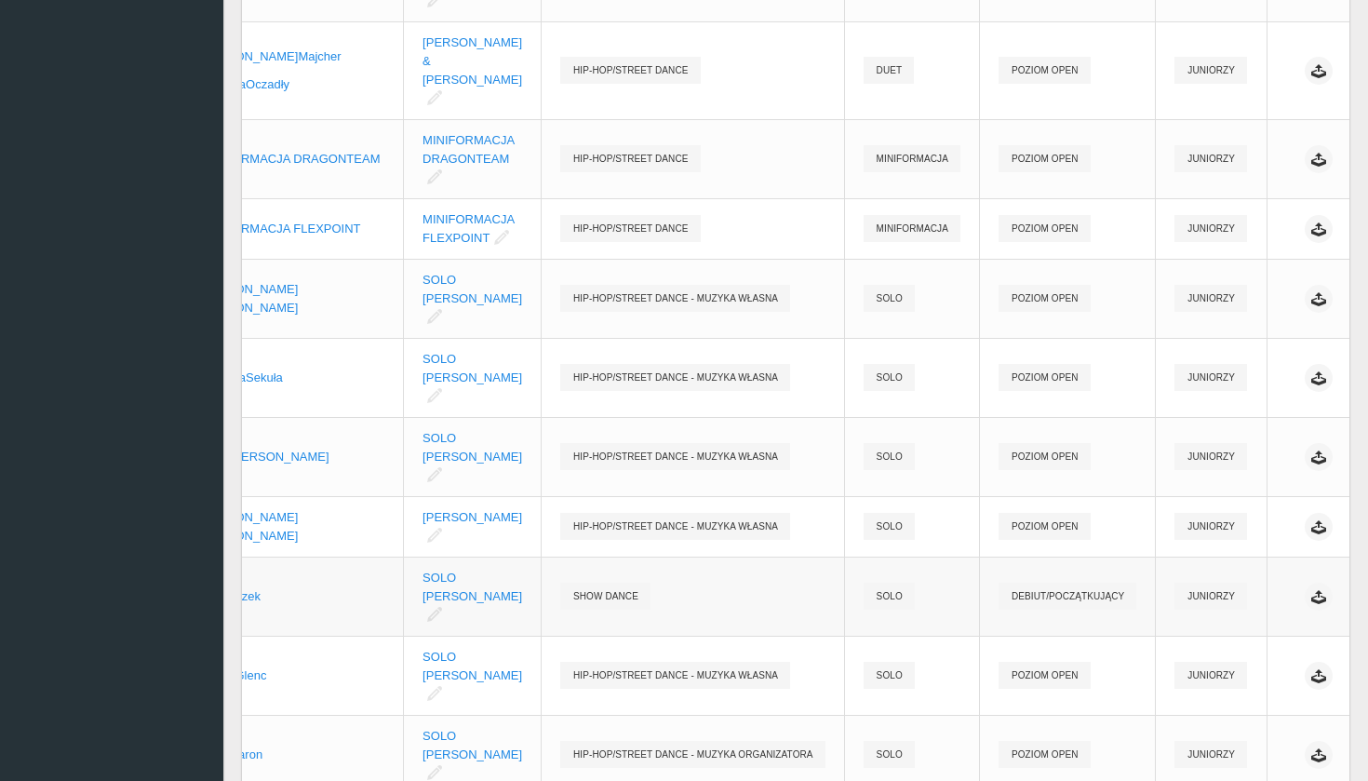
scroll to position [700, 0]
click at [1231, 566] on link "Usuń" at bounding box center [1245, 562] width 186 height 33
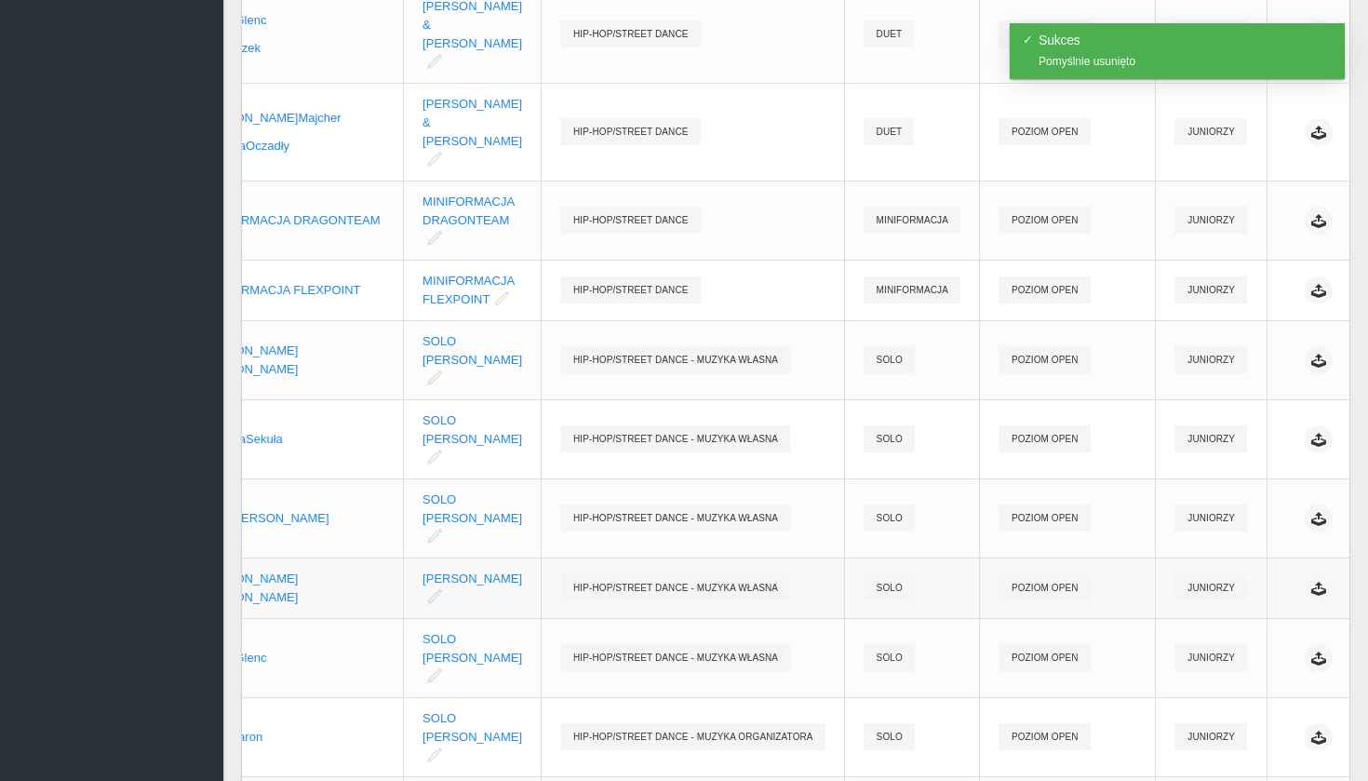
click at [1231, 568] on link "Usuń" at bounding box center [1245, 562] width 186 height 33
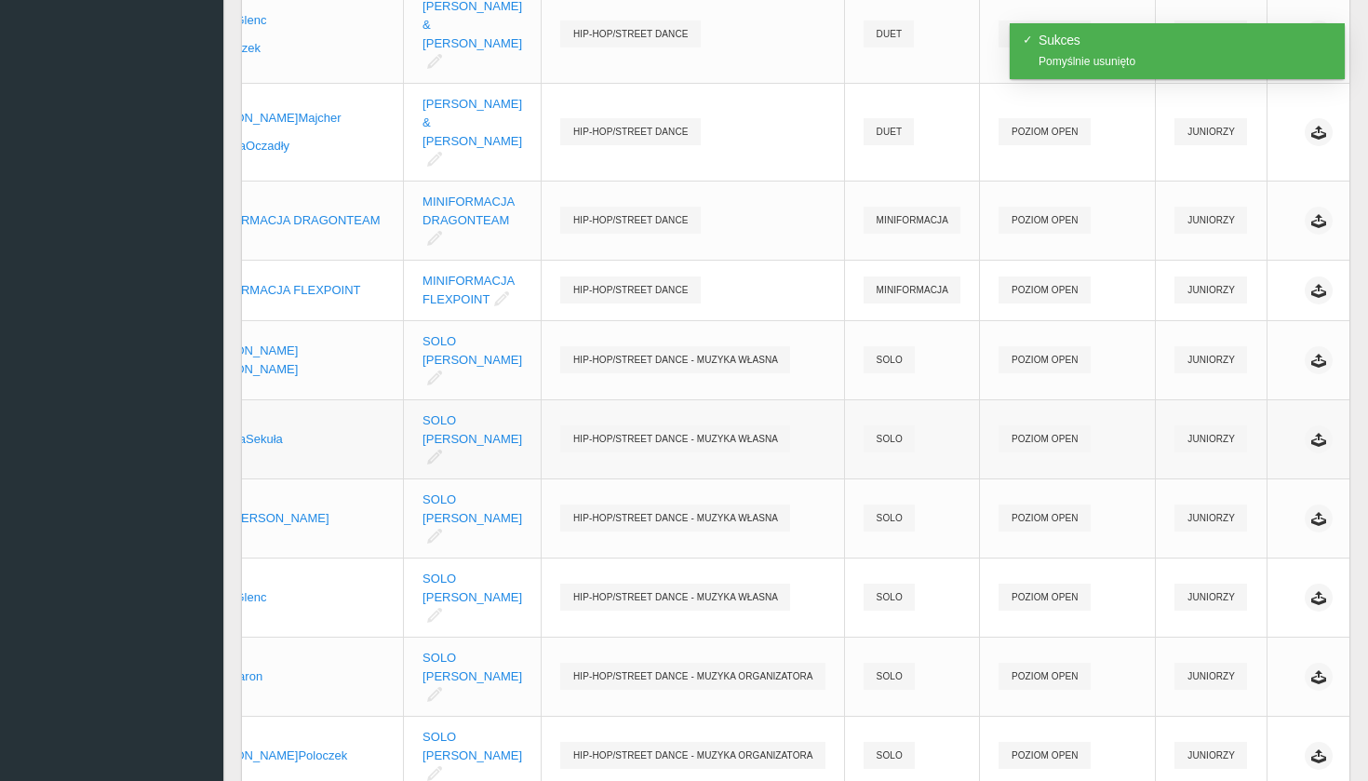
scroll to position [579, 0]
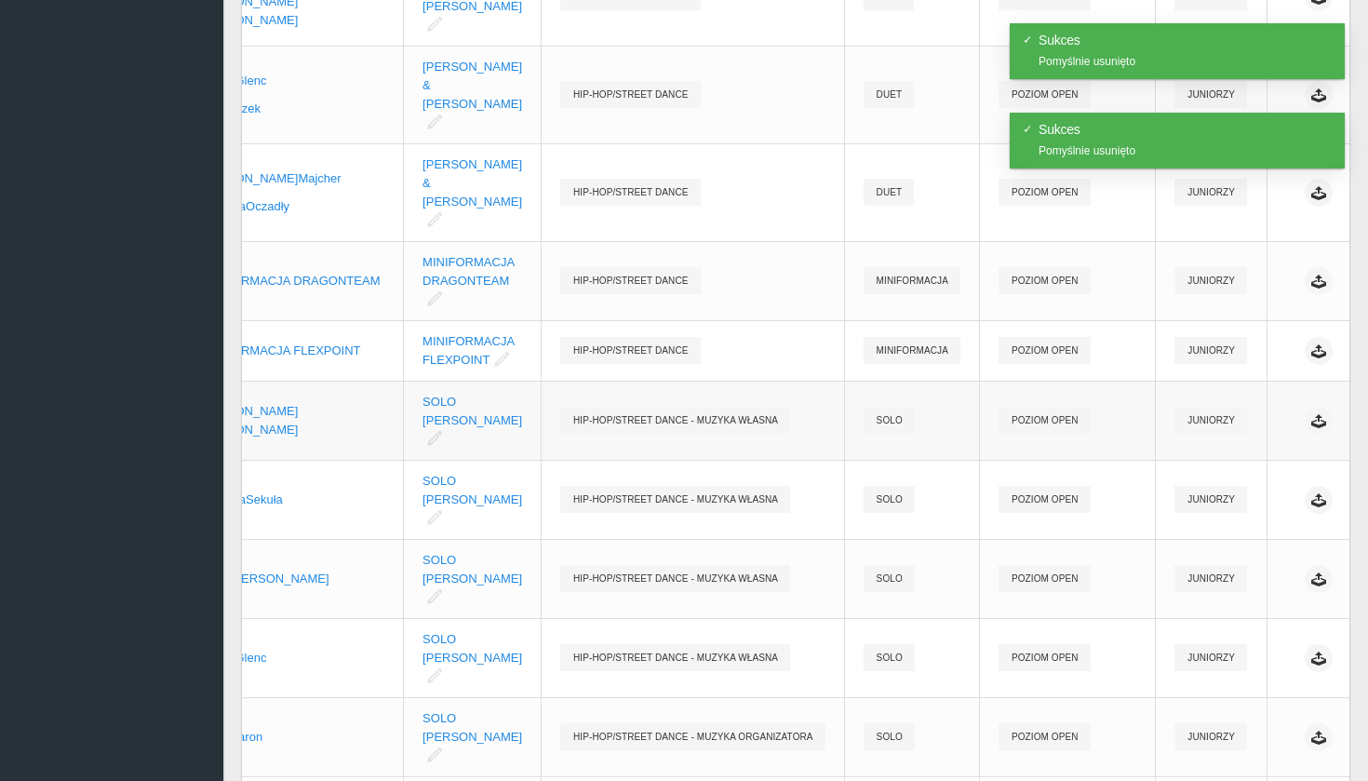
click at [1231, 424] on link "Usuń" at bounding box center [1245, 423] width 186 height 33
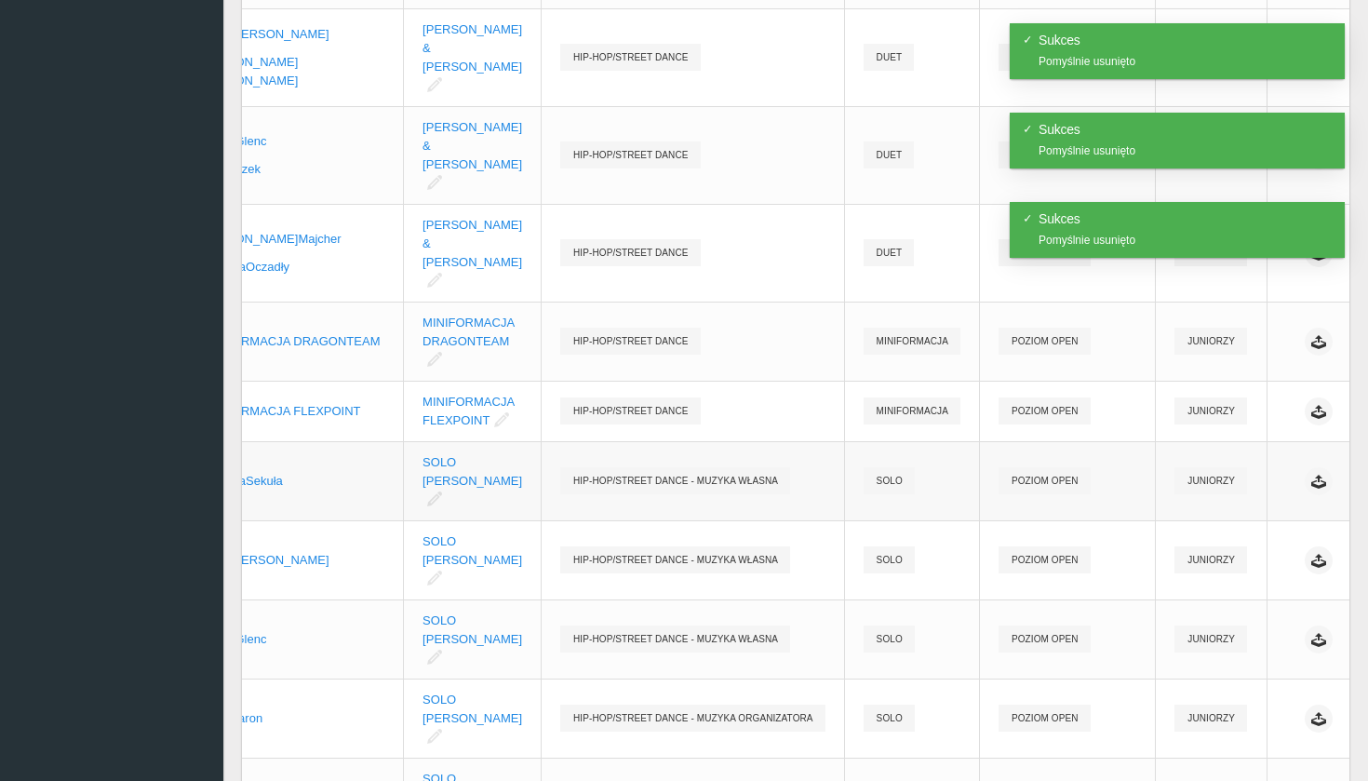
click at [1231, 488] on link "Usuń" at bounding box center [1245, 492] width 186 height 33
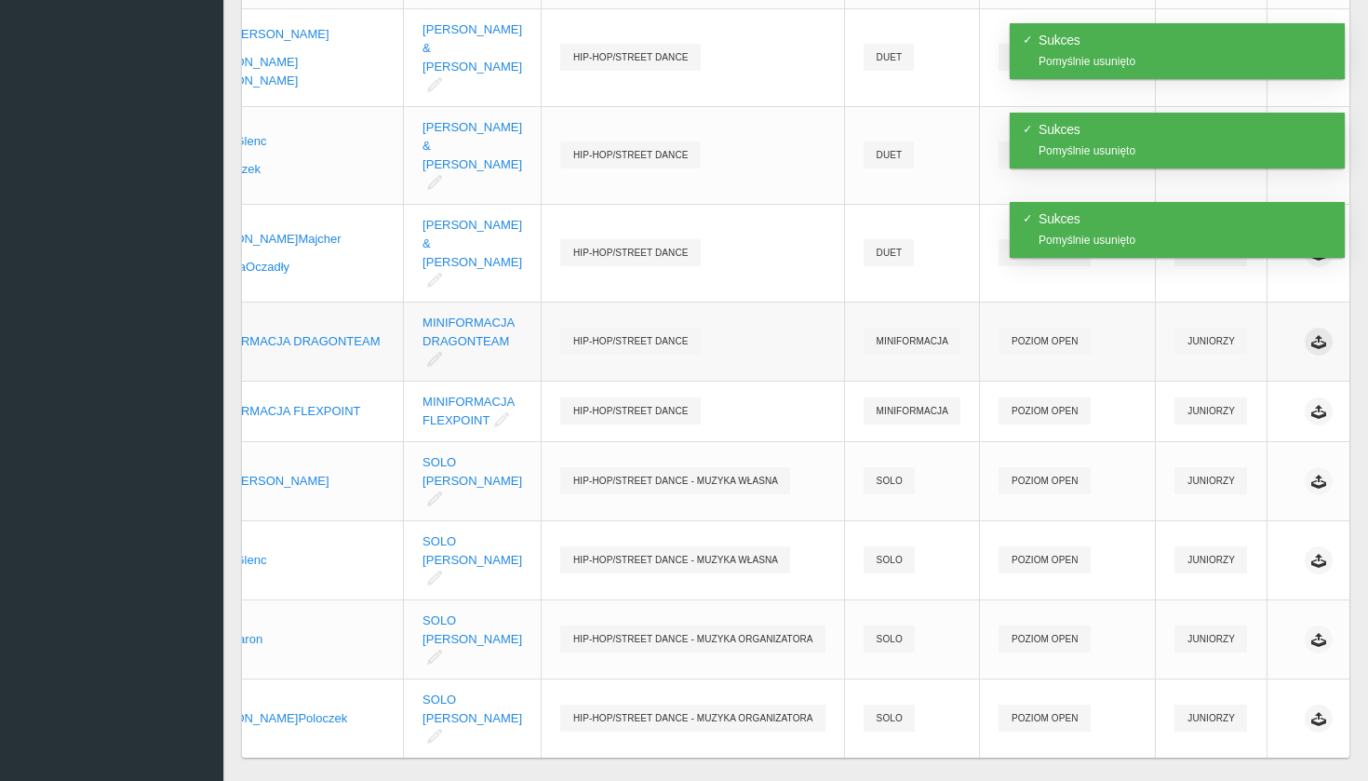
scroll to position [439, 0]
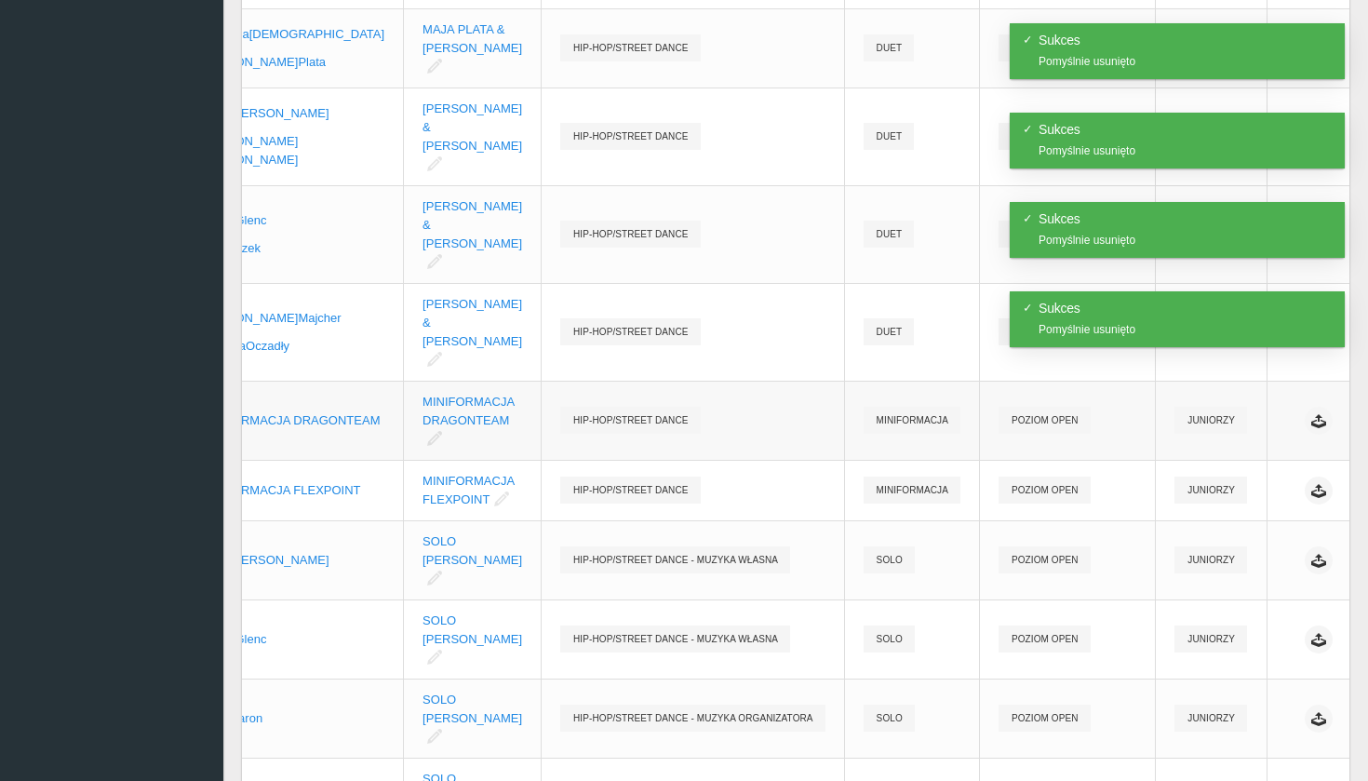
click at [1231, 427] on link "Usuń" at bounding box center [1245, 432] width 186 height 33
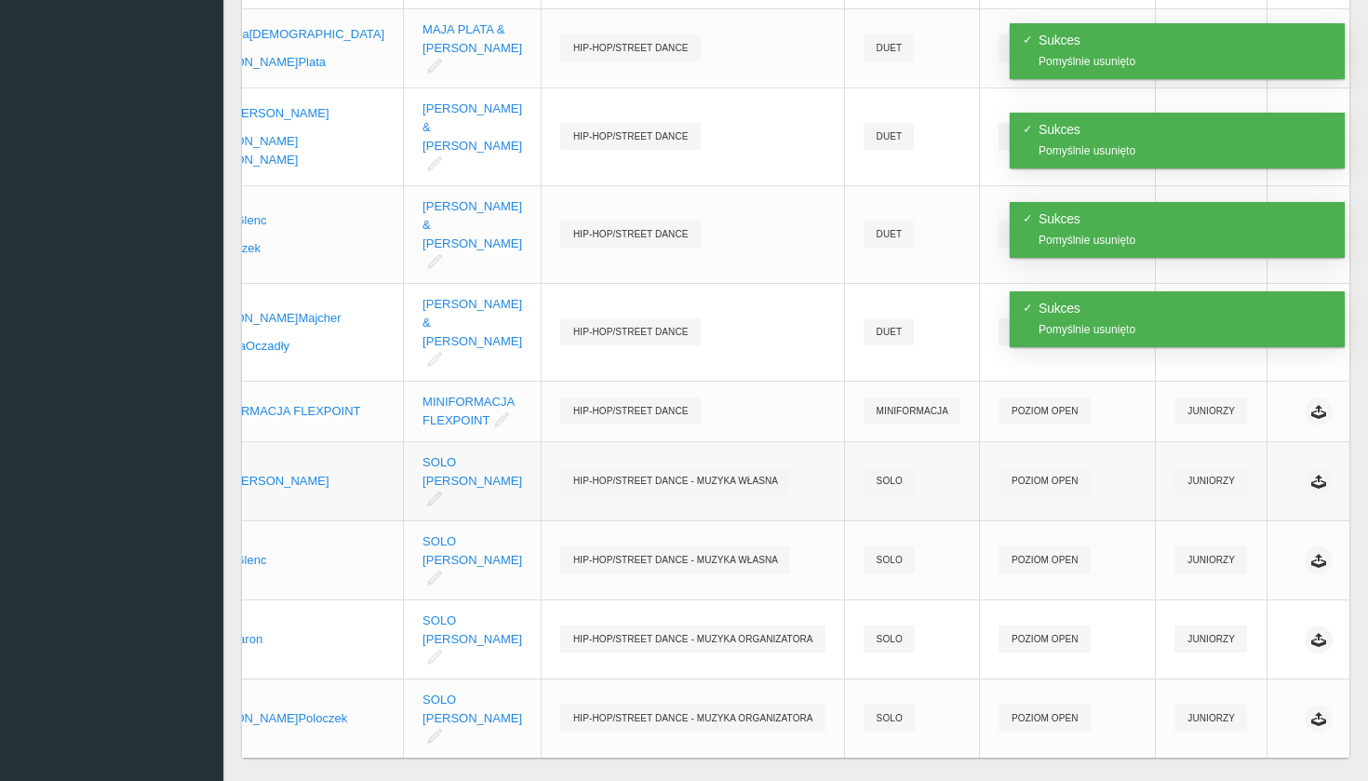
scroll to position [360, 0]
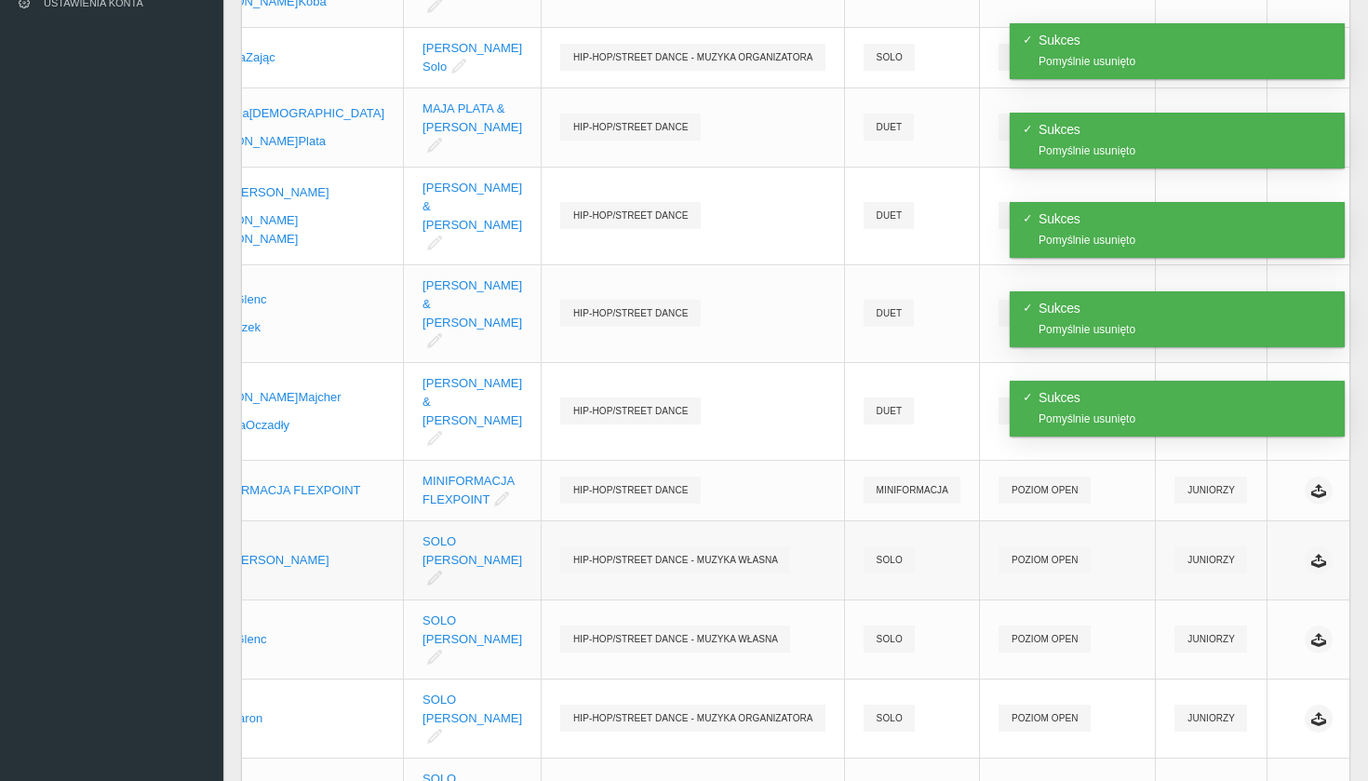
click at [1231, 569] on link "Usuń" at bounding box center [1245, 562] width 186 height 33
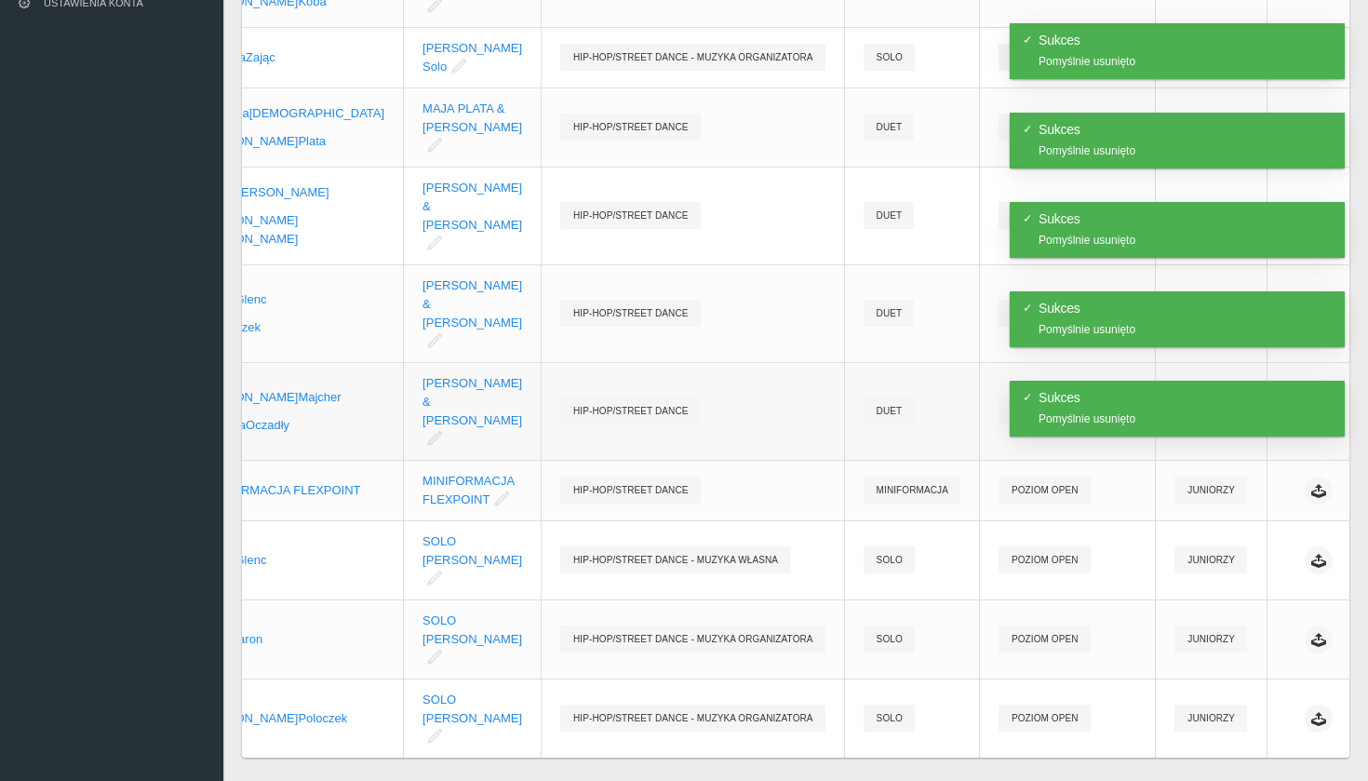
scroll to position [300, 0]
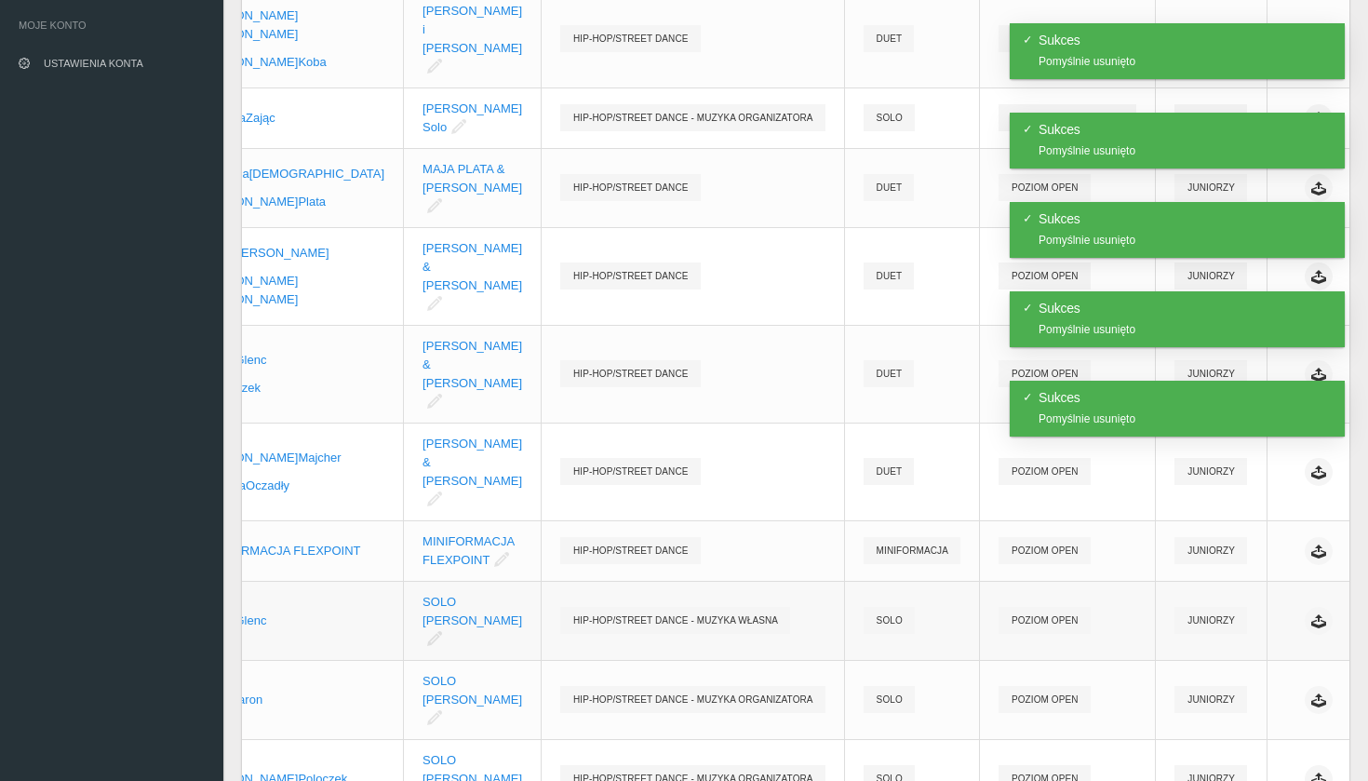
click at [1231, 622] on link "Usuń" at bounding box center [1245, 623] width 186 height 33
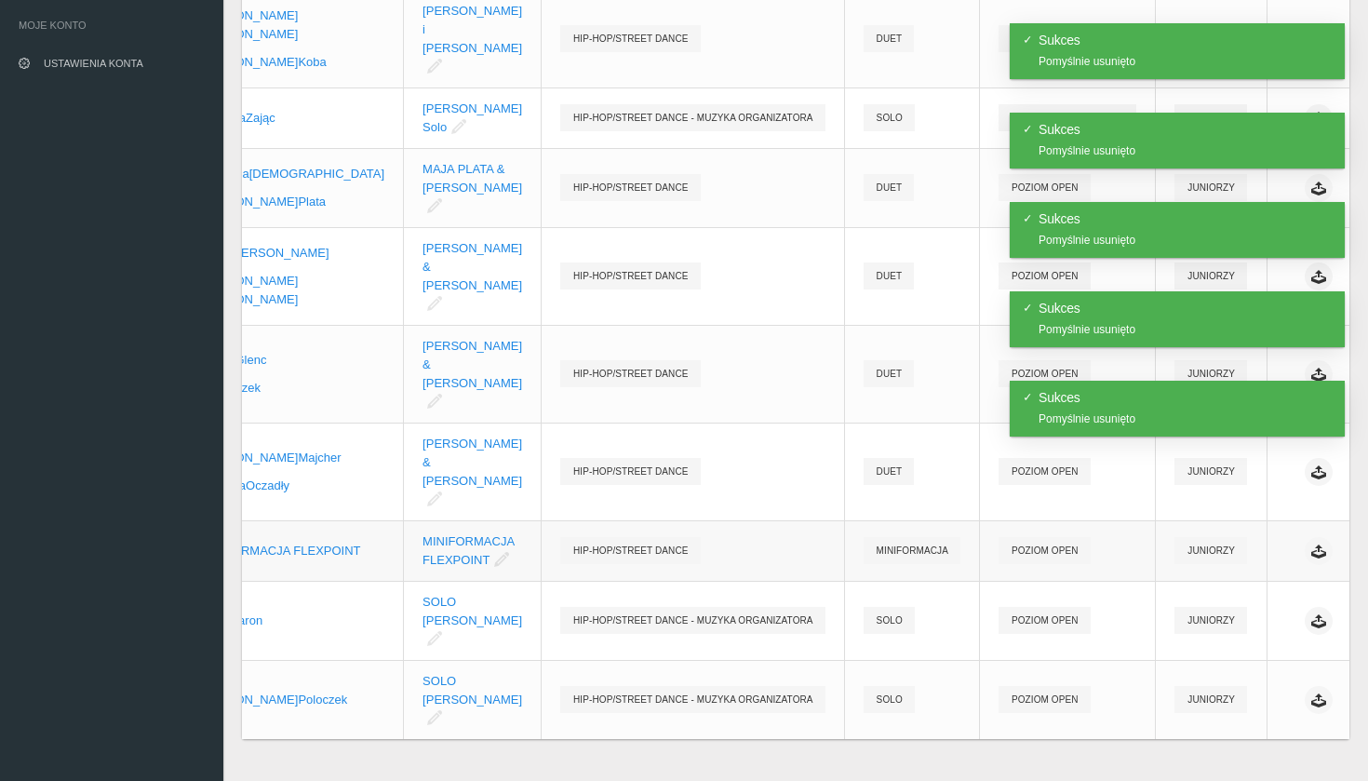
scroll to position [239, 0]
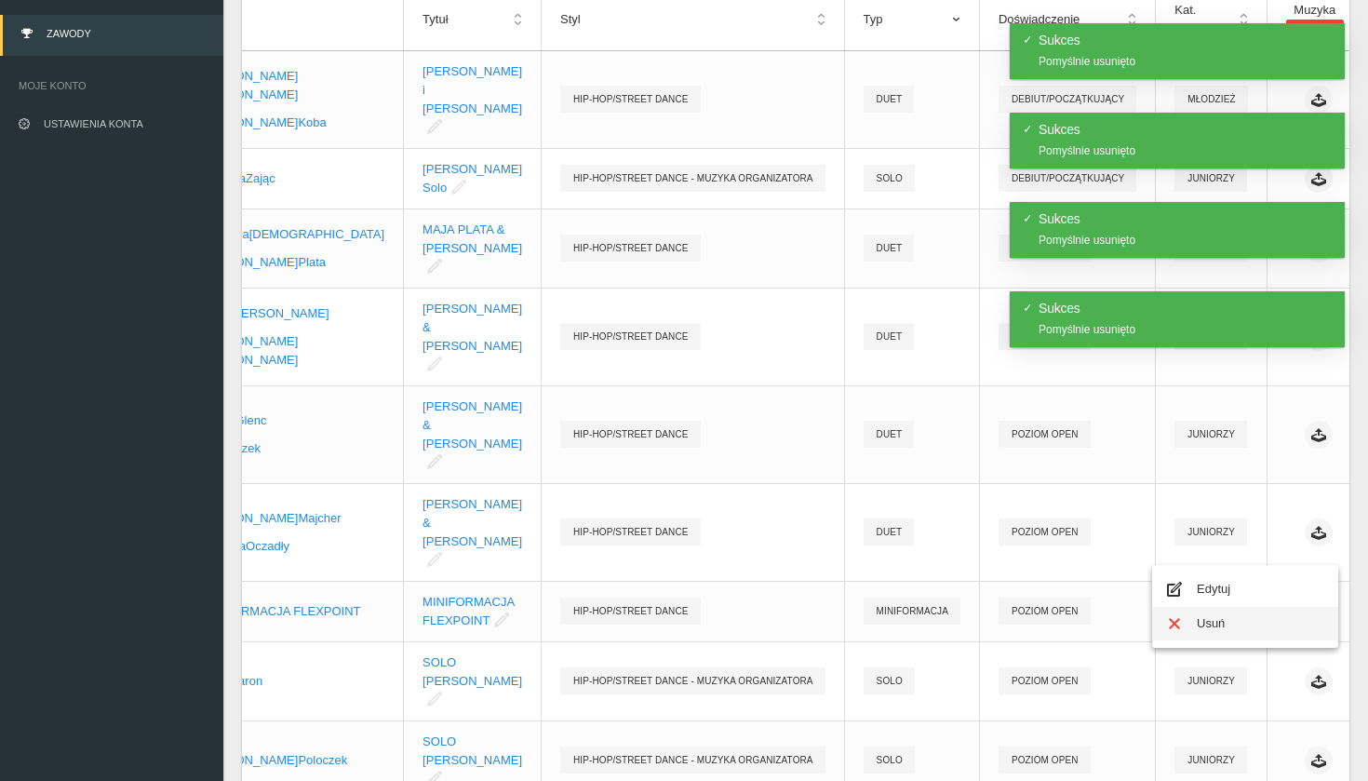
click at [1231, 613] on link "Usuń" at bounding box center [1245, 623] width 186 height 33
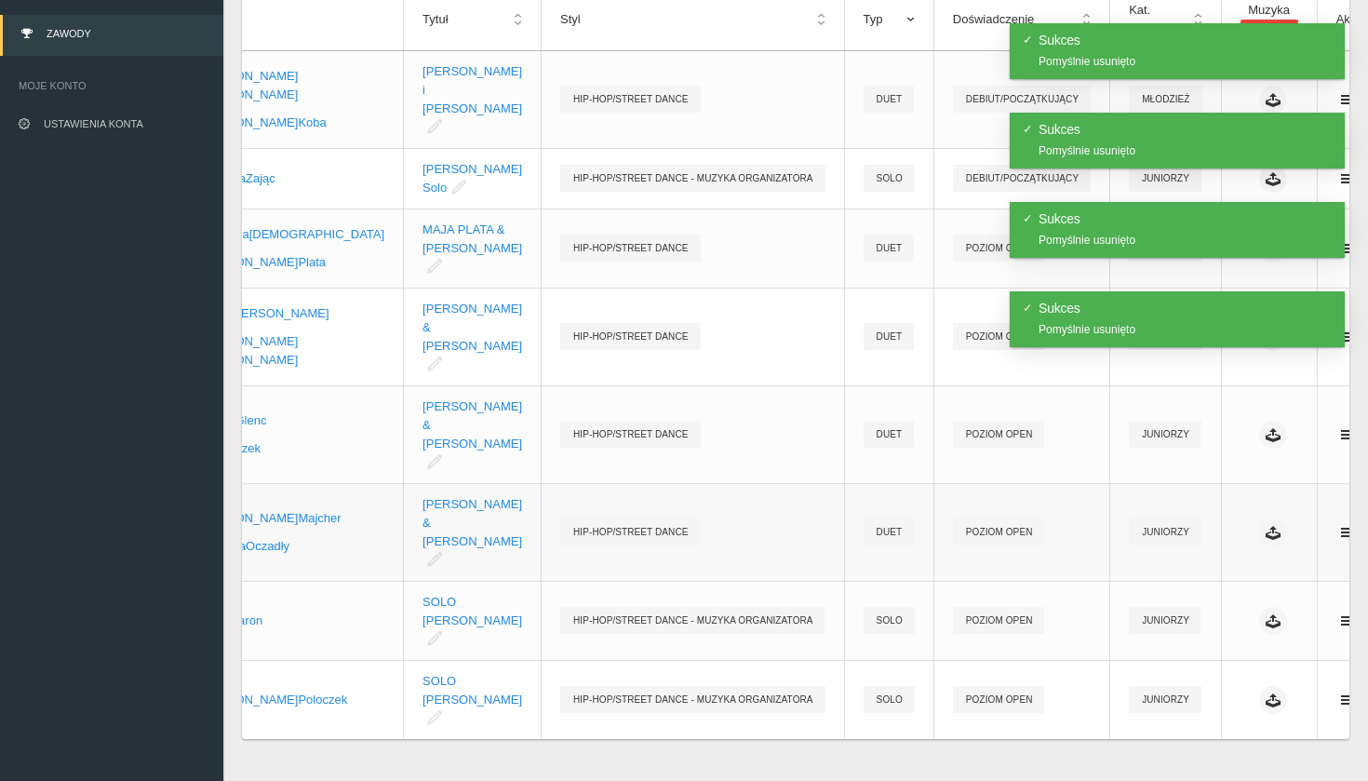
scroll to position [0, 27]
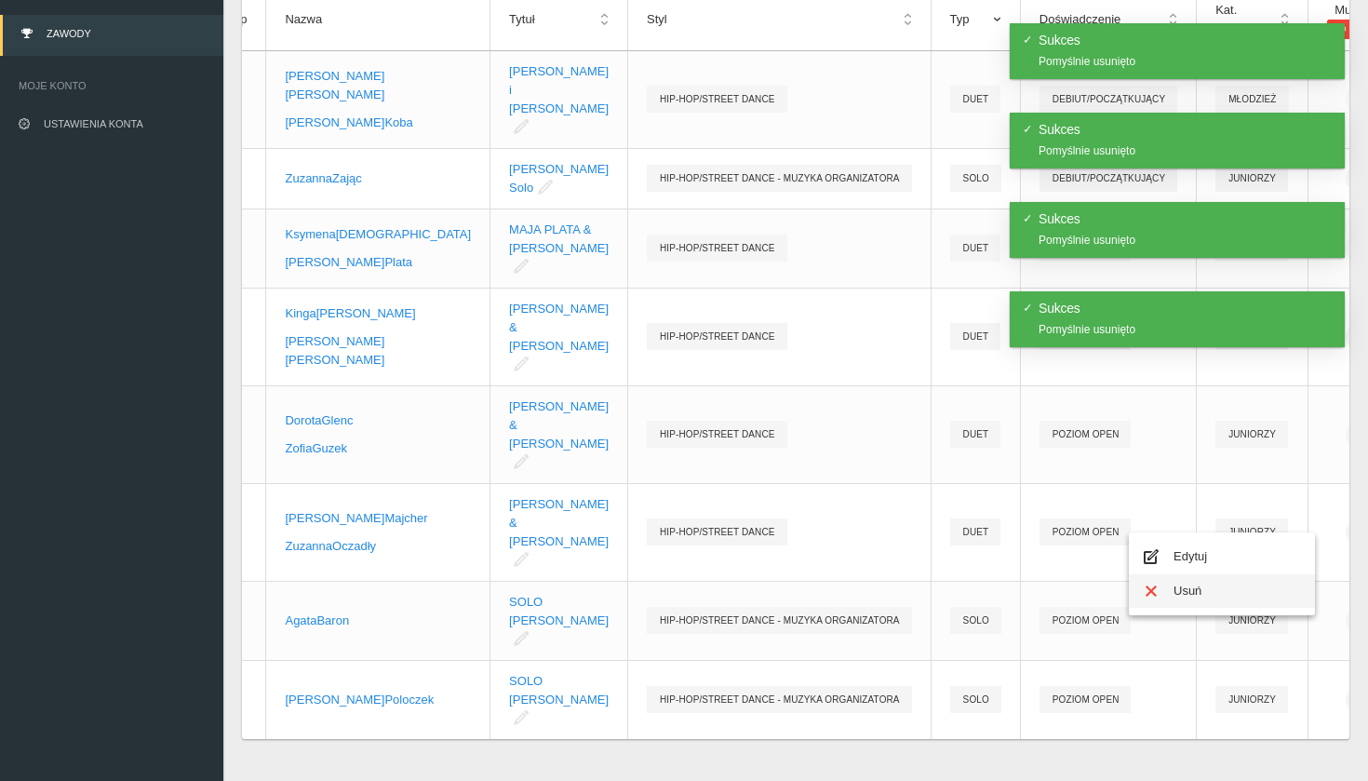
click at [1231, 582] on link "Usuń" at bounding box center [1222, 590] width 186 height 33
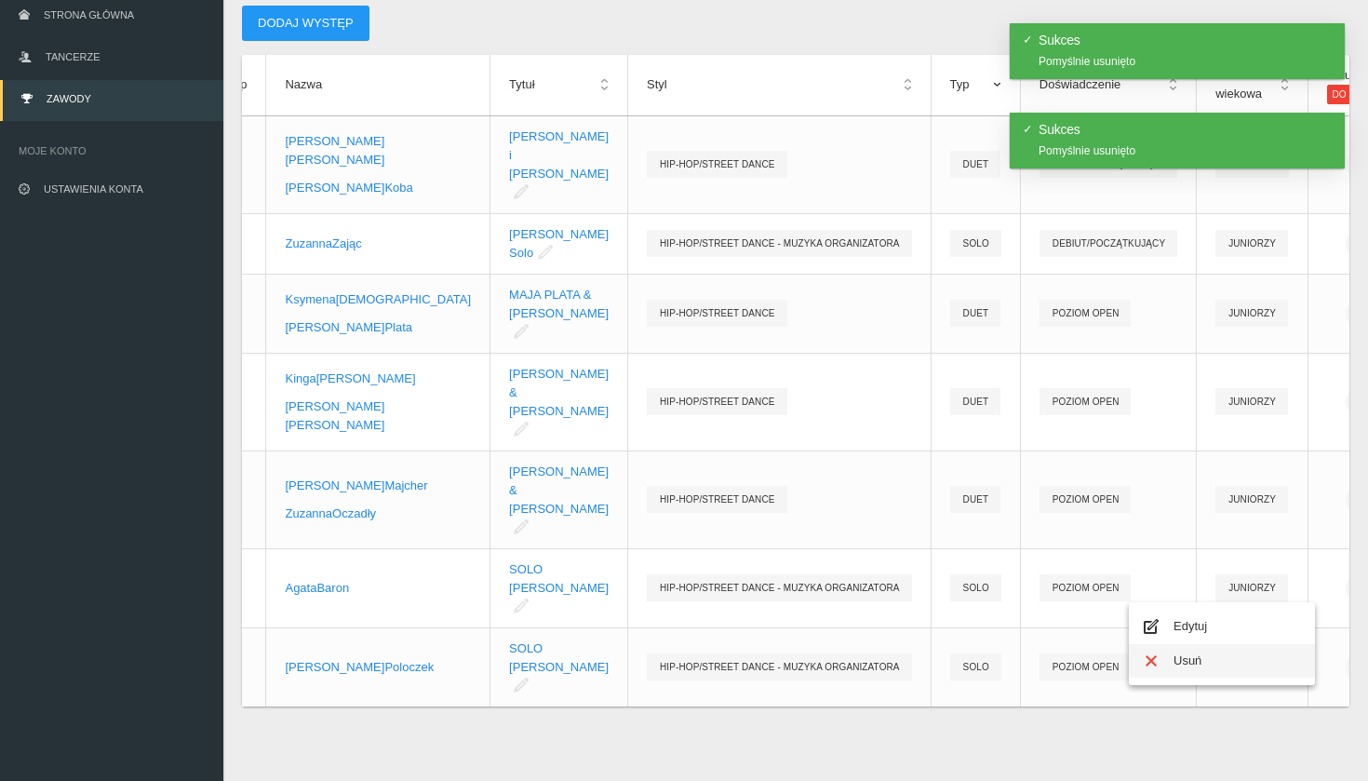
click at [1202, 644] on link "Usuń" at bounding box center [1222, 660] width 186 height 33
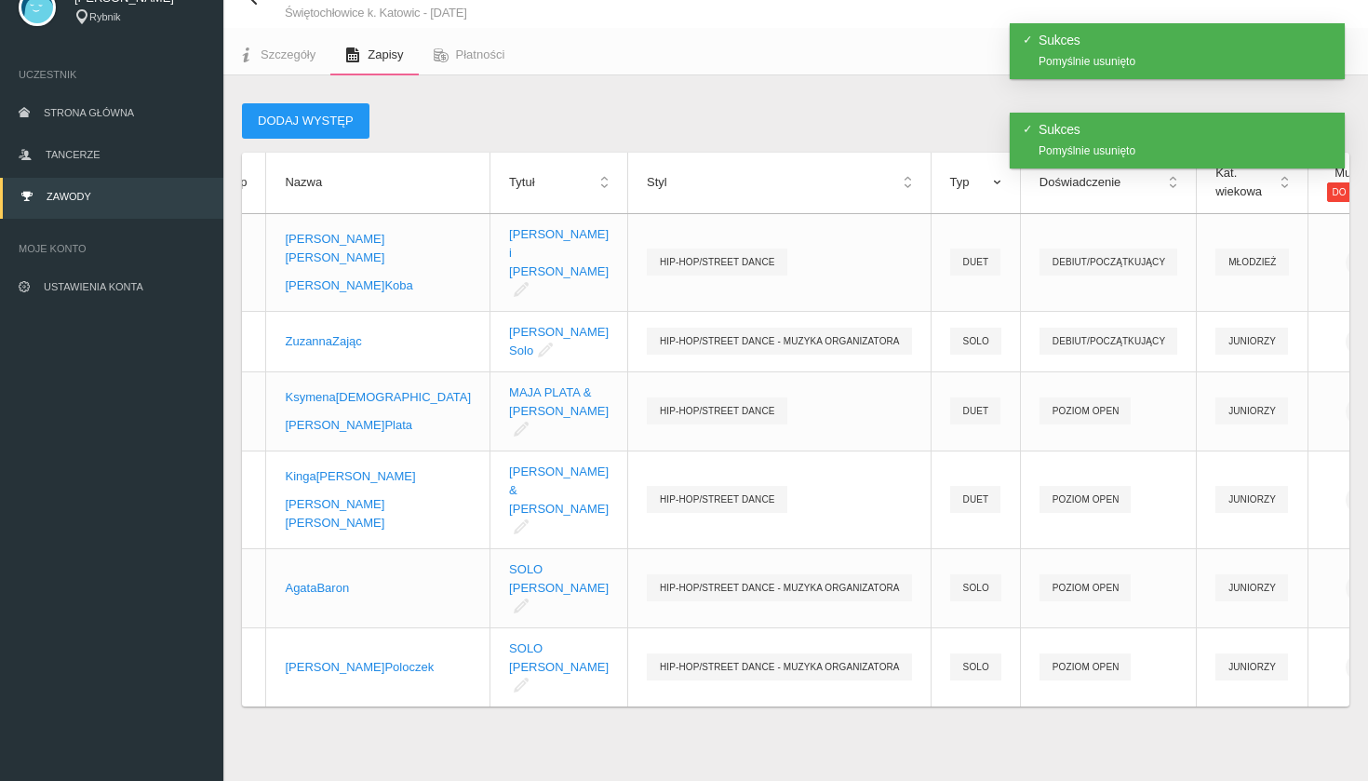
scroll to position [179, 0]
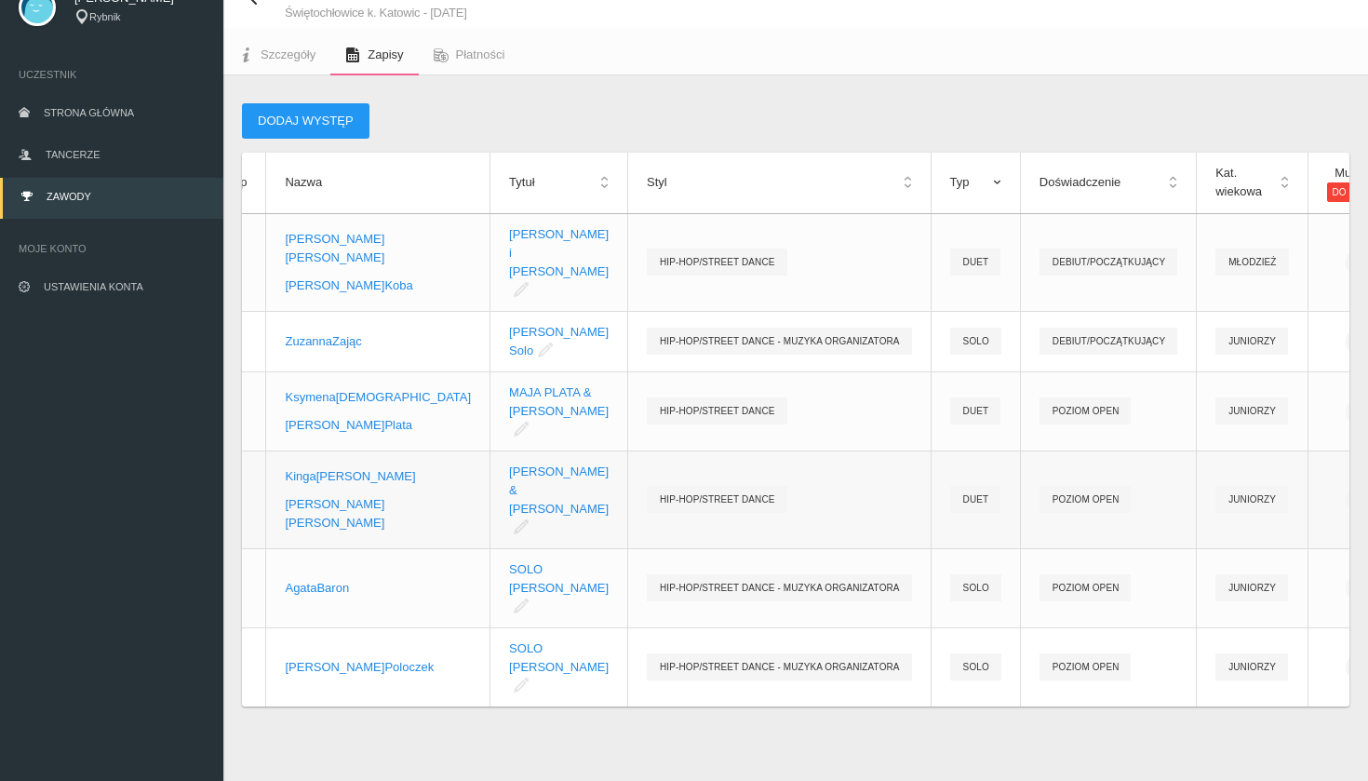
click at [1231, 625] on link "Usuń" at bounding box center [1222, 641] width 186 height 33
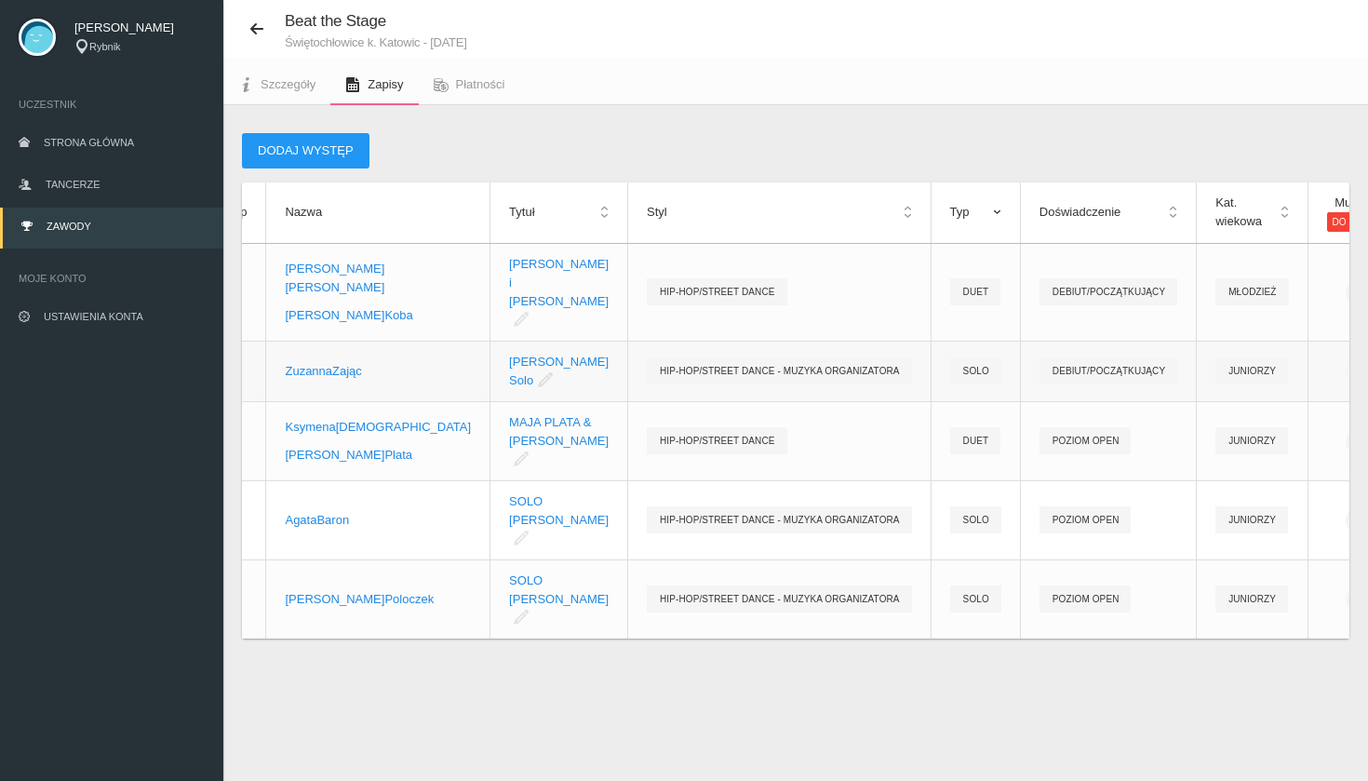
scroll to position [62, 0]
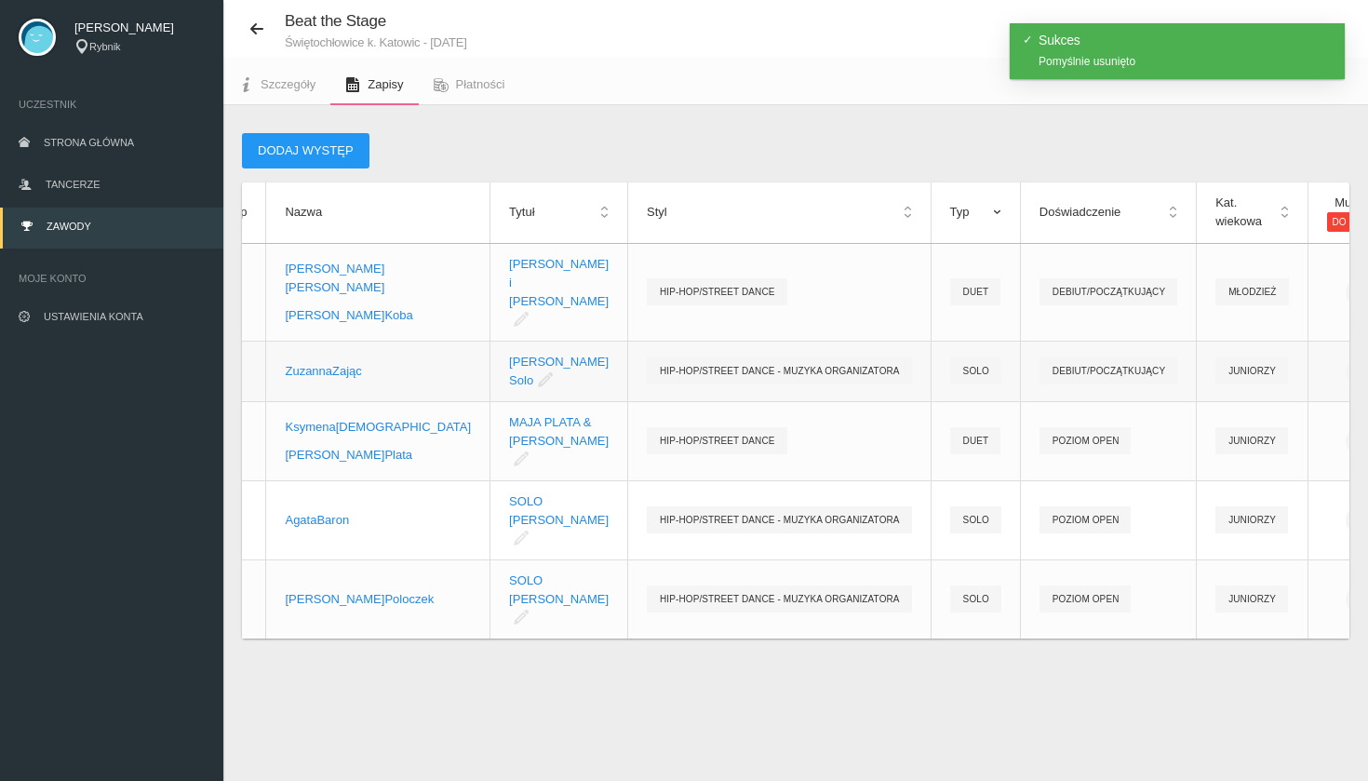
click at [1231, 442] on link "Usuń" at bounding box center [1222, 457] width 186 height 33
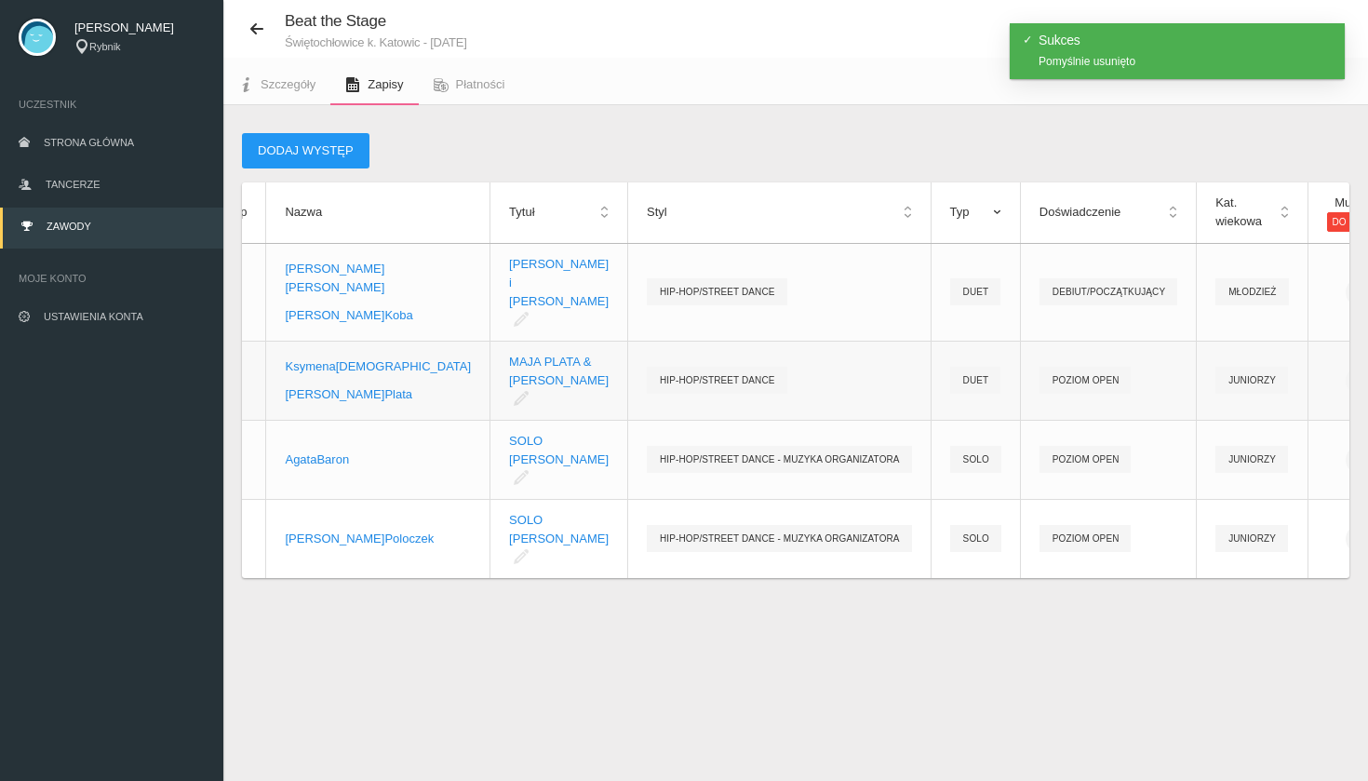
scroll to position [47, 0]
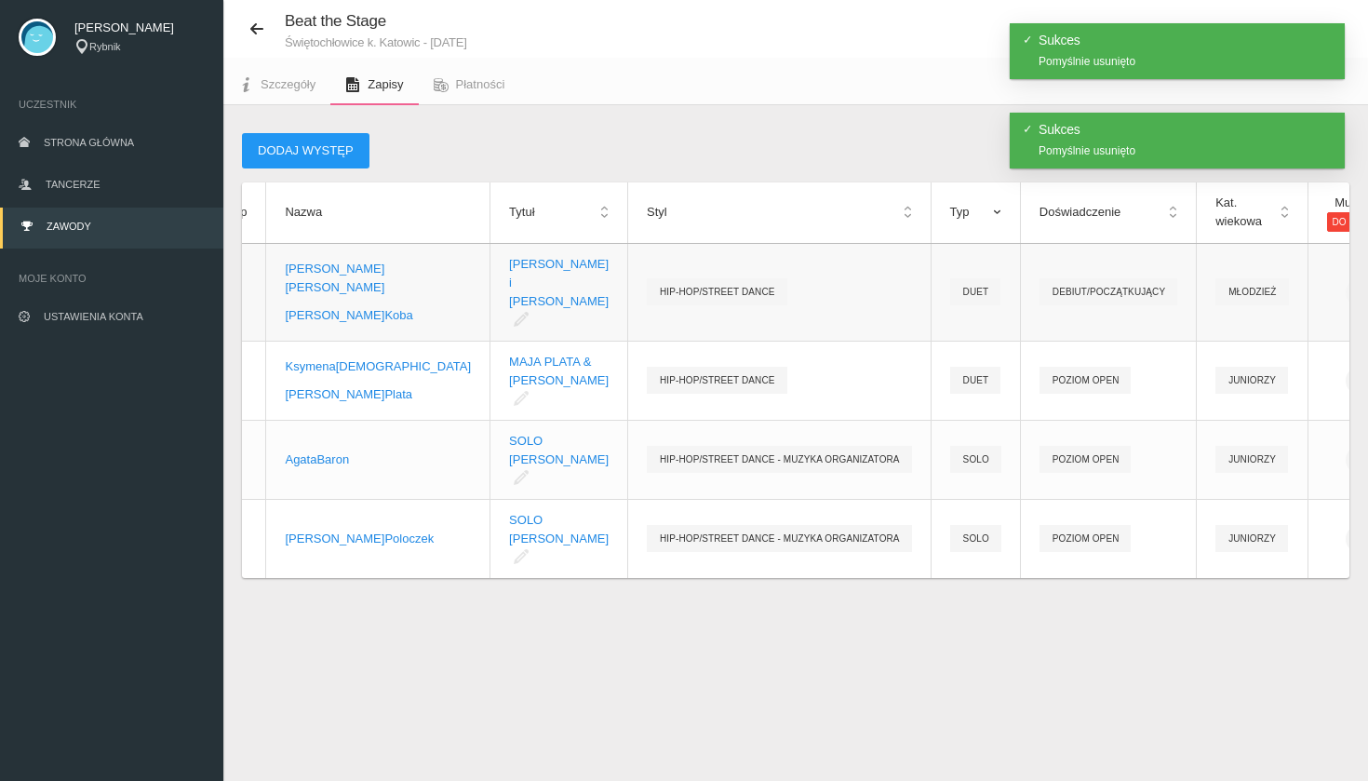
click at [1231, 354] on link "Usuń" at bounding box center [1222, 364] width 186 height 33
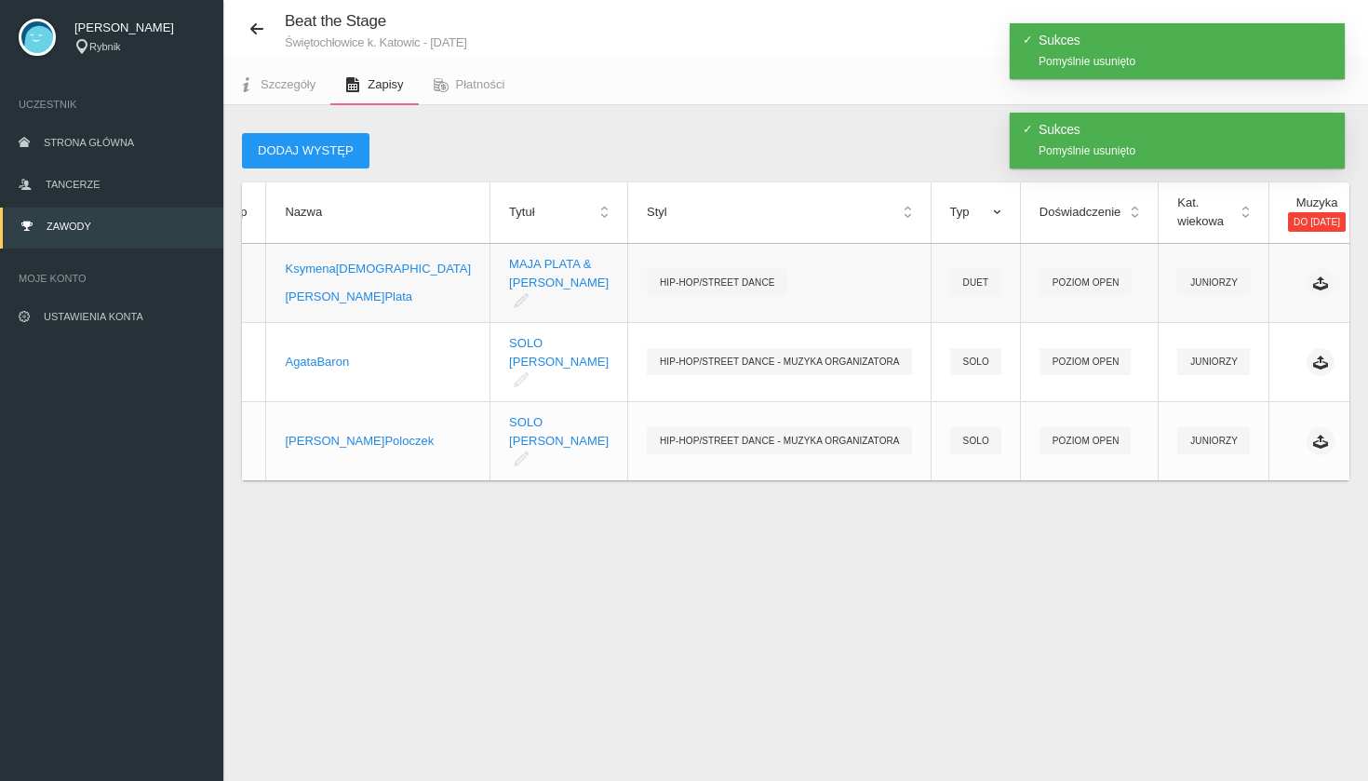
scroll to position [0, 0]
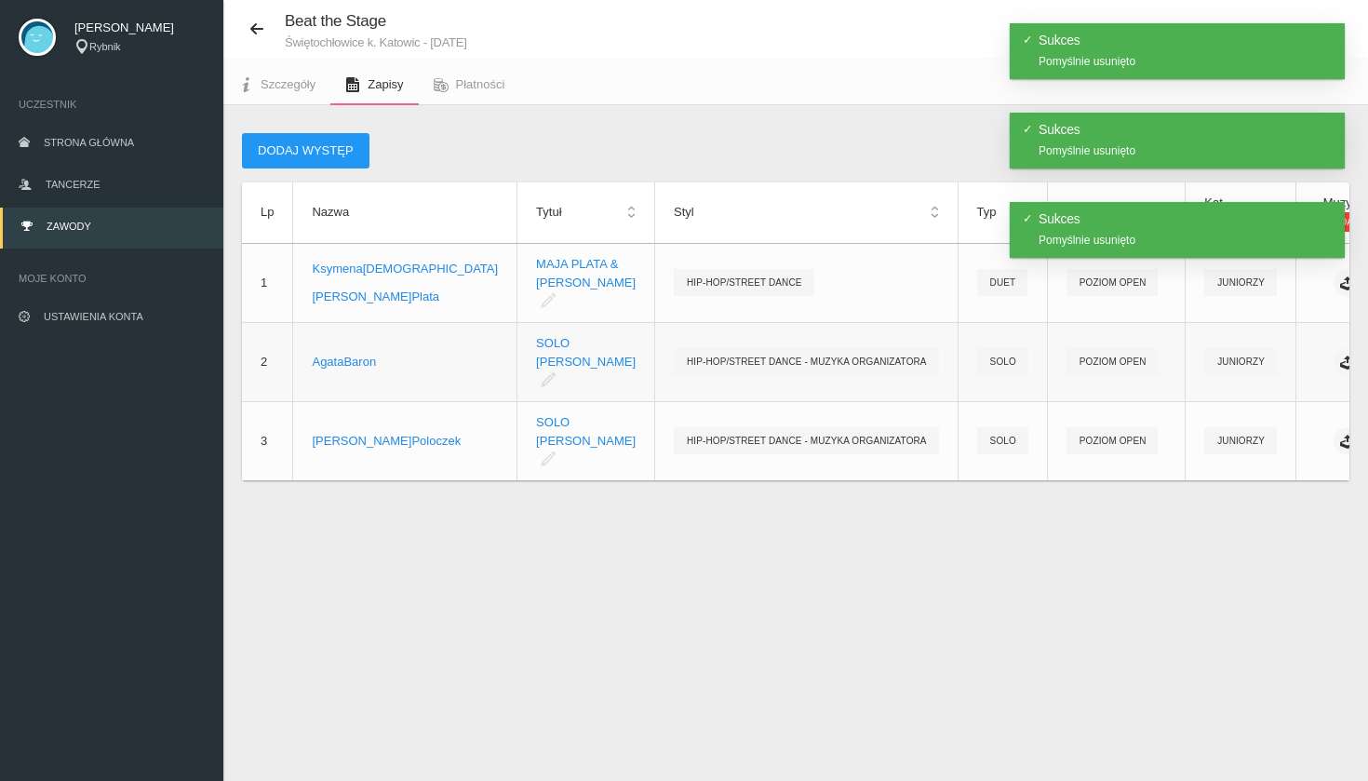
click at [1231, 458] on link "Usuń" at bounding box center [1217, 466] width 186 height 33
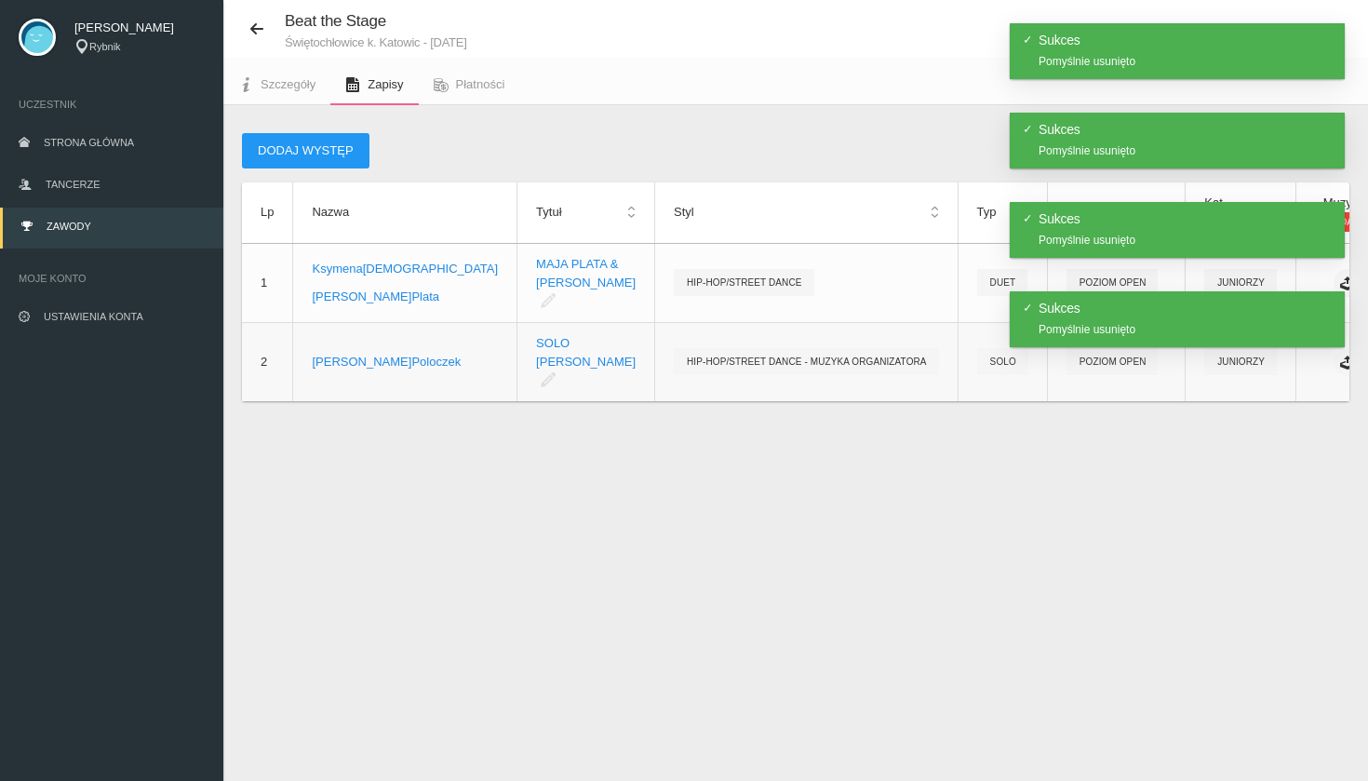
click at [1231, 477] on link "Usuń" at bounding box center [1217, 476] width 186 height 33
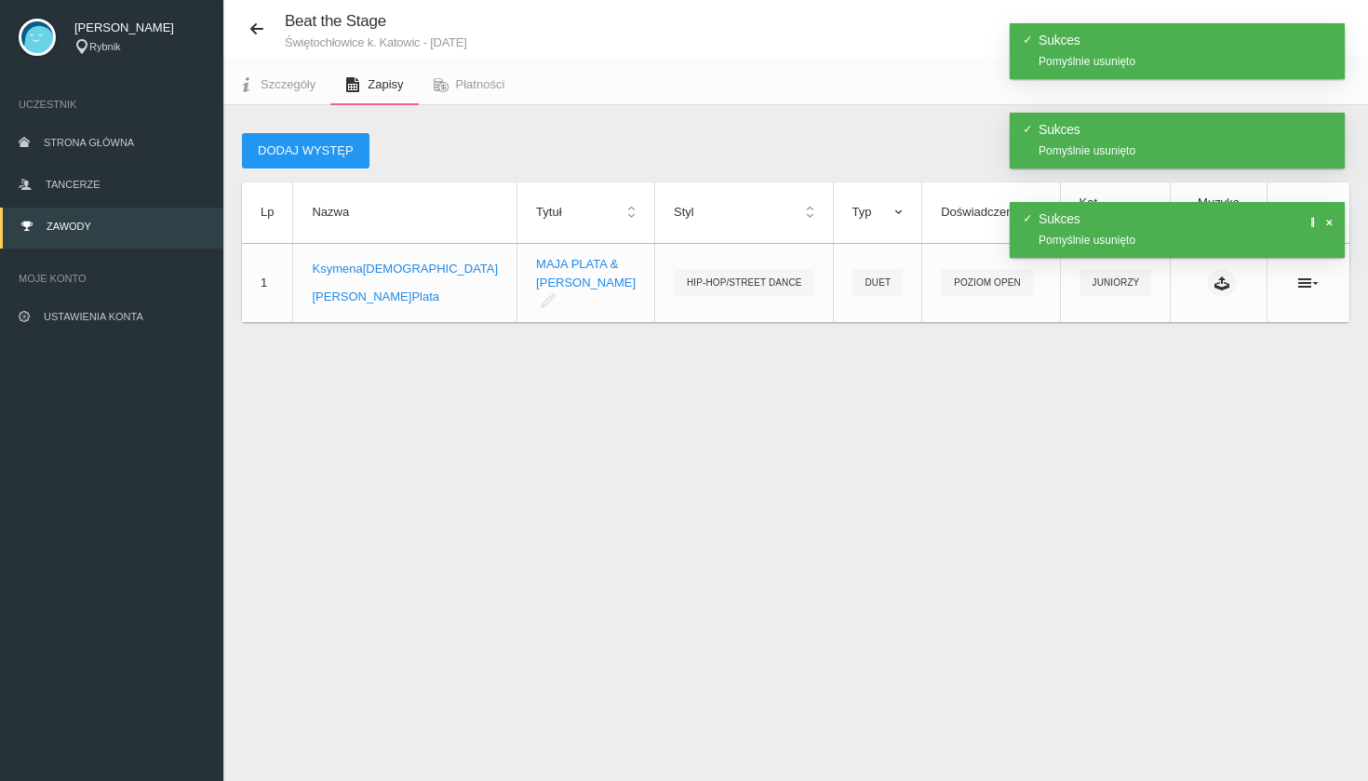
click at [1231, 279] on body "Wyloguj [PERSON_NAME] Rybnik Uczestnik Strona główna Tancerze Zawody Moje konto…" at bounding box center [684, 366] width 1368 height 827
click at [1231, 288] on icon at bounding box center [1308, 282] width 20 height 15
click at [1231, 360] on link "Usuń" at bounding box center [1210, 355] width 186 height 33
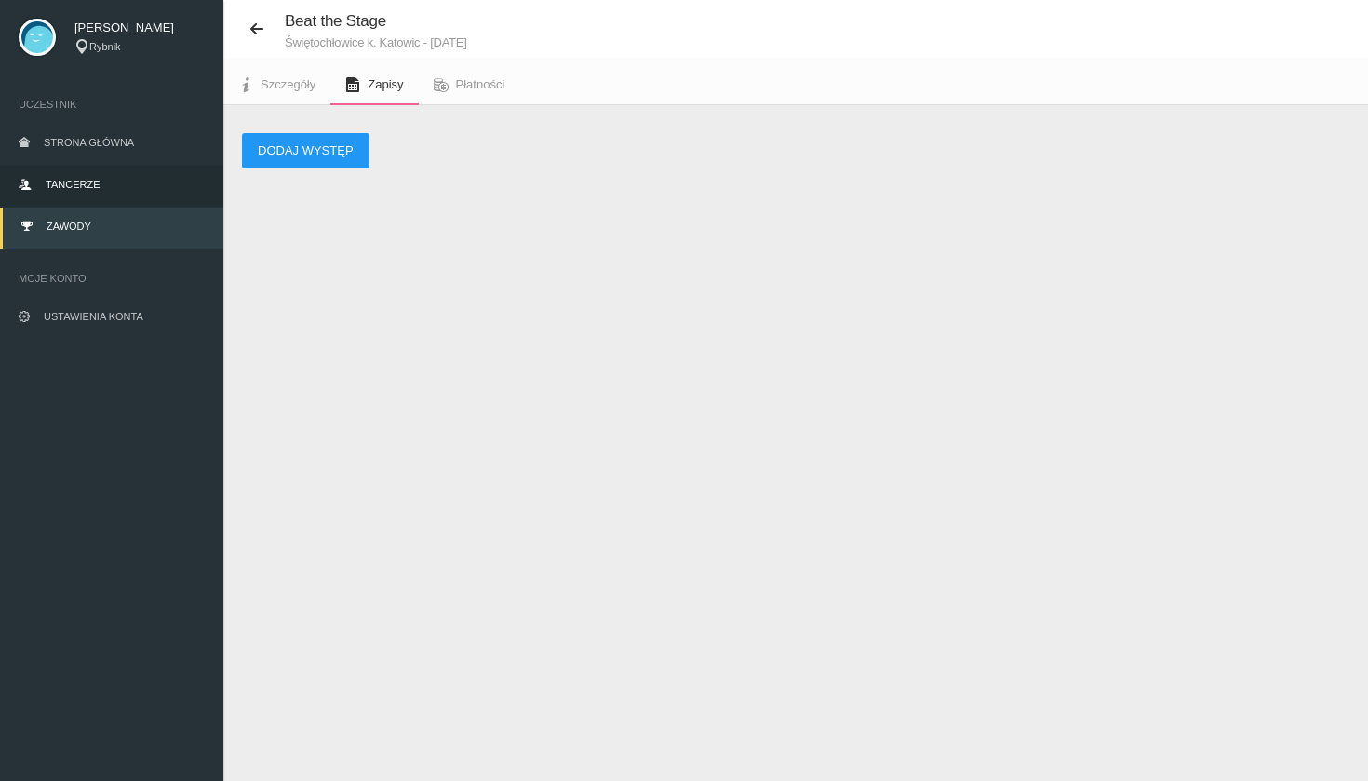
click at [115, 187] on link "Tancerze" at bounding box center [111, 186] width 223 height 41
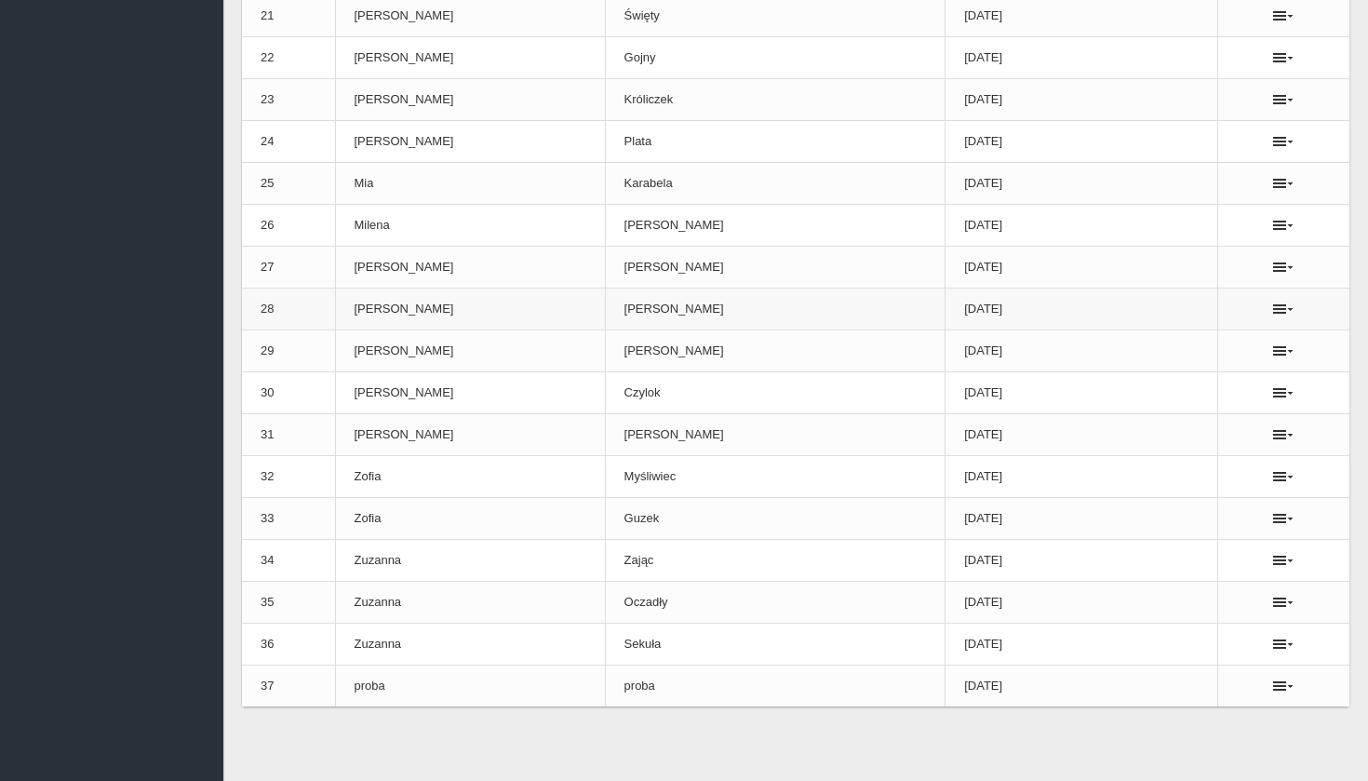
scroll to position [1132, 0]
click at [1231, 684] on icon at bounding box center [1283, 685] width 20 height 15
click at [1201, 725] on link "Usuń" at bounding box center [1173, 718] width 186 height 33
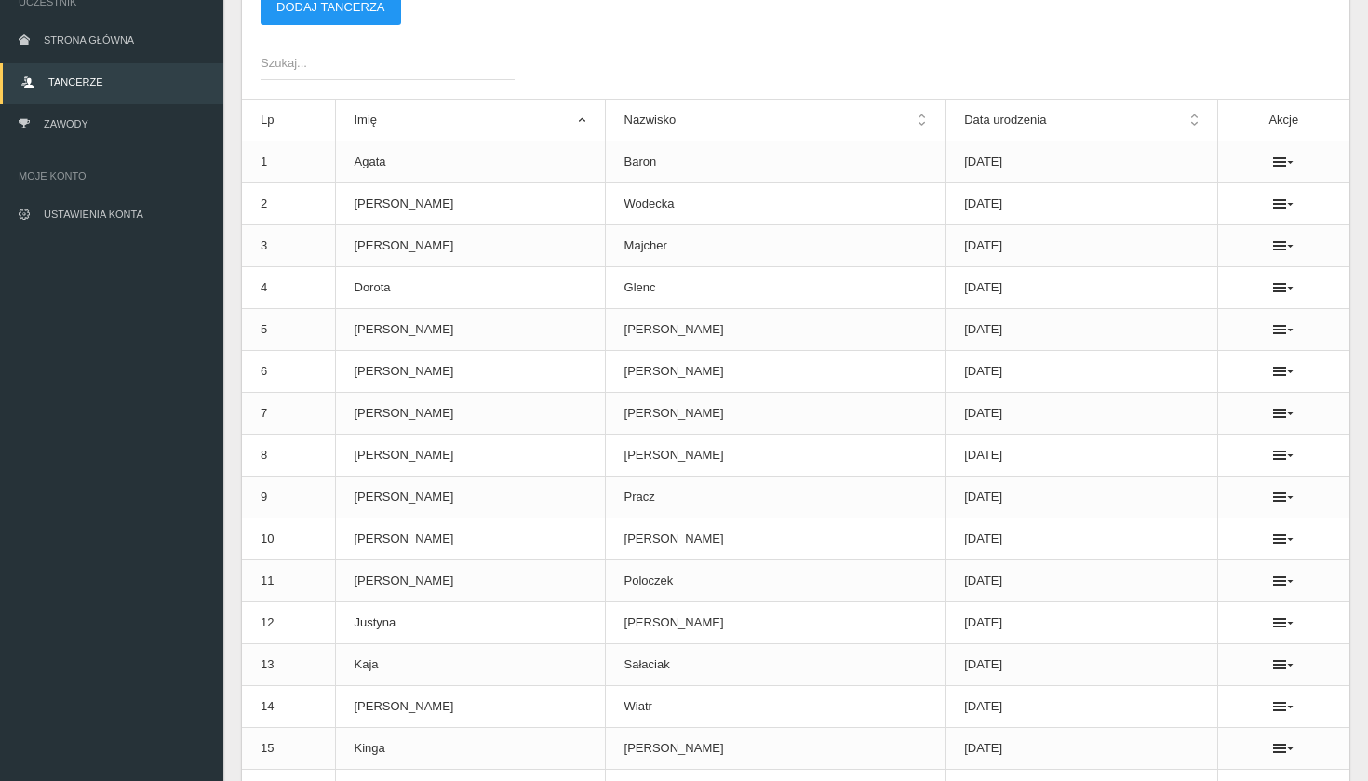
scroll to position [148, 0]
